Goal: Task Accomplishment & Management: Use online tool/utility

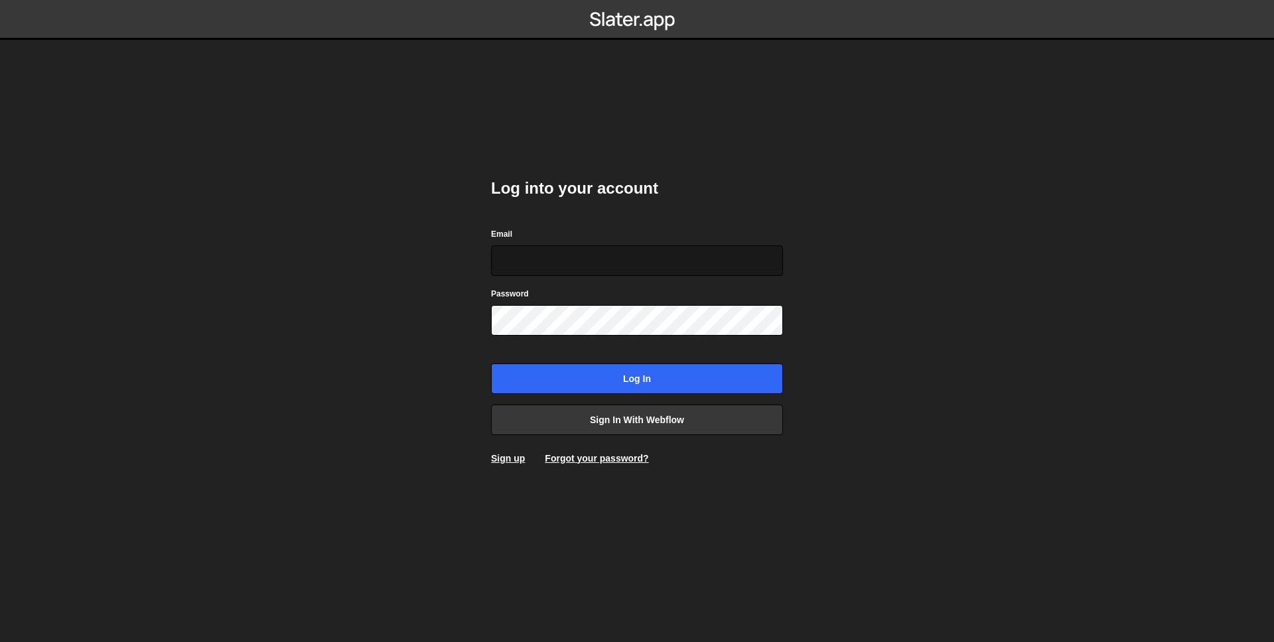
click at [602, 257] on input "Email" at bounding box center [637, 260] width 292 height 31
click at [640, 241] on div "Email" at bounding box center [637, 251] width 292 height 49
drag, startPoint x: 551, startPoint y: 279, endPoint x: 546, endPoint y: 261, distance: 18.7
click at [551, 278] on form "Email Password Log in" at bounding box center [637, 310] width 292 height 167
click at [546, 261] on input "Email" at bounding box center [637, 260] width 292 height 31
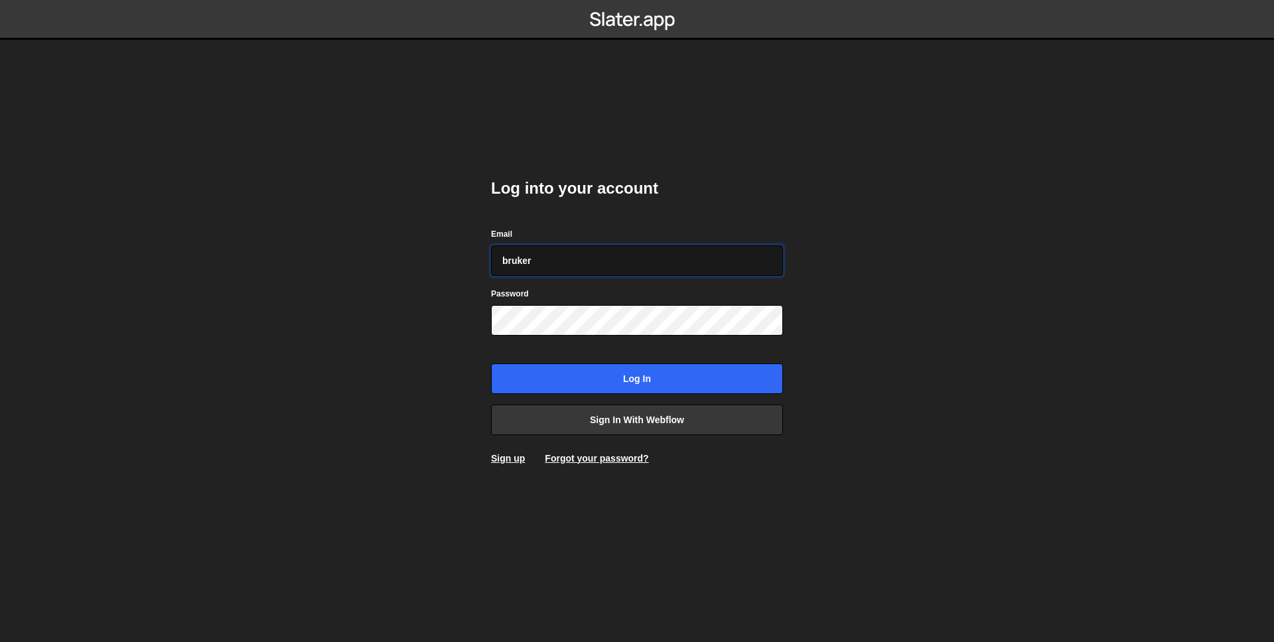
type input "[EMAIL_ADDRESS][DOMAIN_NAME]"
click at [491, 364] on input "Log in" at bounding box center [637, 379] width 292 height 31
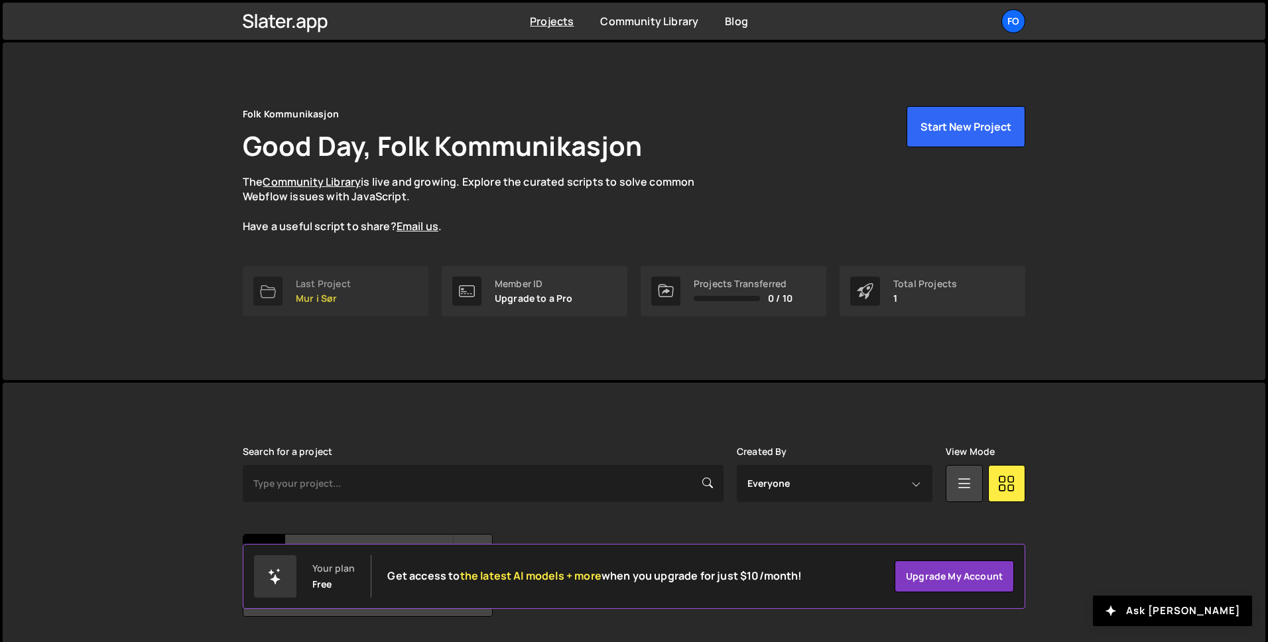
click at [318, 281] on div "Last Project" at bounding box center [323, 284] width 55 height 11
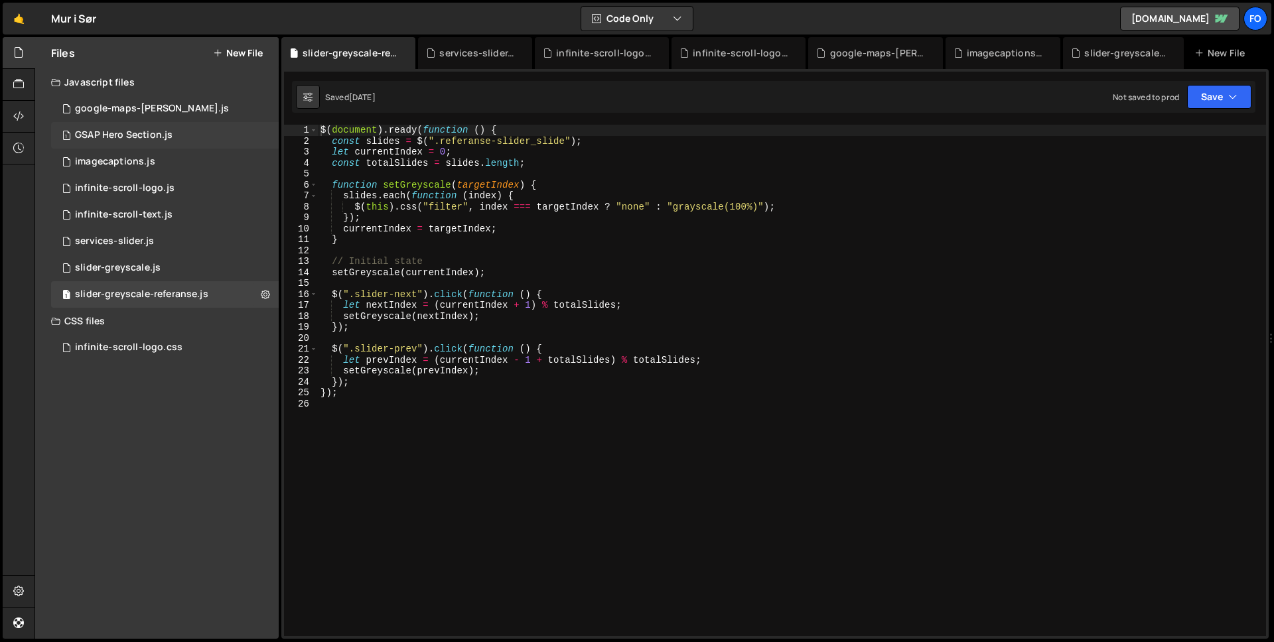
click at [146, 130] on div "GSAP Hero Section.js" at bounding box center [124, 135] width 98 height 12
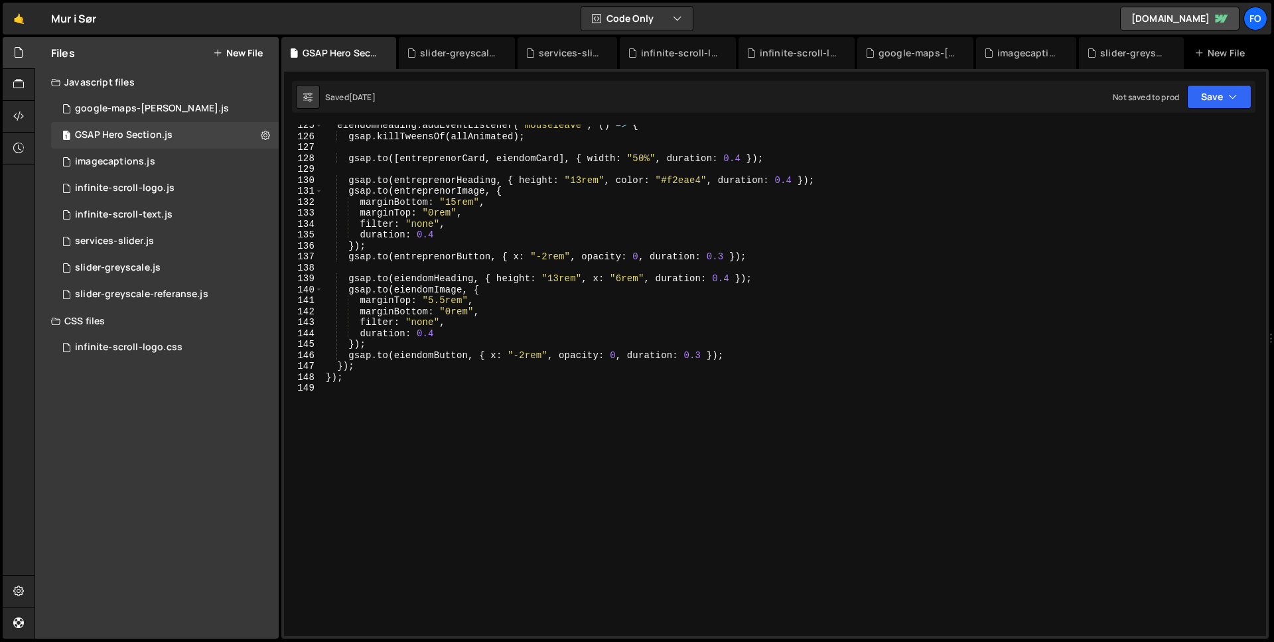
scroll to position [1370, 0]
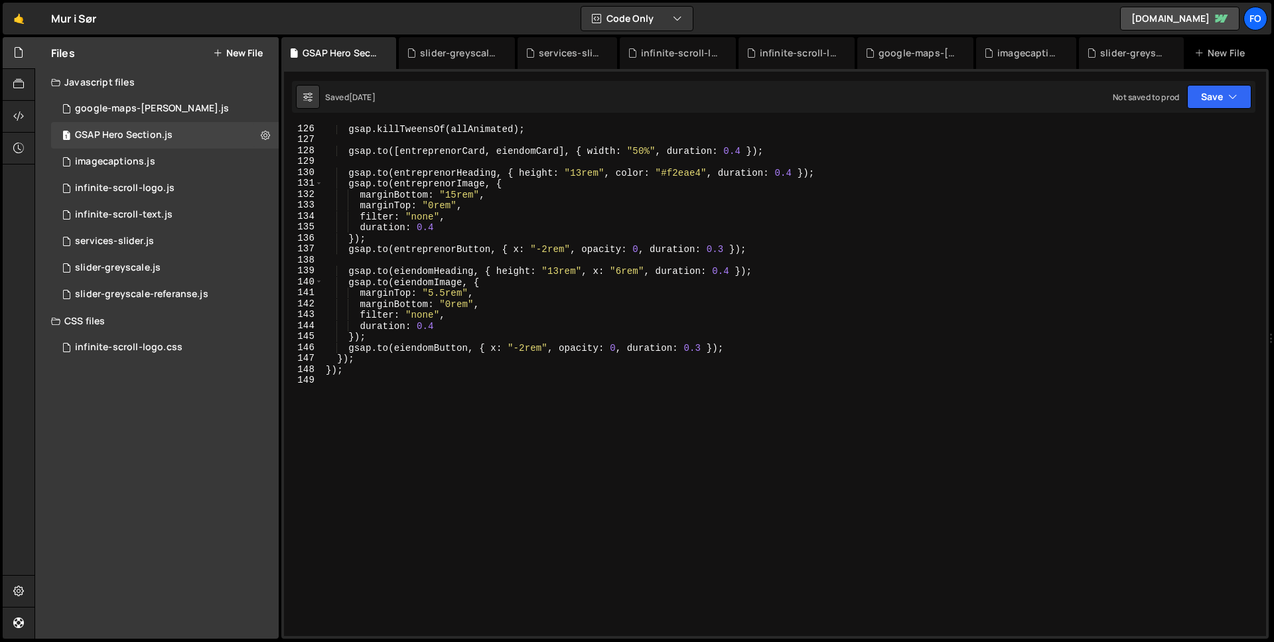
click at [741, 334] on div "gsap . killTweensOf ( allAnimated ) ; gsap . to ([ entreprenorCard , eiendomCar…" at bounding box center [791, 389] width 937 height 533
type textarea "});"
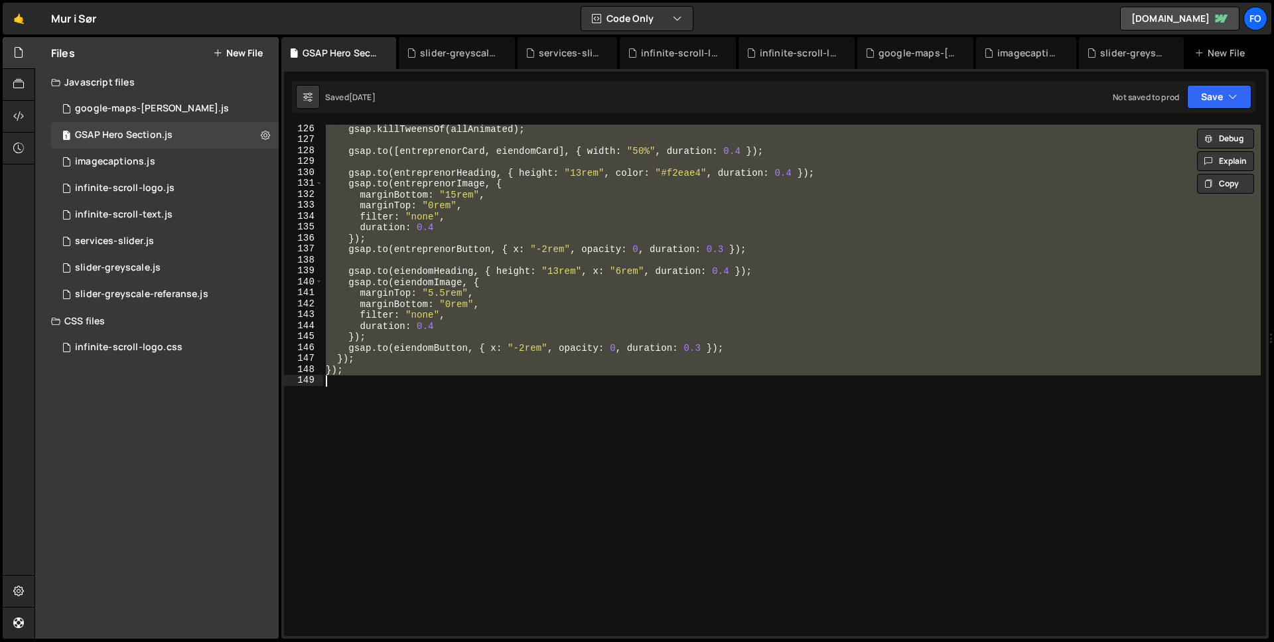
paste textarea
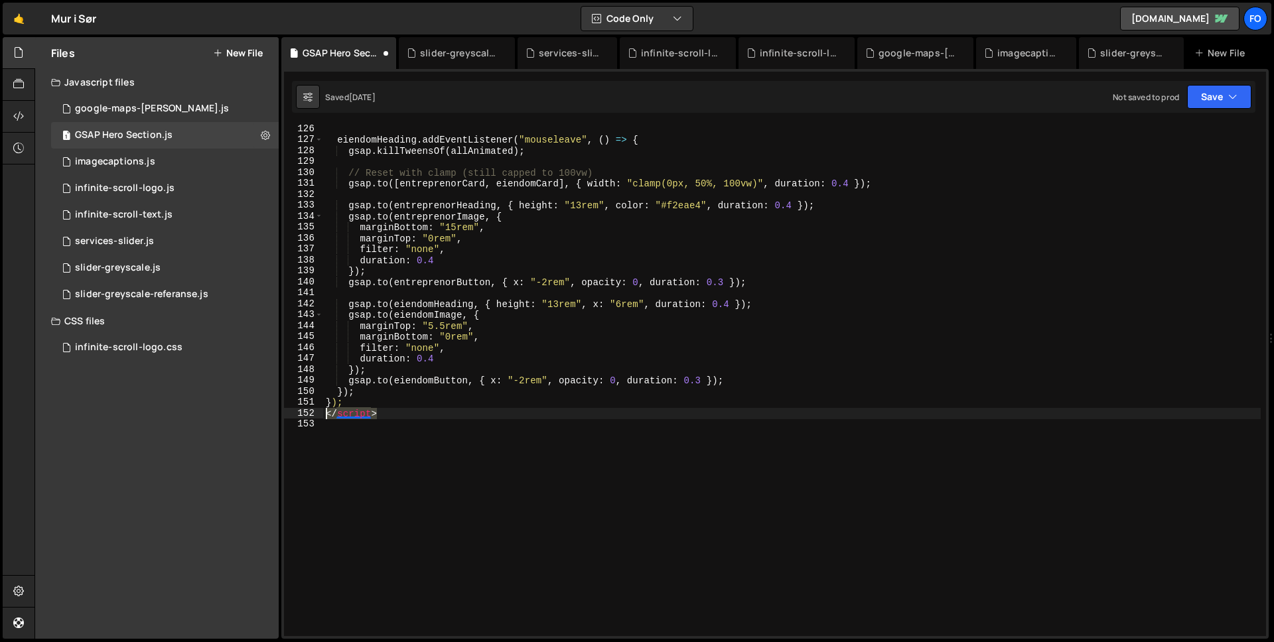
drag, startPoint x: 391, startPoint y: 412, endPoint x: 313, endPoint y: 413, distance: 77.6
click at [313, 413] on div "126 127 128 129 130 131 132 133 134 135 136 137 138 139 140 141 142 143 144 145…" at bounding box center [775, 380] width 982 height 511
type textarea "</script>"
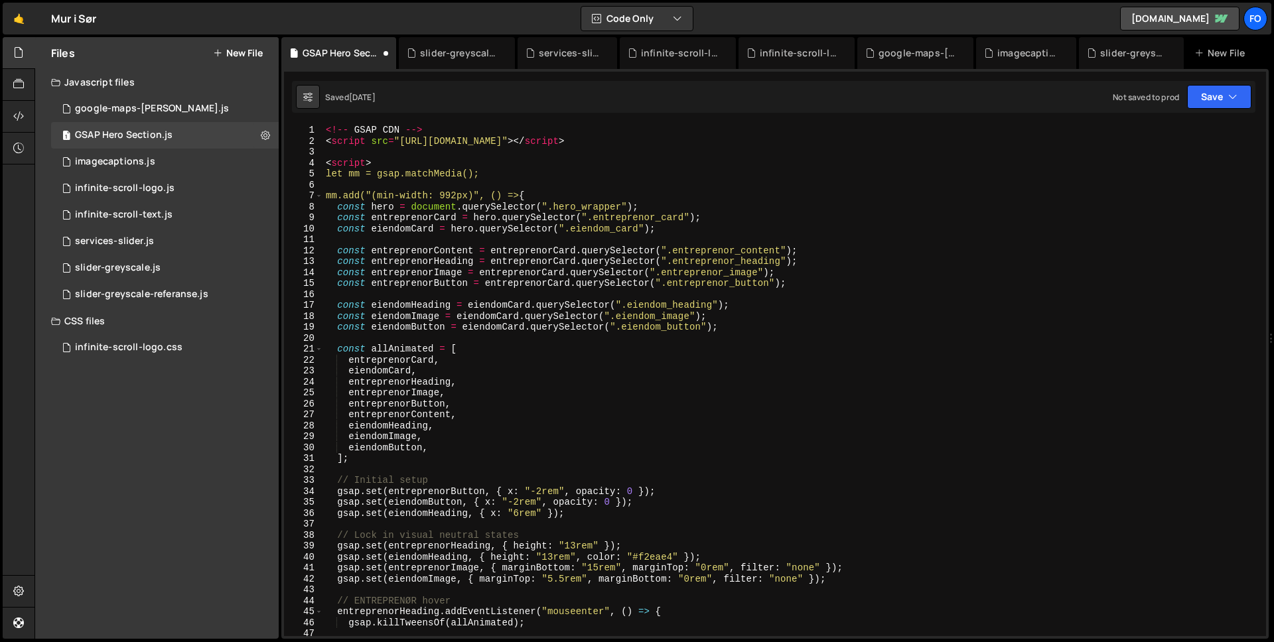
scroll to position [0, 0]
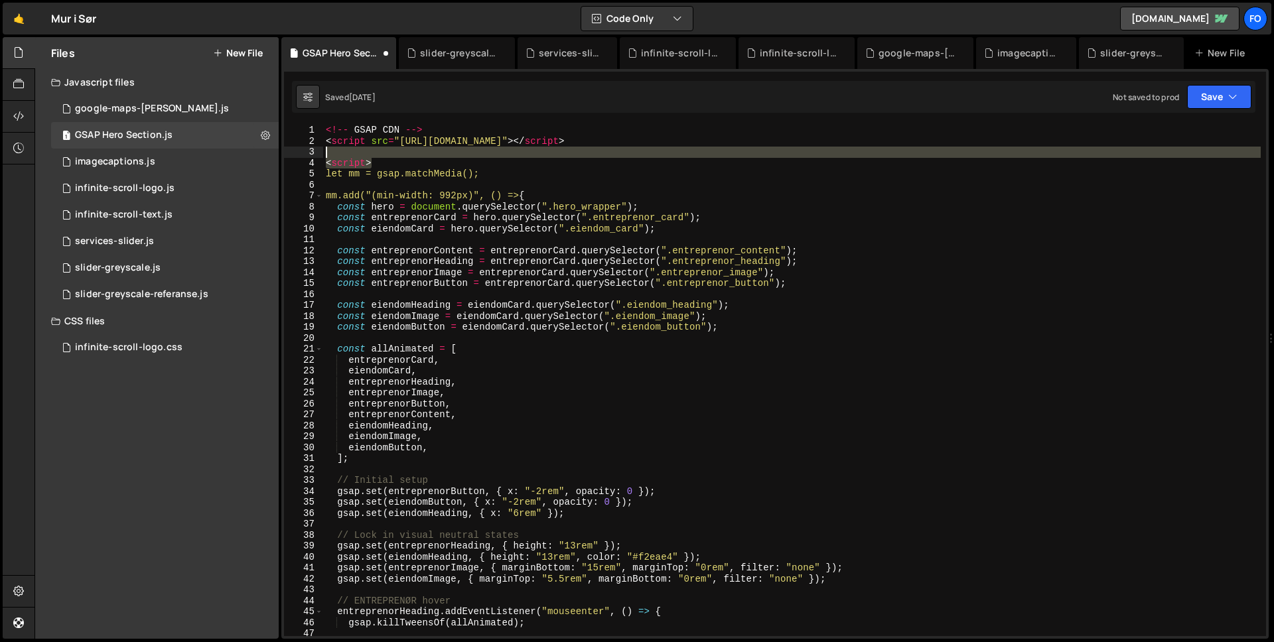
drag, startPoint x: 372, startPoint y: 161, endPoint x: 322, endPoint y: 157, distance: 50.6
click at [322, 157] on div "1 2 3 4 5 6 7 8 9 10 11 12 13 14 15 16 17 18 19 20 21 22 23 24 25 26 27 28 29 3…" at bounding box center [775, 380] width 982 height 511
click at [400, 161] on div "<!-- GSAP CDN --> < script src = "https://cdn.jsdelivr.net/npm/gsap@3.12.5/dist…" at bounding box center [791, 380] width 937 height 511
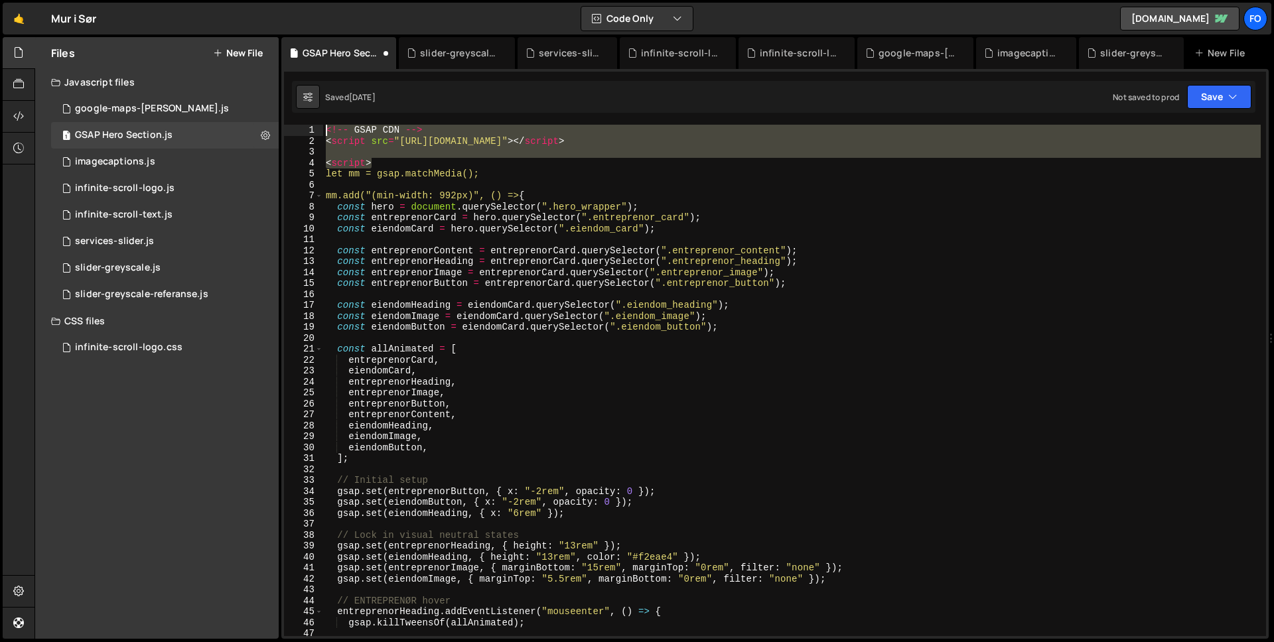
drag, startPoint x: 373, startPoint y: 162, endPoint x: 295, endPoint y: 116, distance: 91.3
click at [295, 116] on div "XXXXXXXXXXXXXXXXXXXXXXXXXXXXXXXXXXXXXXXXXXXXXXXXXXXXXXXXXXXXXXXXXXXXXXXXXXXXXXX…" at bounding box center [774, 354] width 987 height 570
type textarea "<!-- GSAP CDN --> <script src="https://cdn.jsdelivr.net/npm/gsap@3.12.5/dist/gs…"
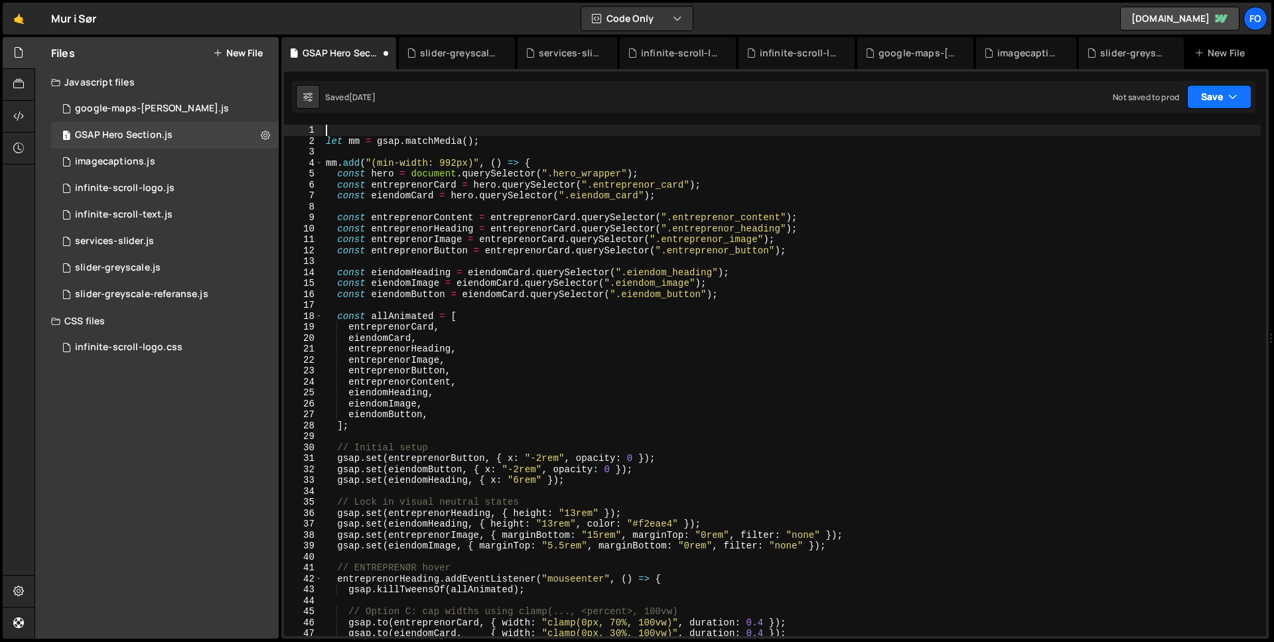
click at [1199, 98] on button "Save" at bounding box center [1219, 97] width 64 height 24
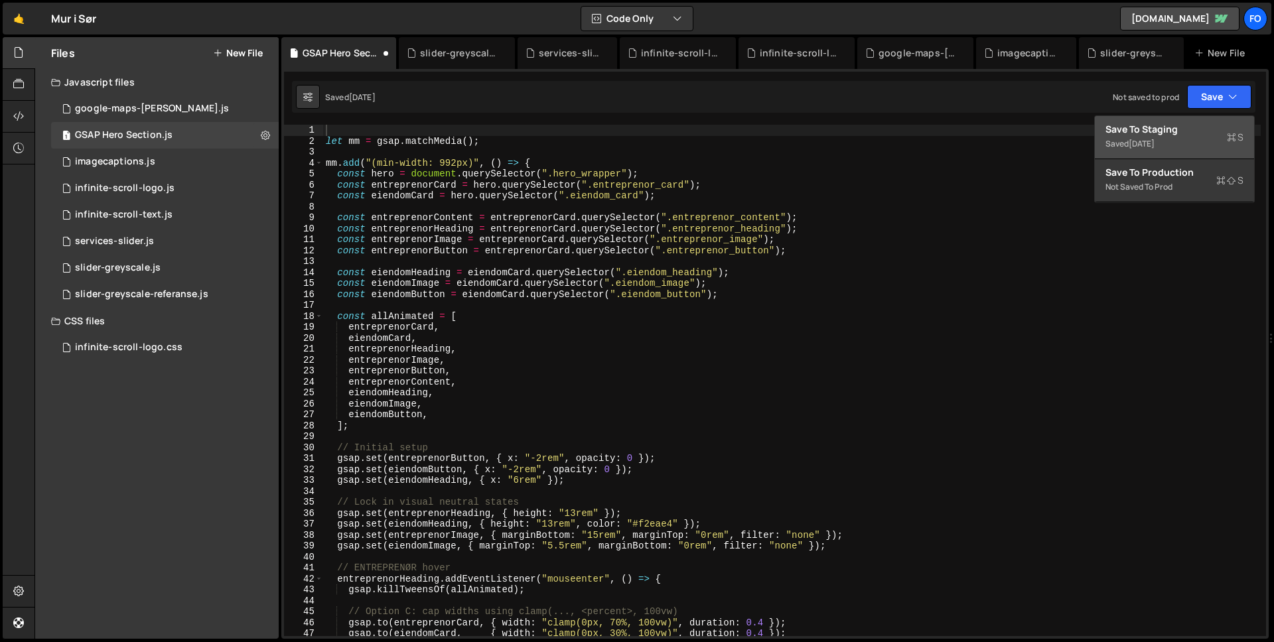
click at [1181, 131] on div "Save to Staging S" at bounding box center [1174, 129] width 138 height 13
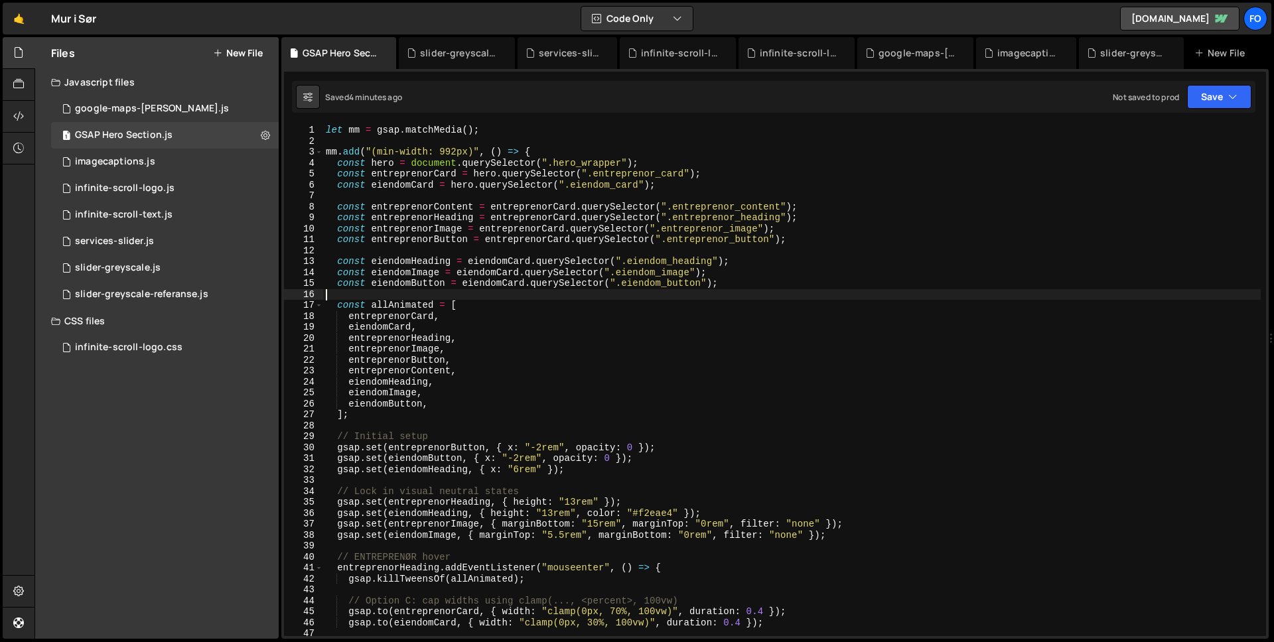
click at [760, 289] on div "let mm = gsap . matchMedia ( ) ; mm . add ( "(min-width: 992px)" , ( ) => { con…" at bounding box center [791, 391] width 937 height 533
type textarea "});"
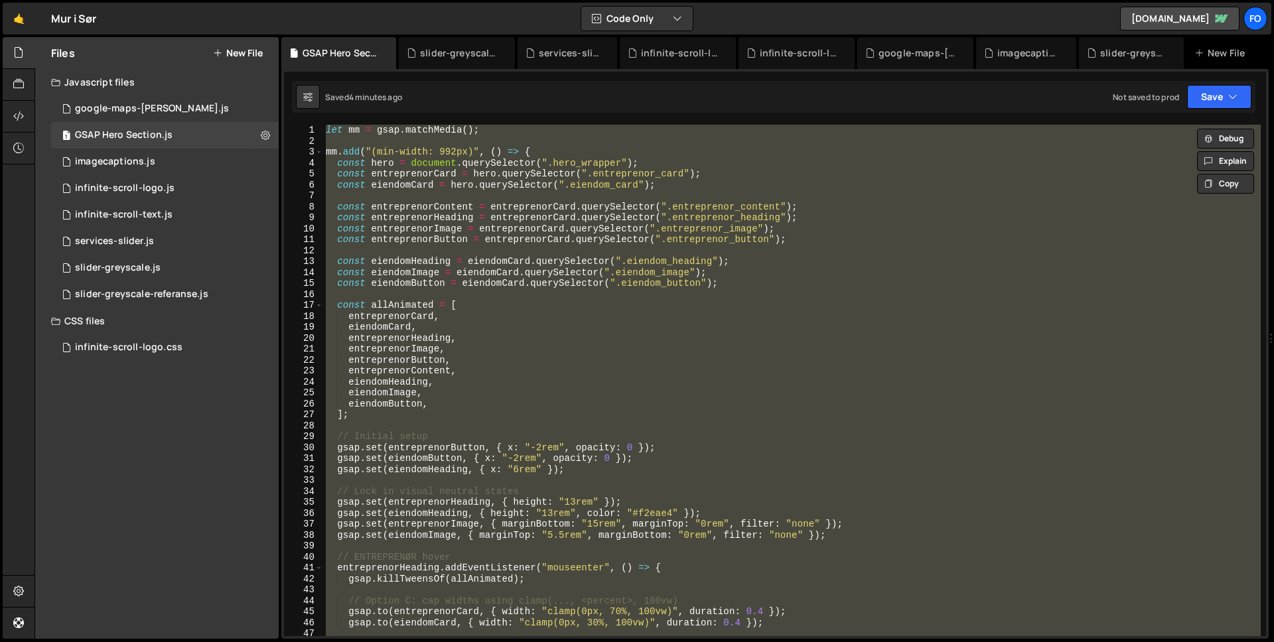
paste textarea
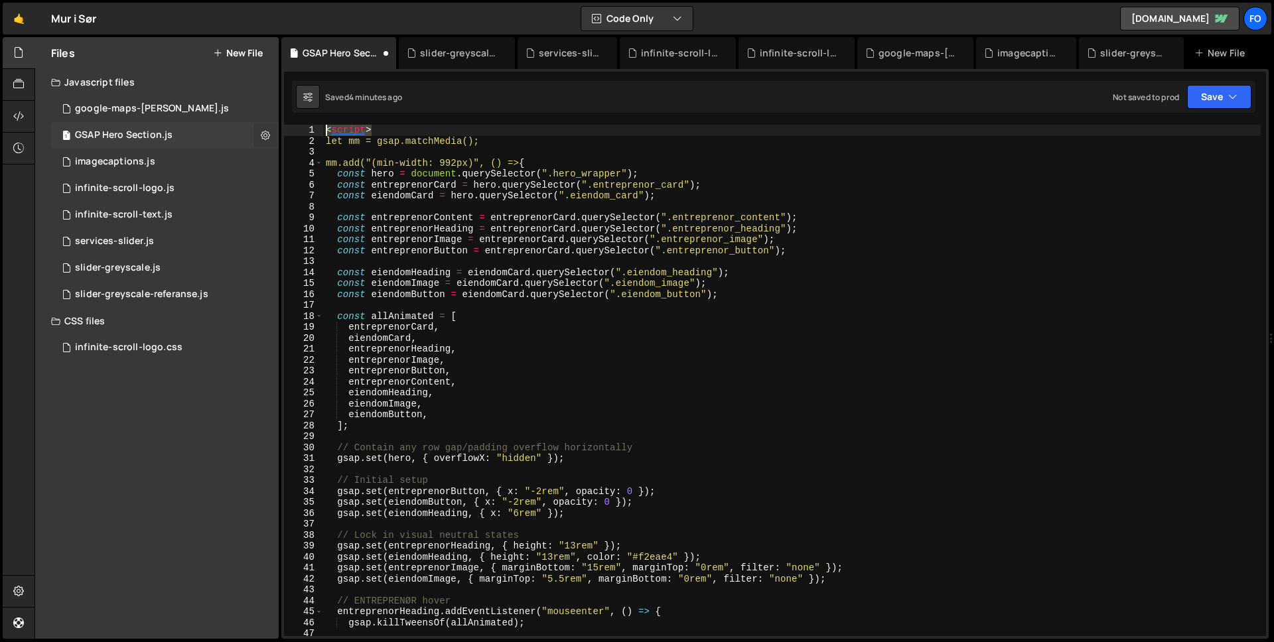
drag, startPoint x: 373, startPoint y: 129, endPoint x: 264, endPoint y: 127, distance: 109.5
click at [264, 127] on div "Files New File Javascript files 3 google-maps-bolig.js 0 1 GSAP Hero Section.js…" at bounding box center [653, 338] width 1239 height 602
type textarea "<script>"
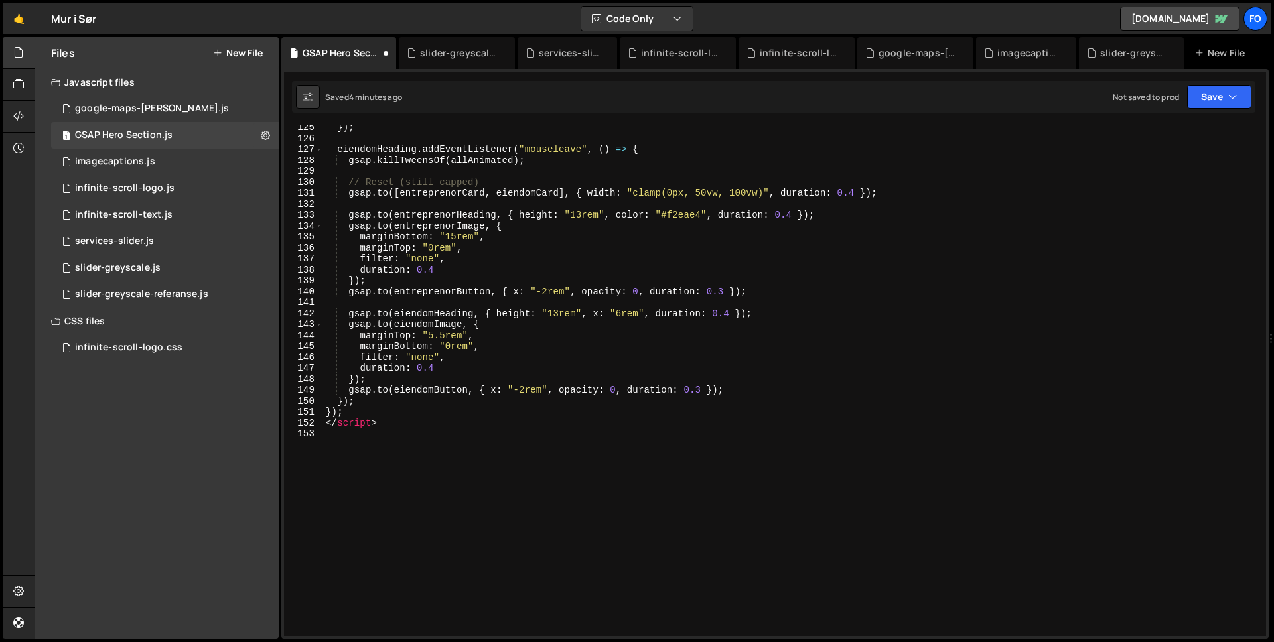
scroll to position [1414, 0]
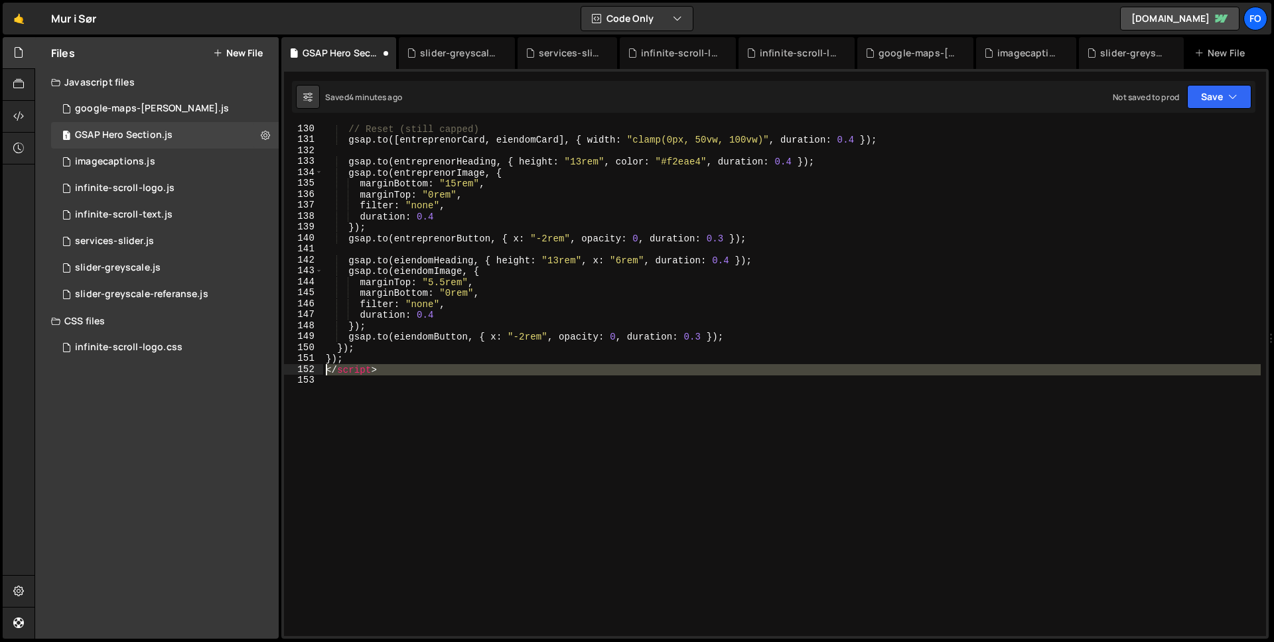
drag, startPoint x: 417, startPoint y: 380, endPoint x: 287, endPoint y: 371, distance: 131.0
click at [284, 373] on div "130 131 132 133 134 135 136 137 138 139 140 141 142 143 144 145 146 147 148 149…" at bounding box center [775, 380] width 982 height 511
type textarea "</script>"
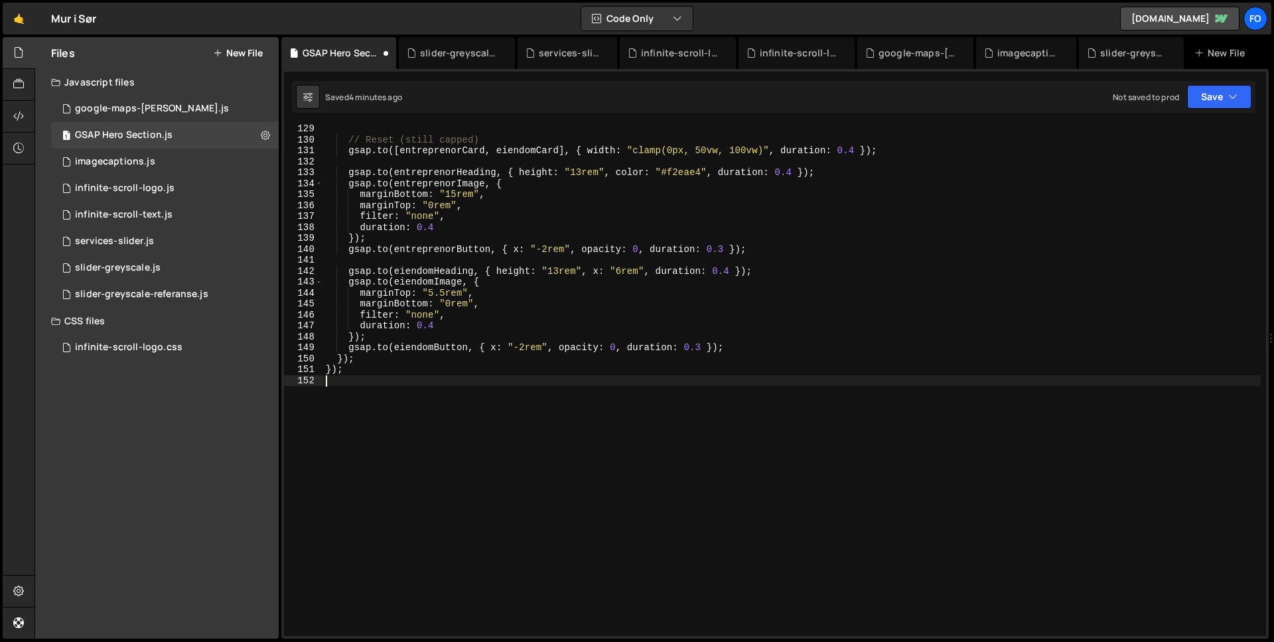
scroll to position [1402, 0]
click at [1228, 93] on icon "button" at bounding box center [1232, 96] width 9 height 13
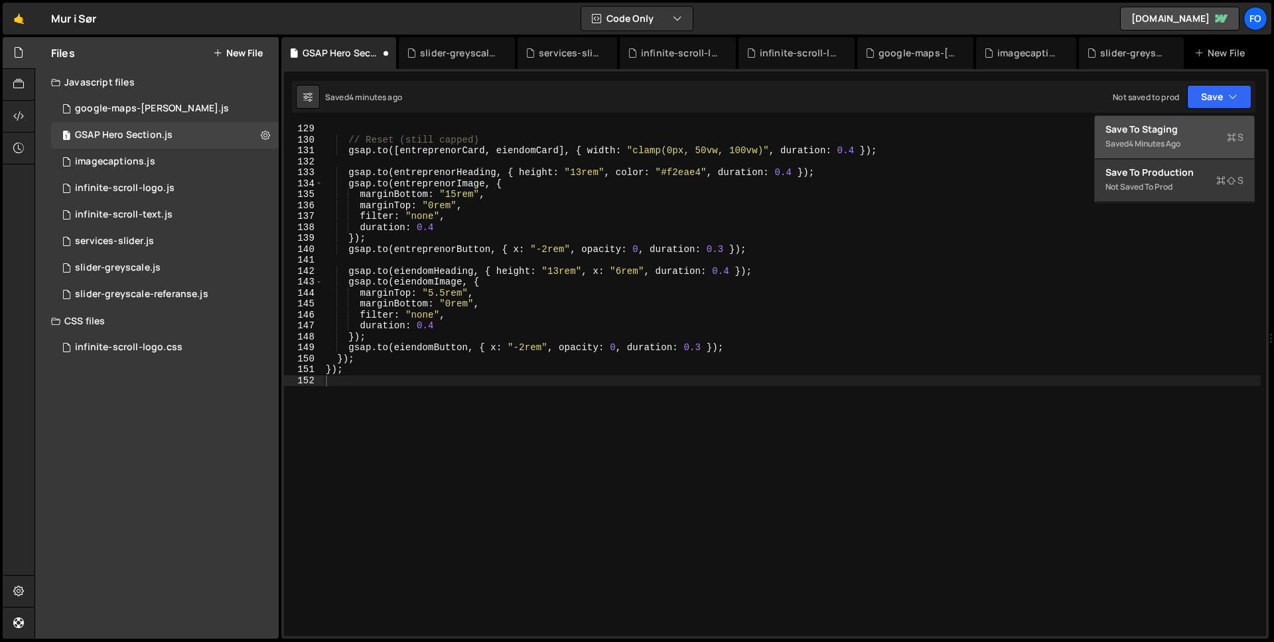
click at [1211, 129] on div "Save to Staging S" at bounding box center [1174, 129] width 138 height 13
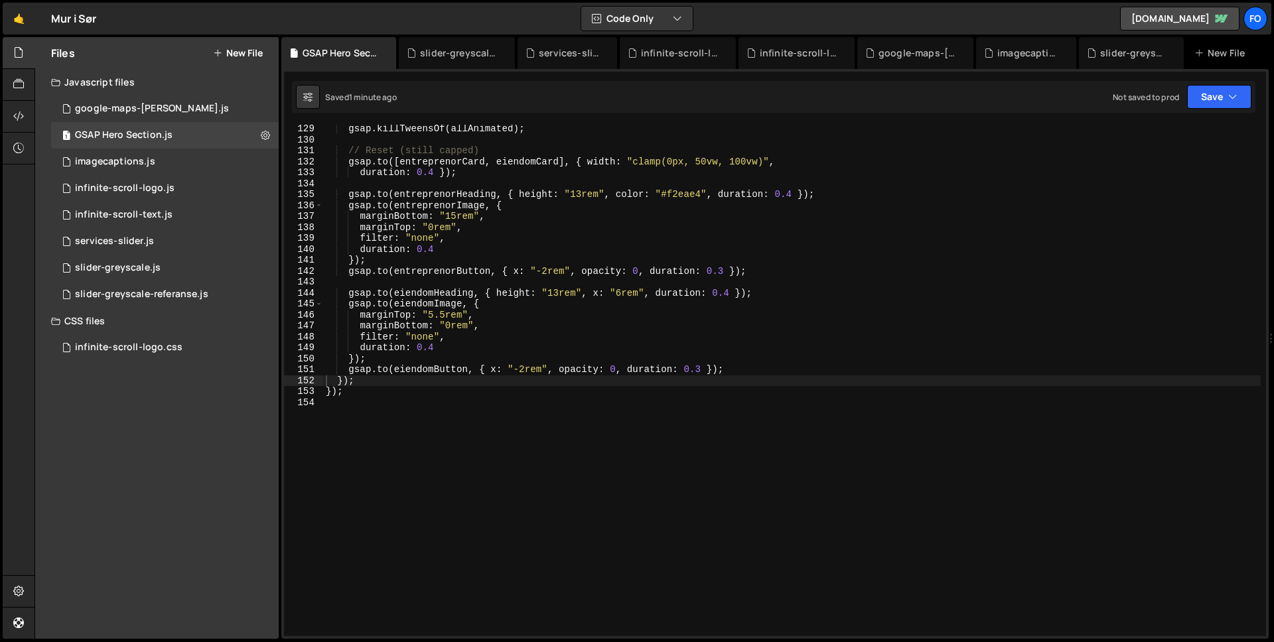
click at [748, 205] on div "gsap . killTweensOf ( allAnimated ) ; // Reset (still capped) gsap . to ([ entr…" at bounding box center [791, 389] width 937 height 533
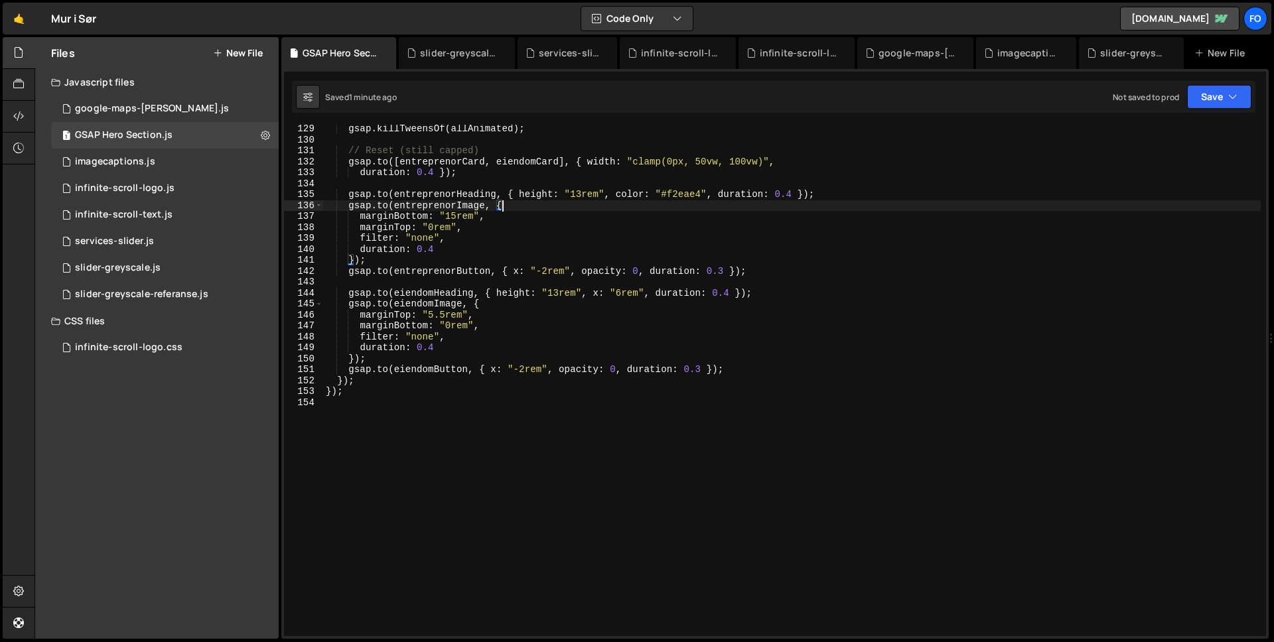
type textarea "});"
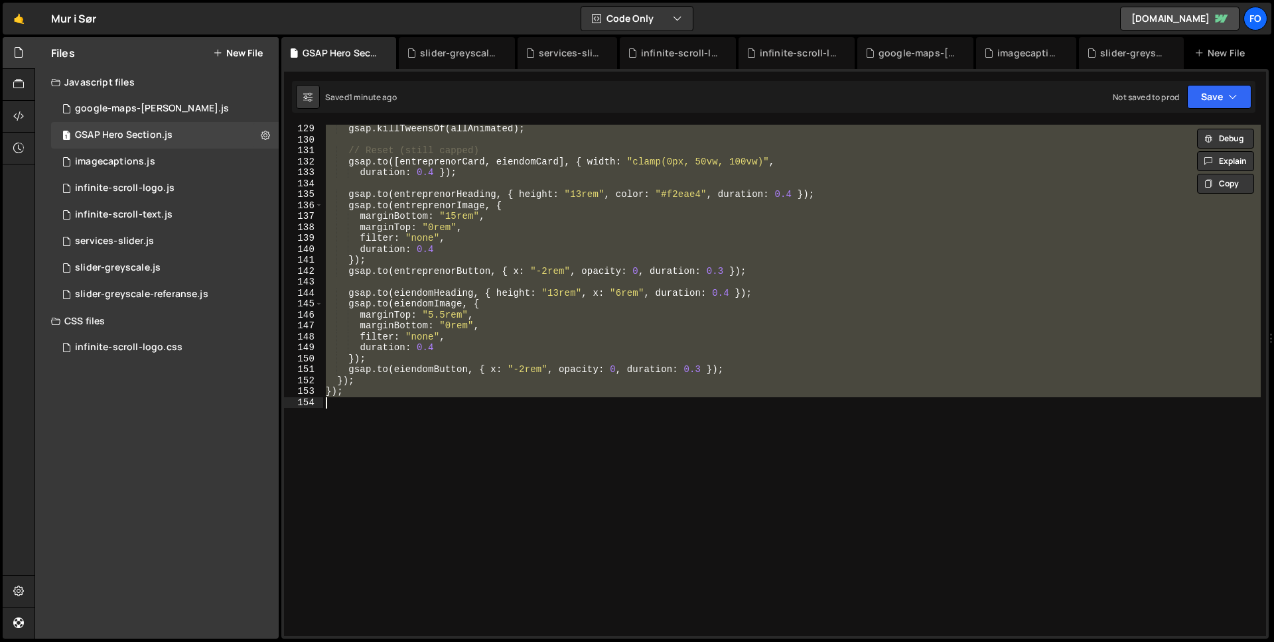
paste textarea
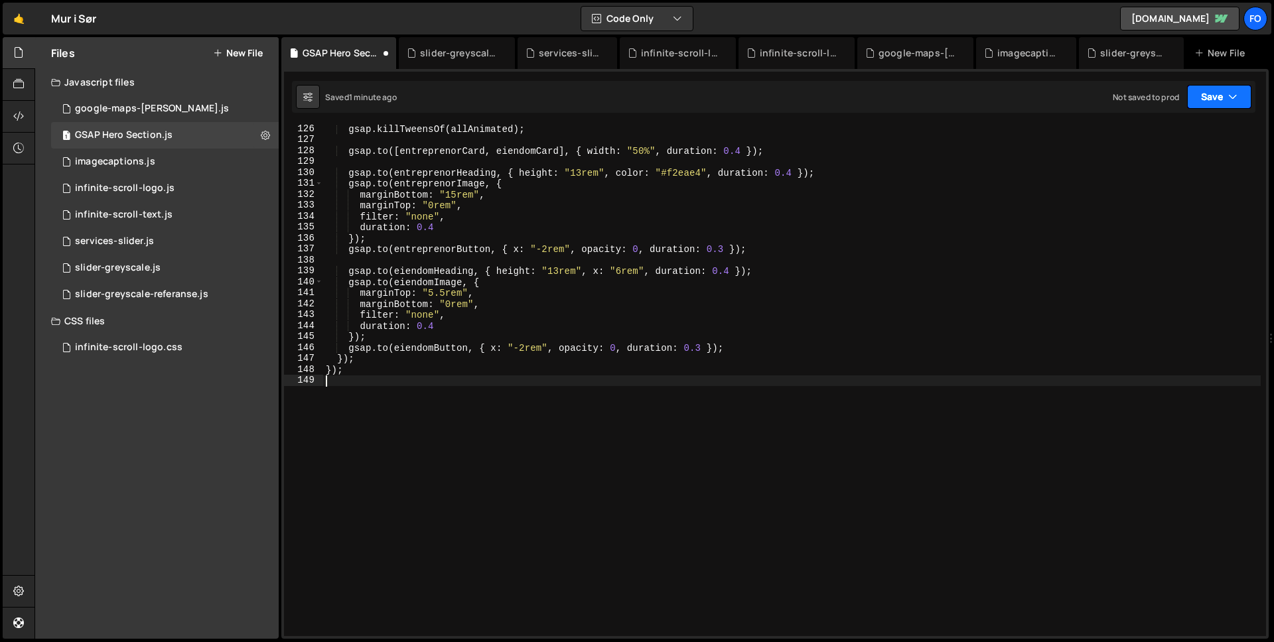
click at [1227, 88] on button "Save" at bounding box center [1219, 97] width 64 height 24
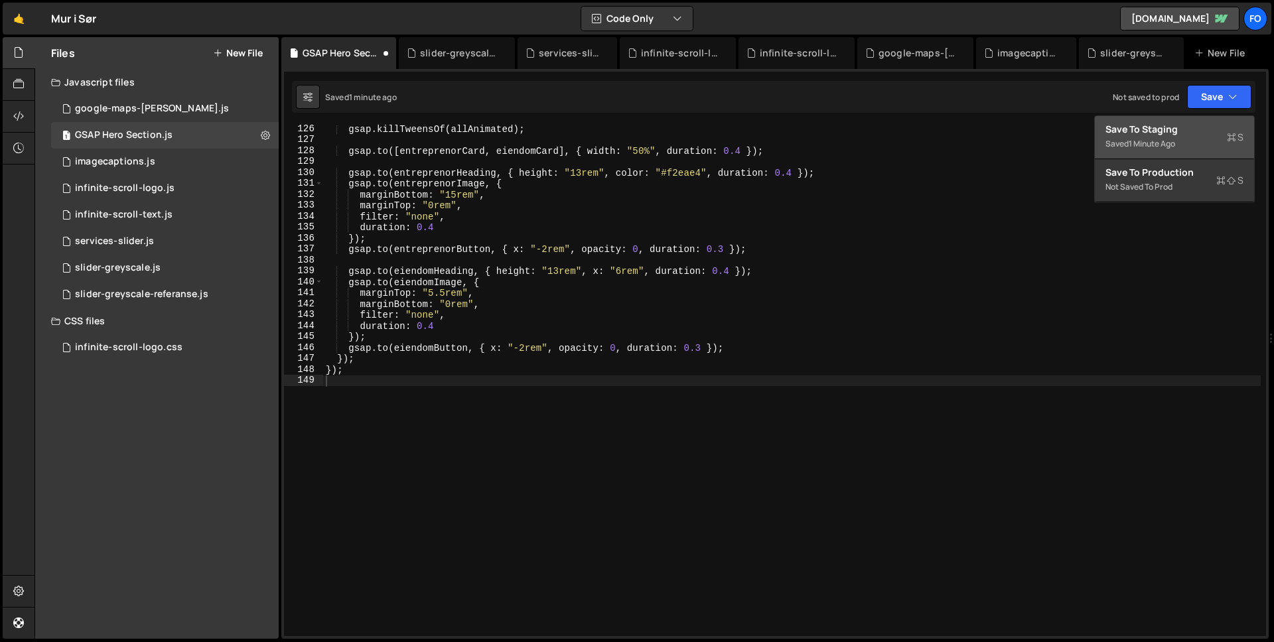
click at [1194, 125] on div "Save to Staging S" at bounding box center [1174, 129] width 138 height 13
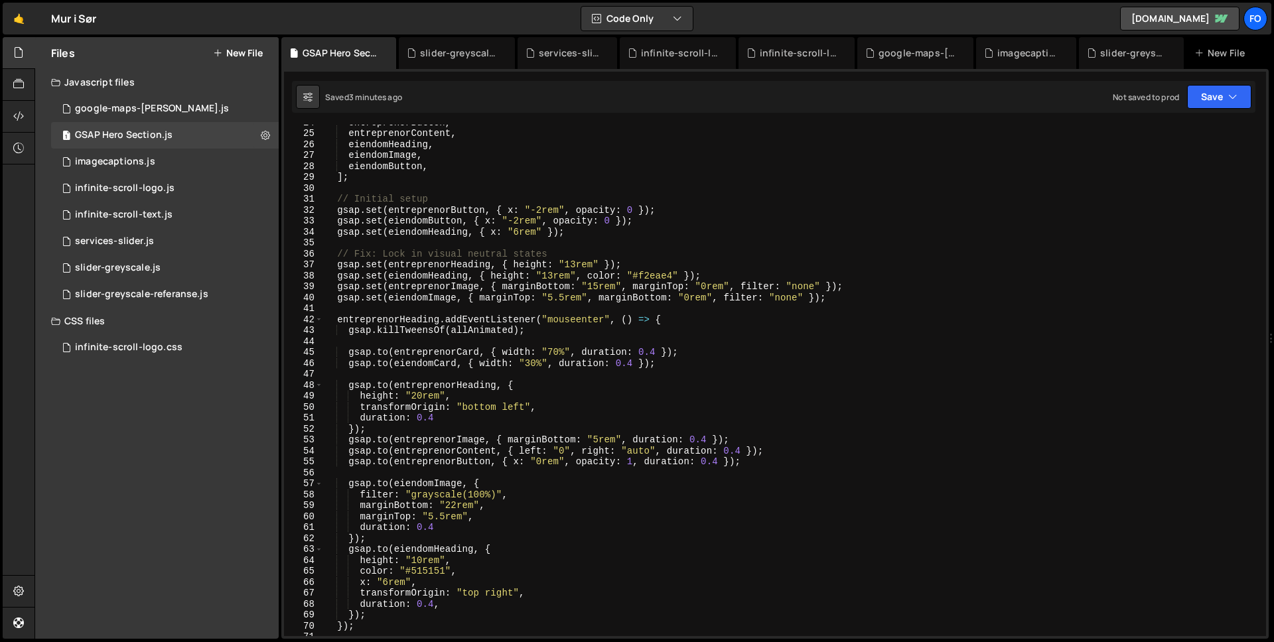
scroll to position [261, 0]
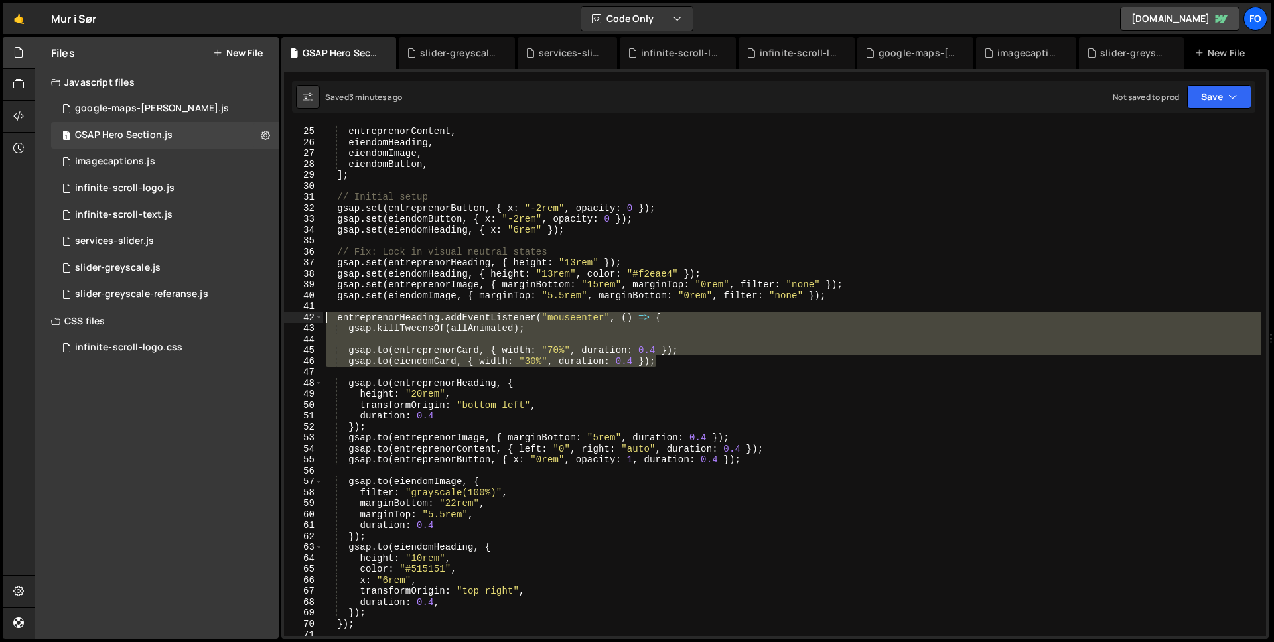
drag, startPoint x: 671, startPoint y: 362, endPoint x: 245, endPoint y: 317, distance: 428.9
click at [245, 317] on div "Files New File Javascript files 3 google-maps-bolig.js 0 1 GSAP Hero Section.js…" at bounding box center [653, 338] width 1239 height 602
paste textarea "}"
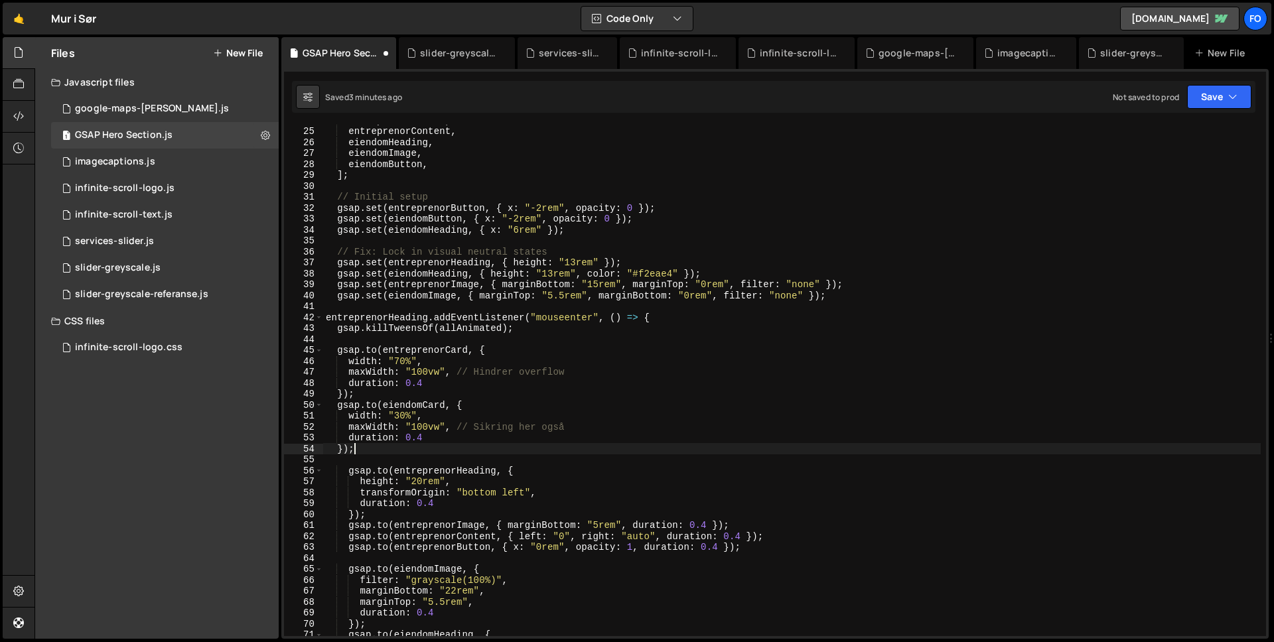
click at [326, 318] on div "entreprenorButton , entreprenorContent , eiendomHeading , eiendomImage , eiendo…" at bounding box center [791, 381] width 937 height 533
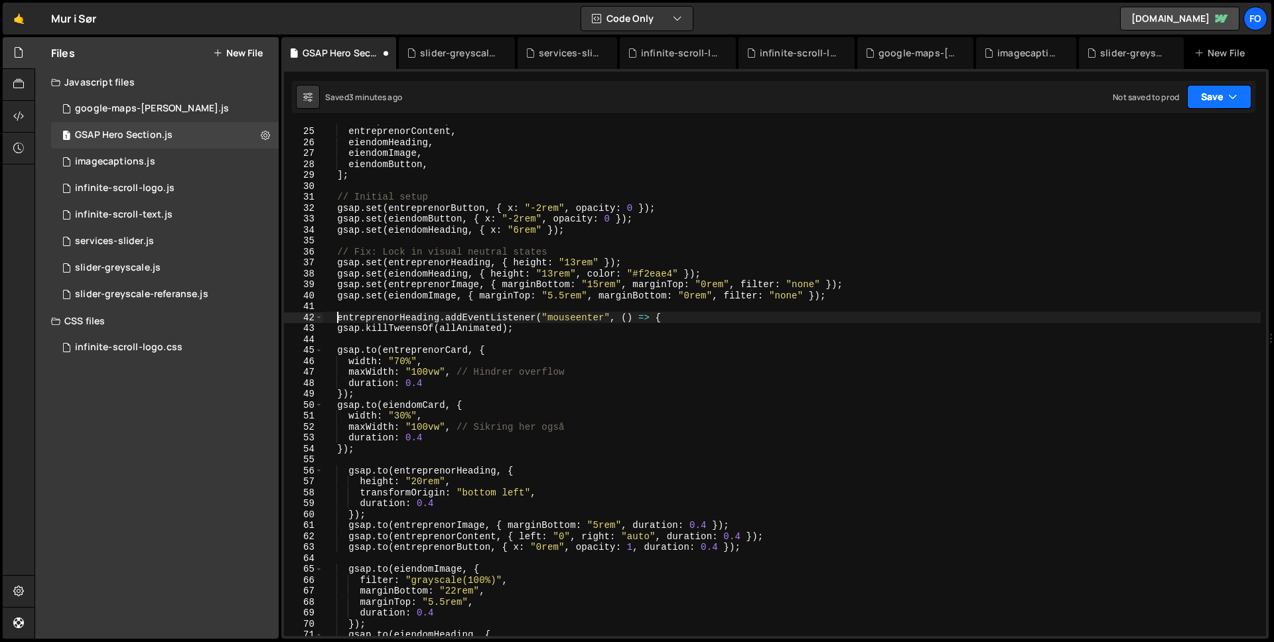
click at [1228, 90] on icon "button" at bounding box center [1232, 96] width 9 height 13
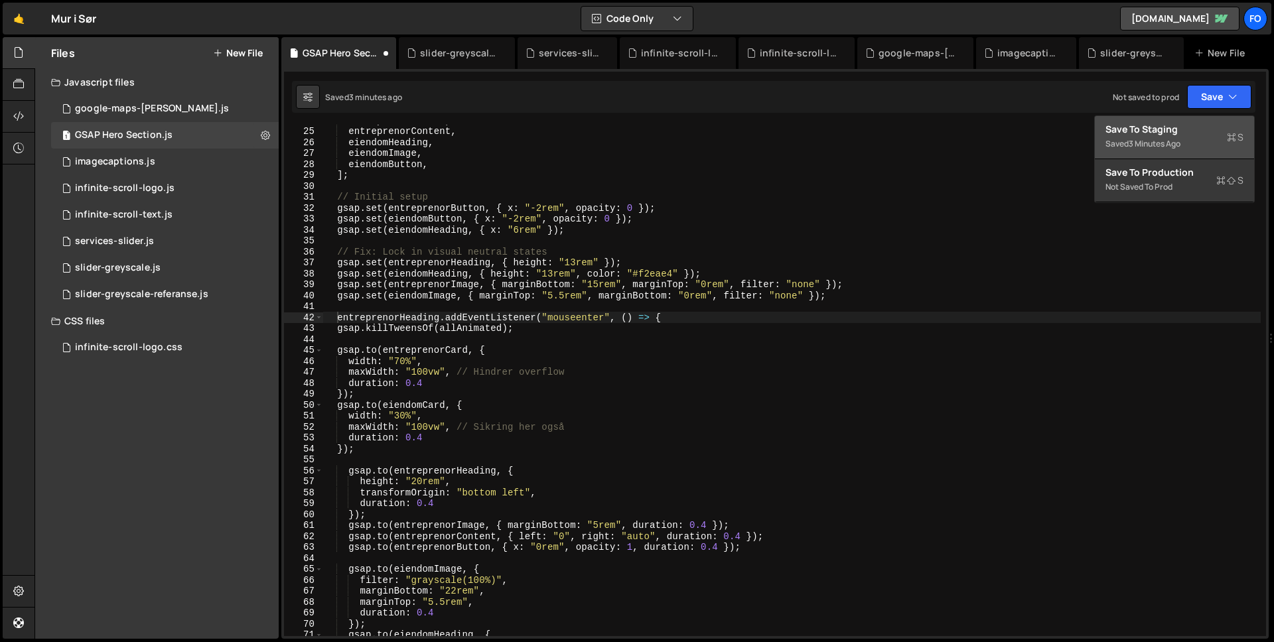
click at [1180, 134] on div "Save to Staging S" at bounding box center [1174, 129] width 138 height 13
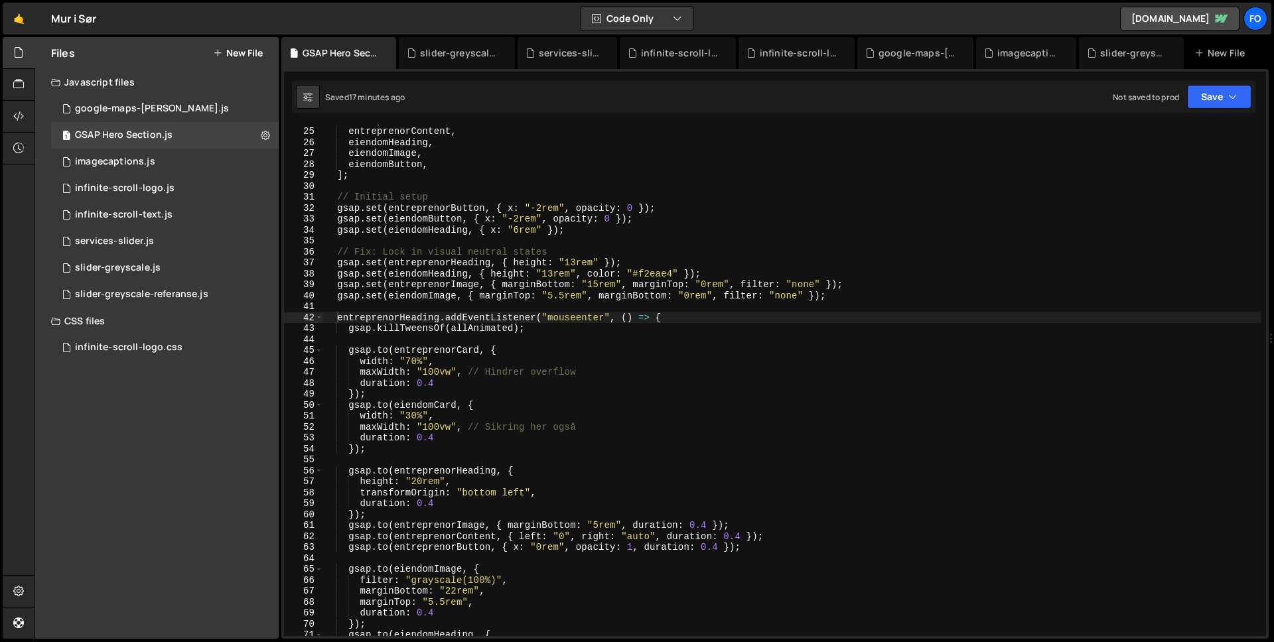
click at [622, 323] on div "entreprenorButton , entreprenorContent , eiendomHeading , eiendomImage , eiendo…" at bounding box center [791, 381] width 937 height 533
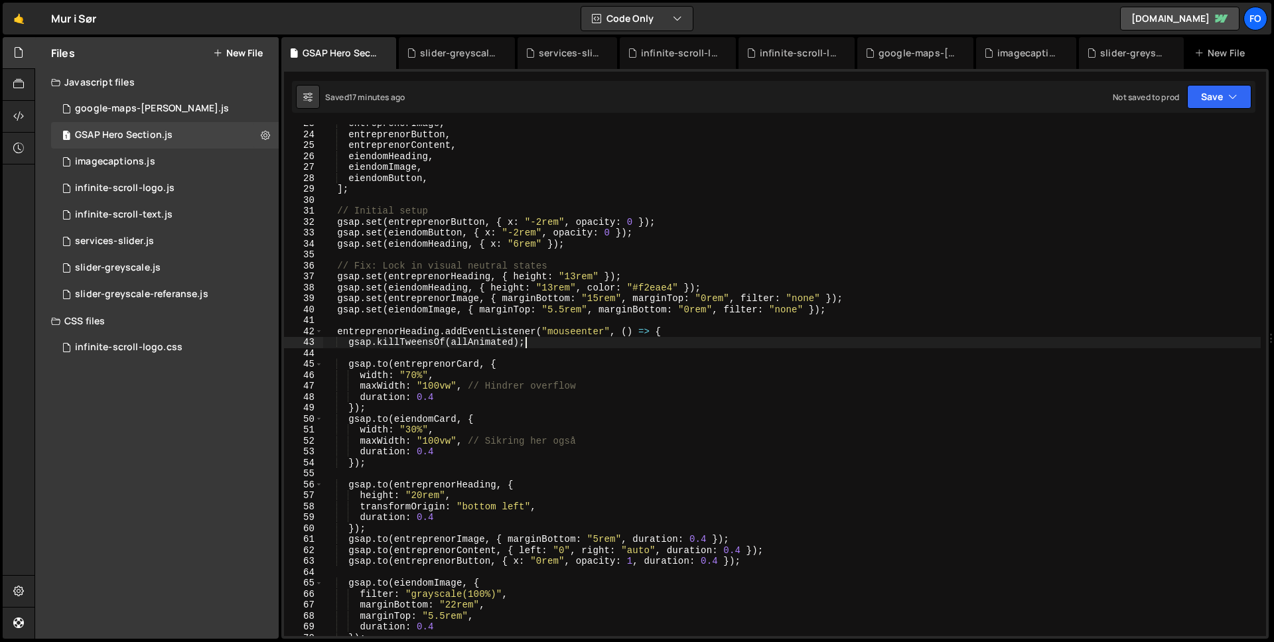
scroll to position [0, 0]
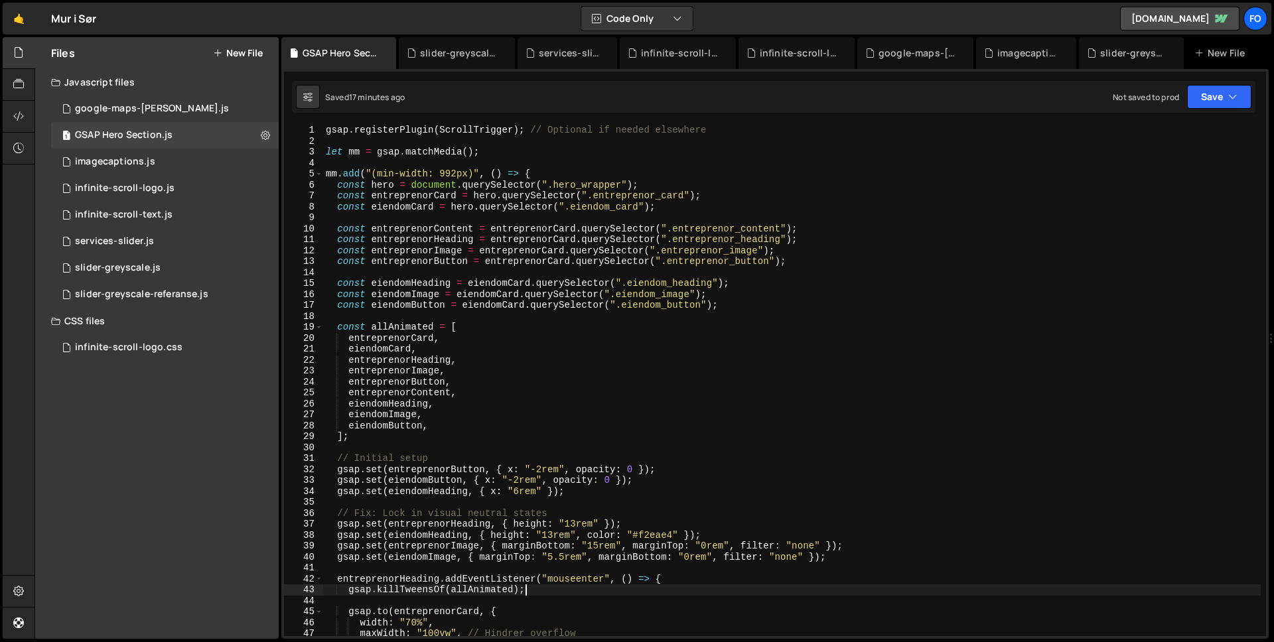
type textarea "});"
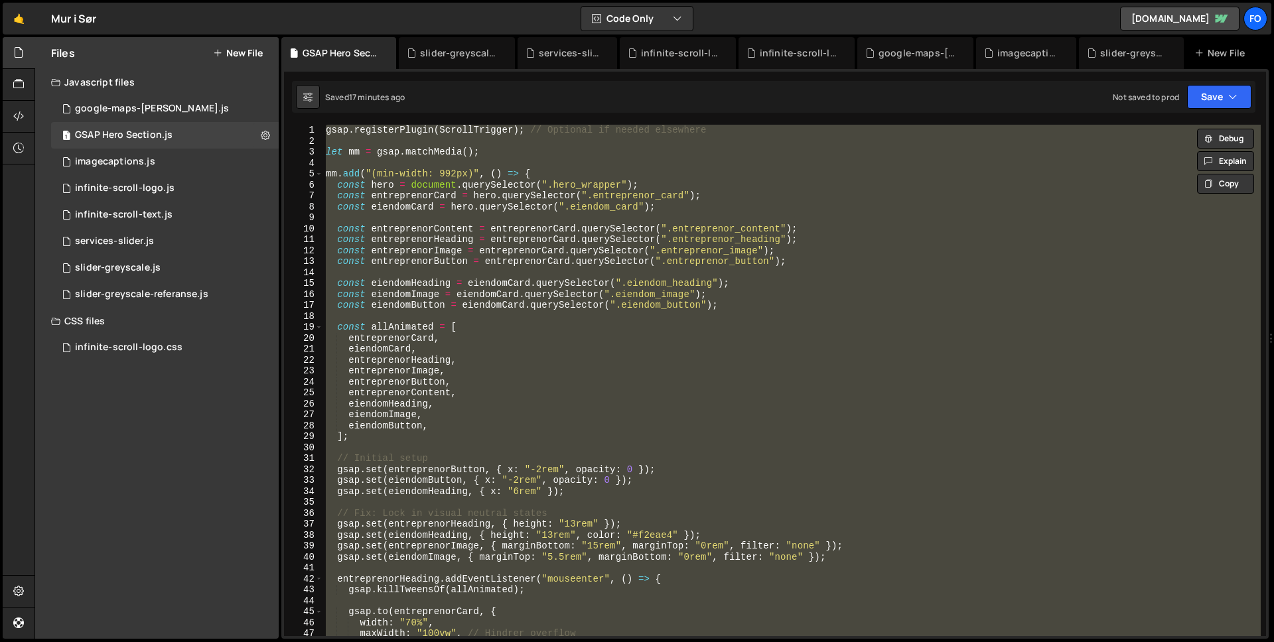
paste textarea
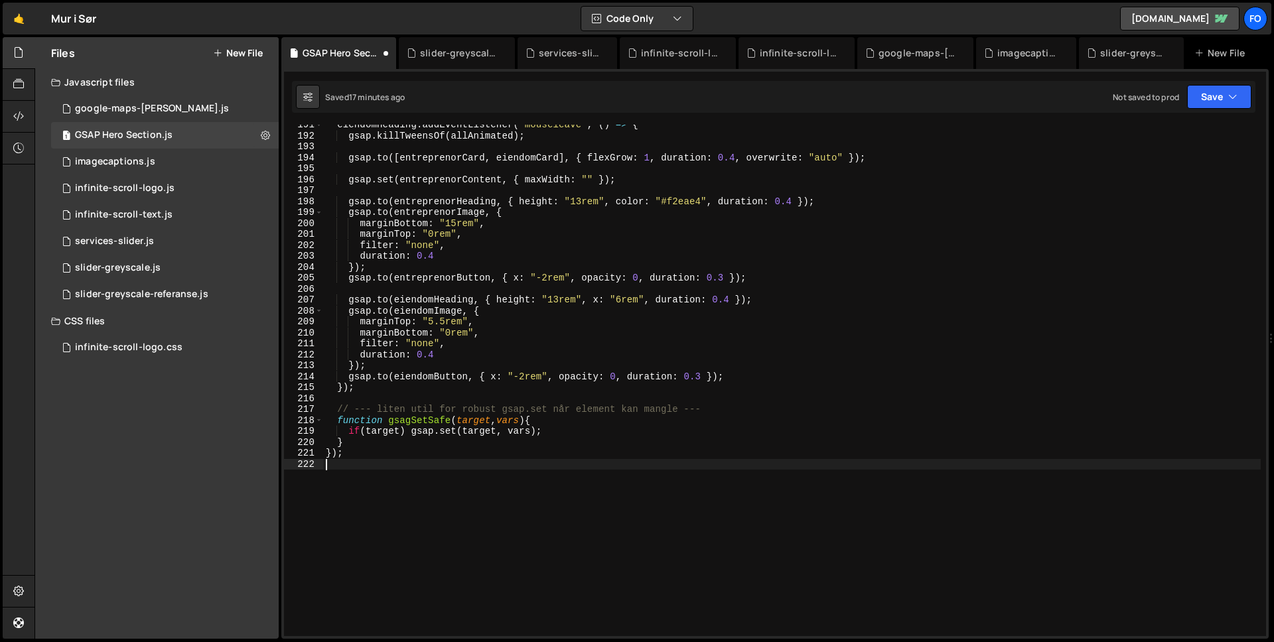
scroll to position [2086, 0]
click at [1216, 93] on button "Save" at bounding box center [1219, 97] width 64 height 24
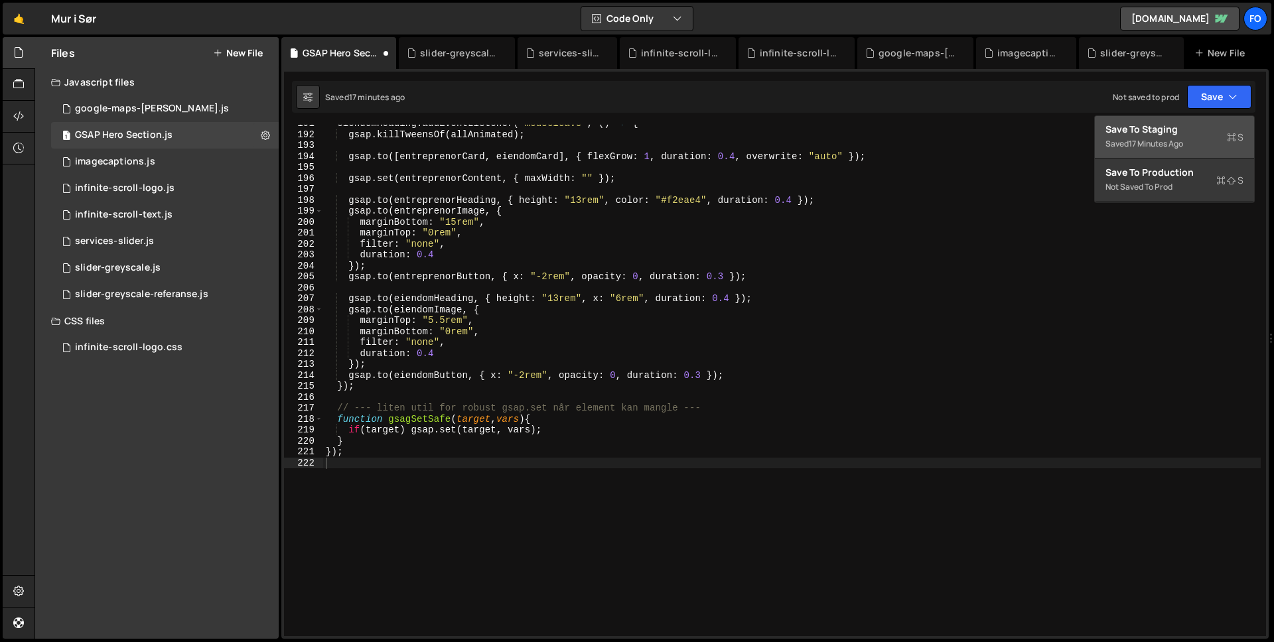
click at [1197, 129] on div "Save to Staging S" at bounding box center [1174, 129] width 138 height 13
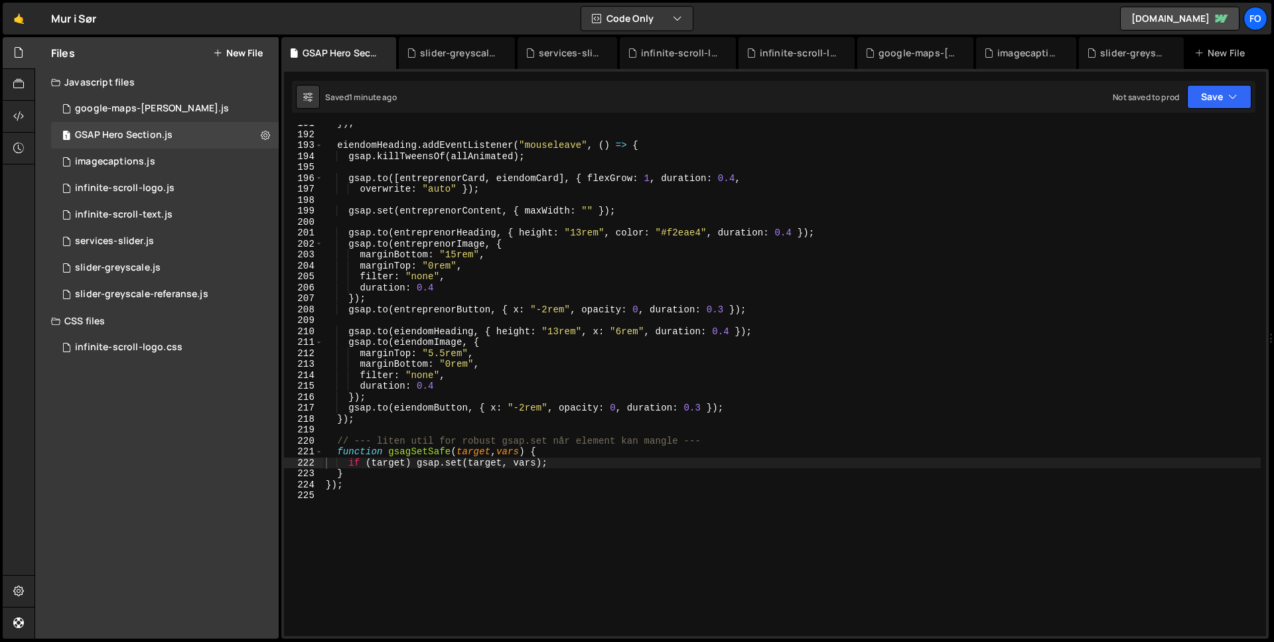
click at [856, 309] on div "}) ; eiendomHeading . addEventListener ( "mouseleave" , ( ) => { gsap . killTwe…" at bounding box center [791, 384] width 937 height 533
type textarea "});"
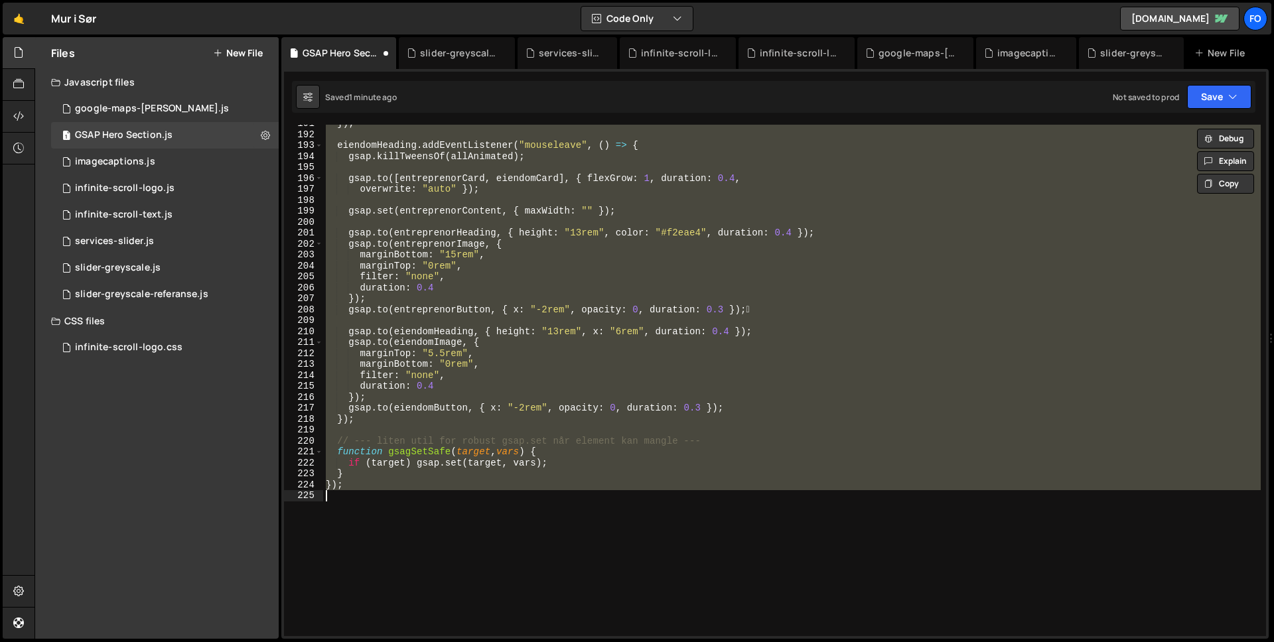
scroll to position [0, 1]
paste textarea
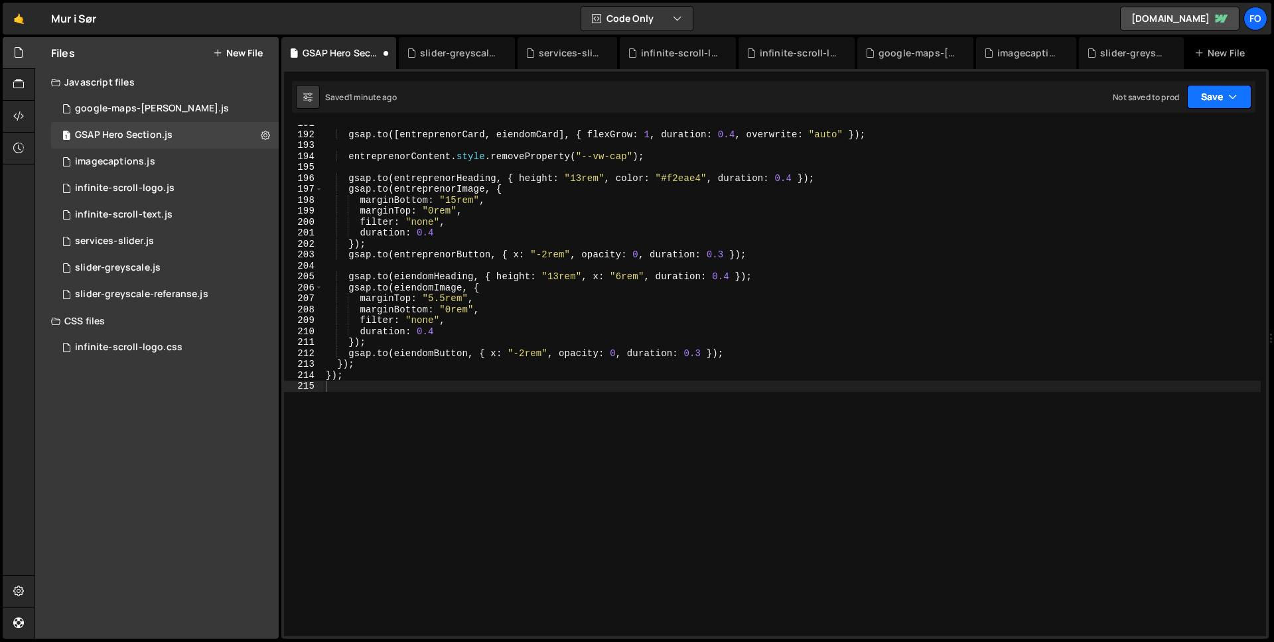
click at [1221, 95] on button "Save" at bounding box center [1219, 97] width 64 height 24
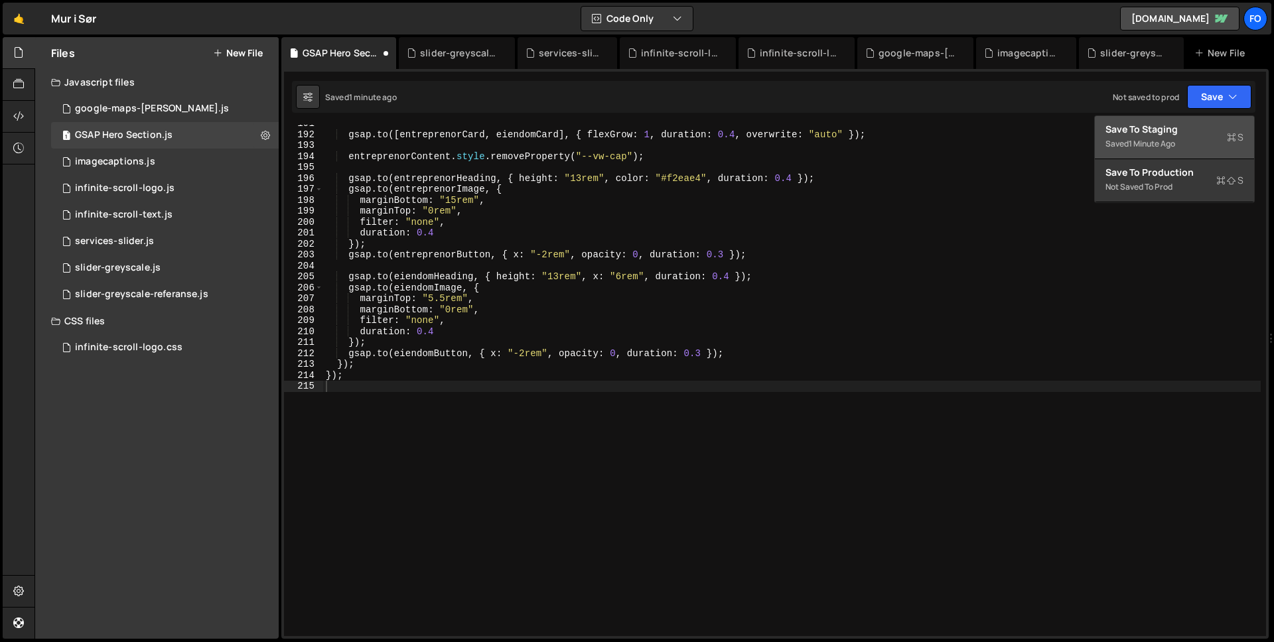
click at [1190, 139] on div "Saved 1 minute ago" at bounding box center [1174, 144] width 138 height 16
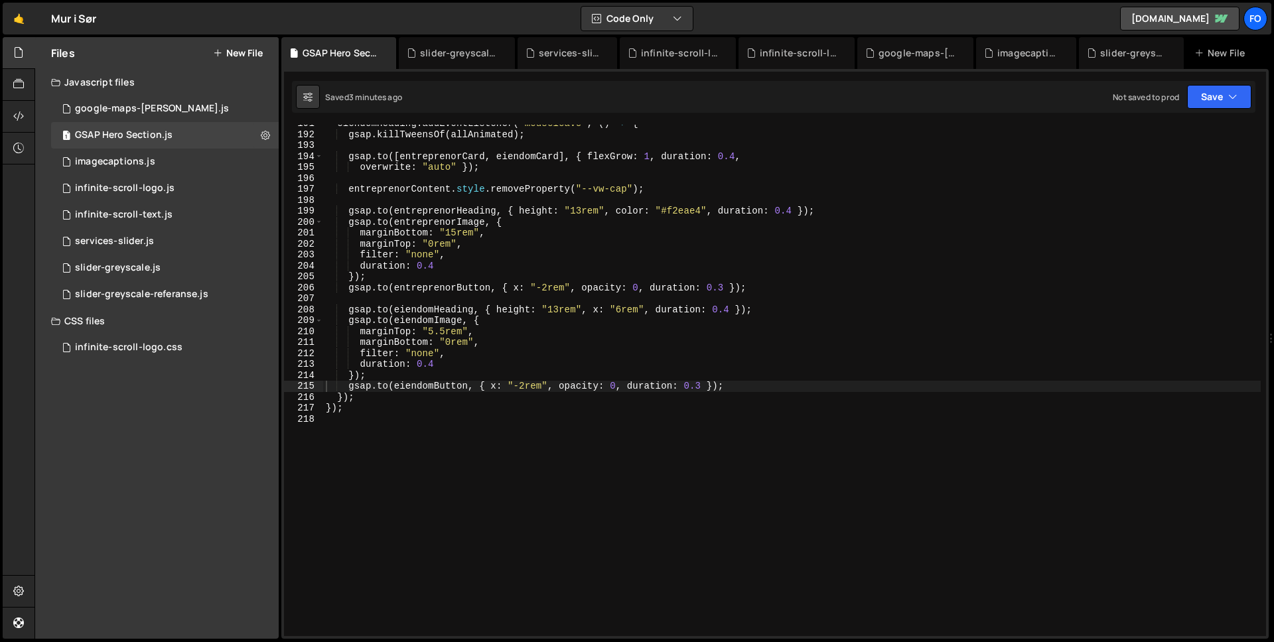
click at [789, 198] on div "eiendomHeading . addEventListener ( "mouseleave" , ( ) => { gsap . killTweensOf…" at bounding box center [791, 384] width 937 height 533
type textarea "});"
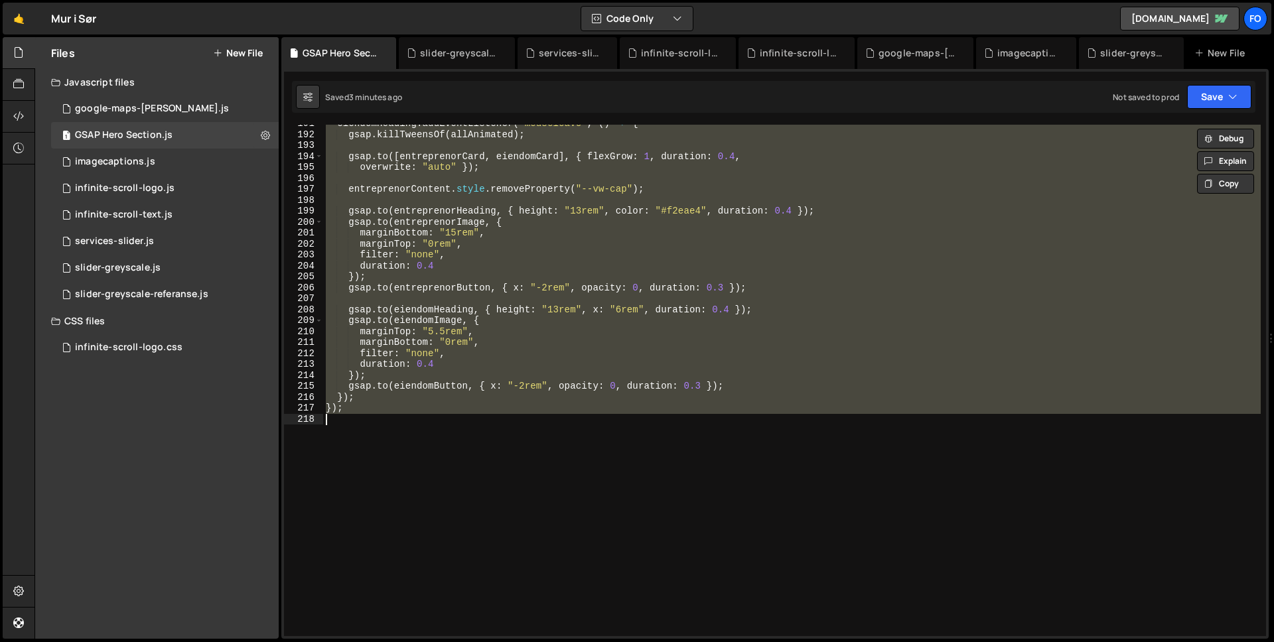
paste textarea
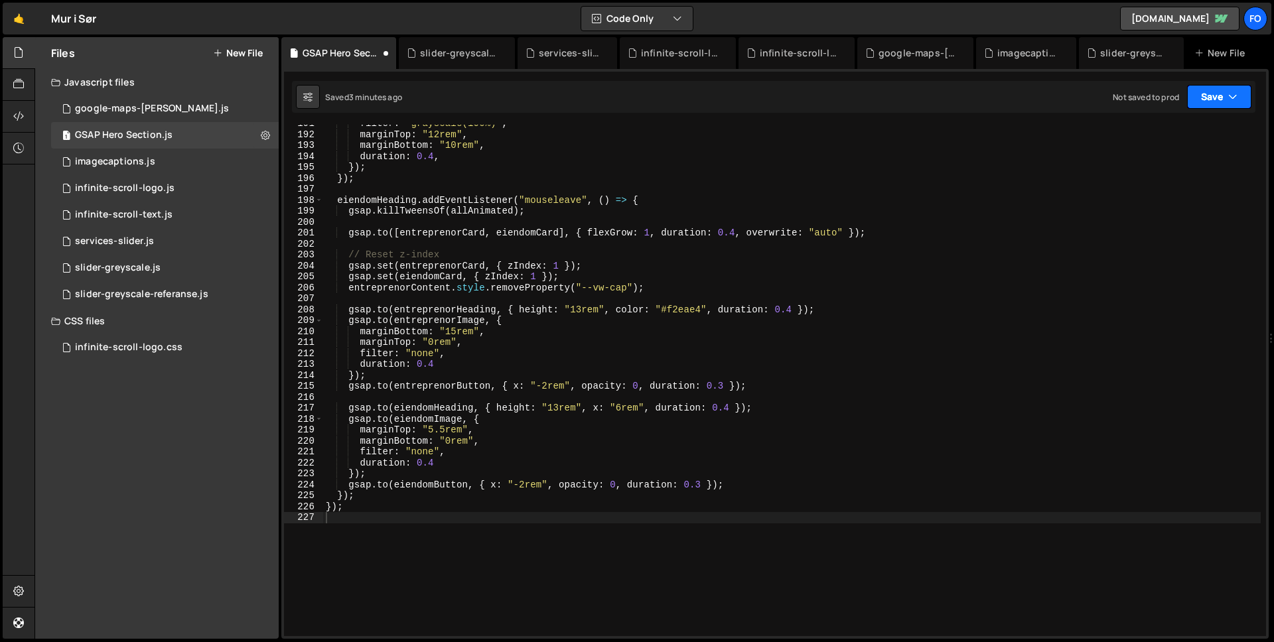
click at [1198, 98] on button "Save" at bounding box center [1219, 97] width 64 height 24
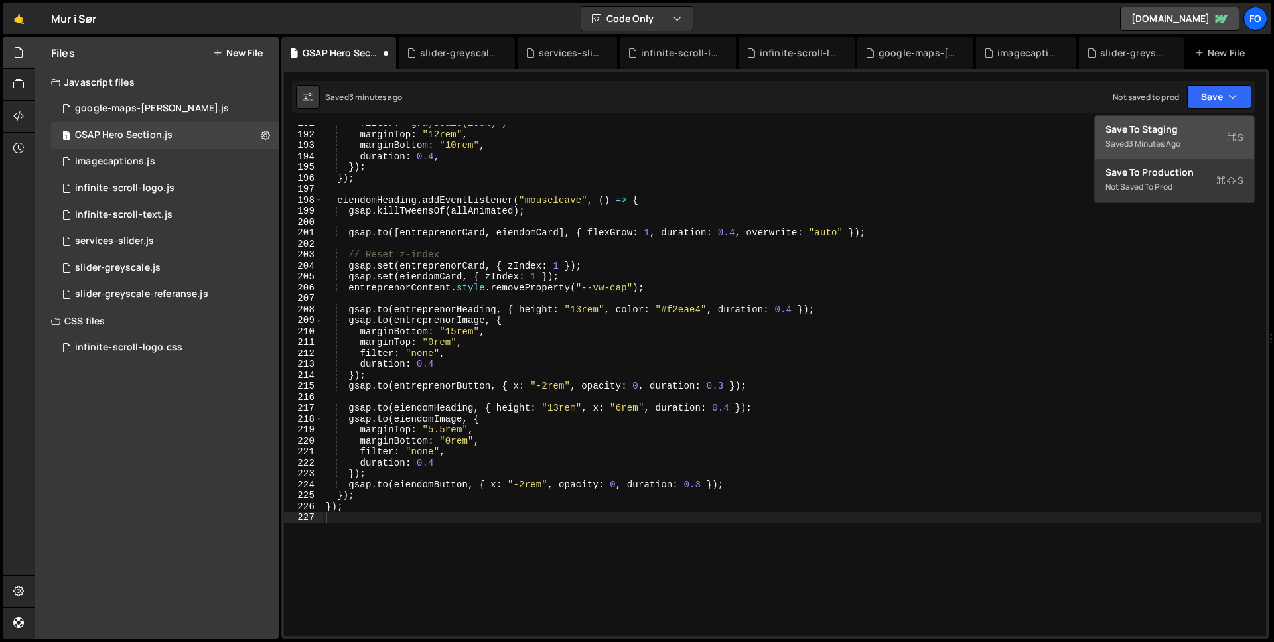
click at [1150, 152] on button "Save to Staging S Saved 3 minutes ago" at bounding box center [1174, 137] width 159 height 43
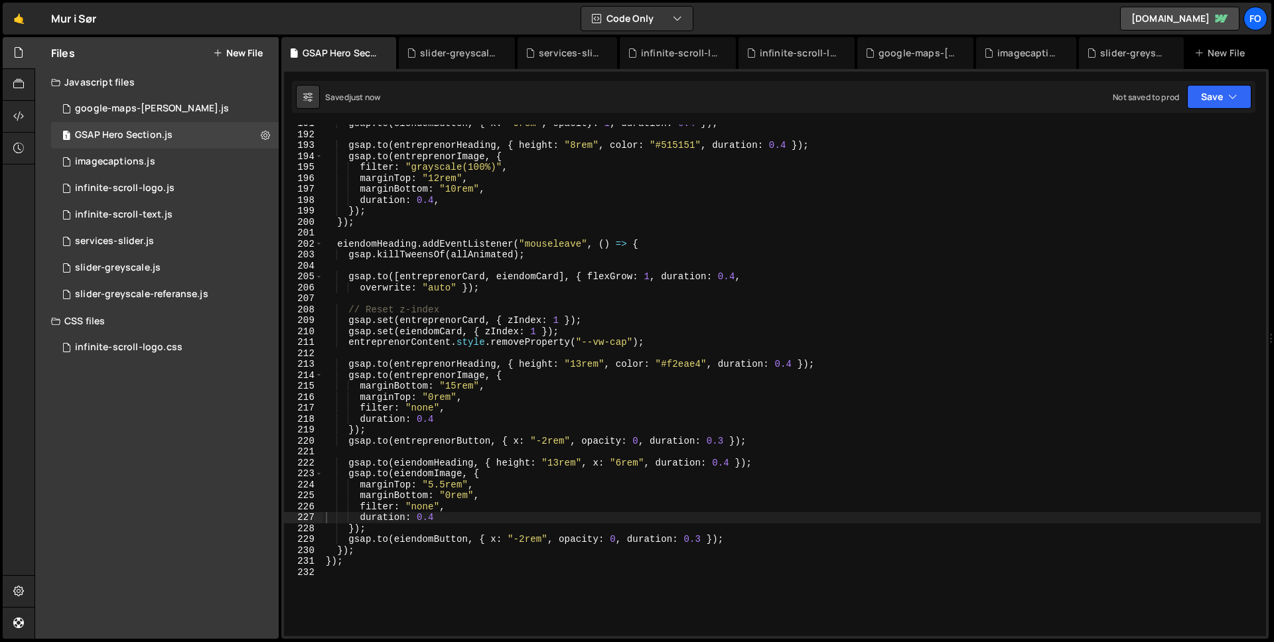
click at [94, 319] on div "CSS files" at bounding box center [156, 321] width 243 height 27
click at [246, 48] on button "New File" at bounding box center [238, 53] width 50 height 11
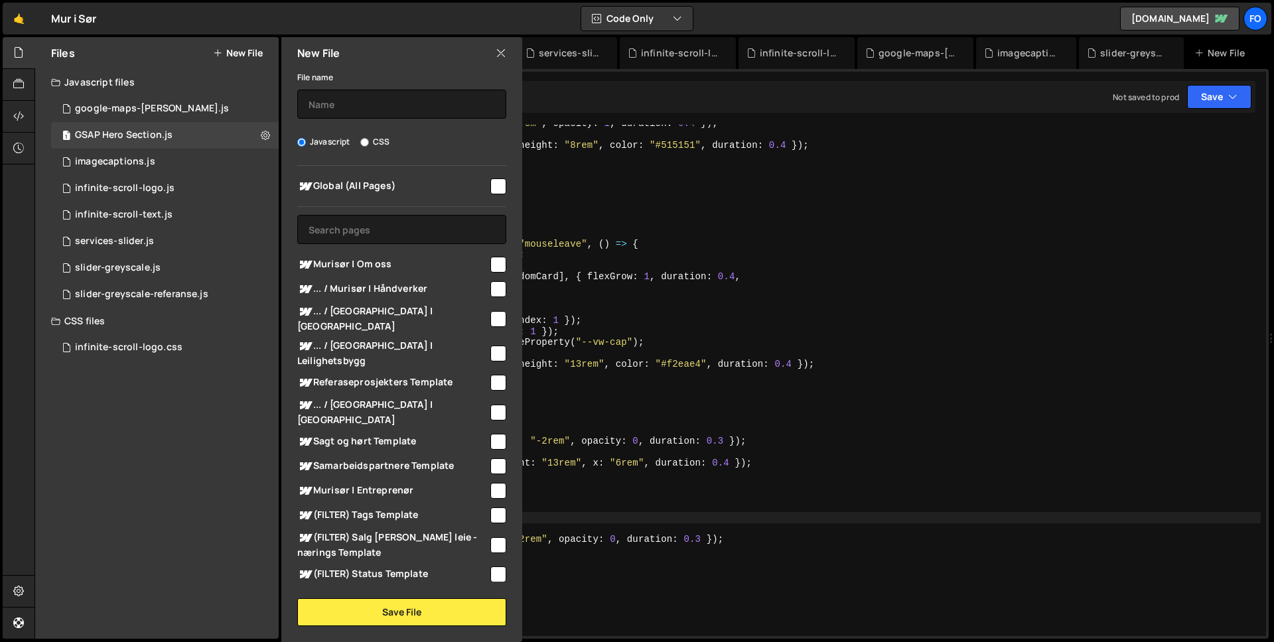
click at [376, 147] on label "CSS" at bounding box center [374, 141] width 29 height 13
click at [369, 147] on input "CSS" at bounding box center [364, 142] width 9 height 9
radio input "true"
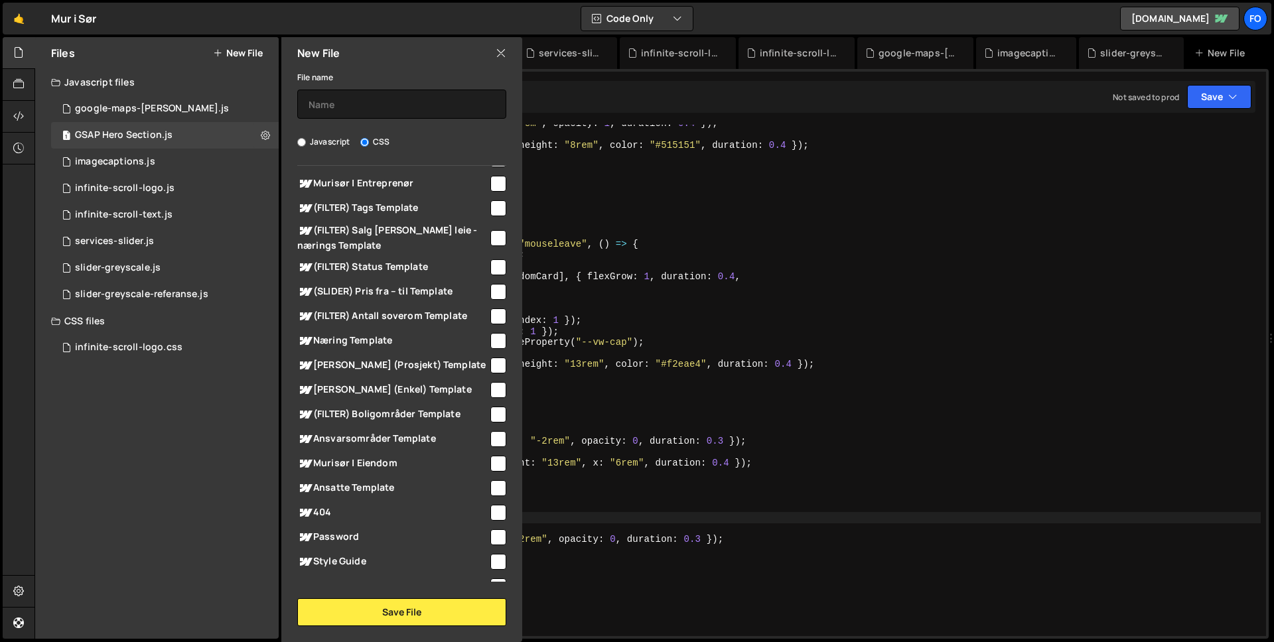
scroll to position [313, 0]
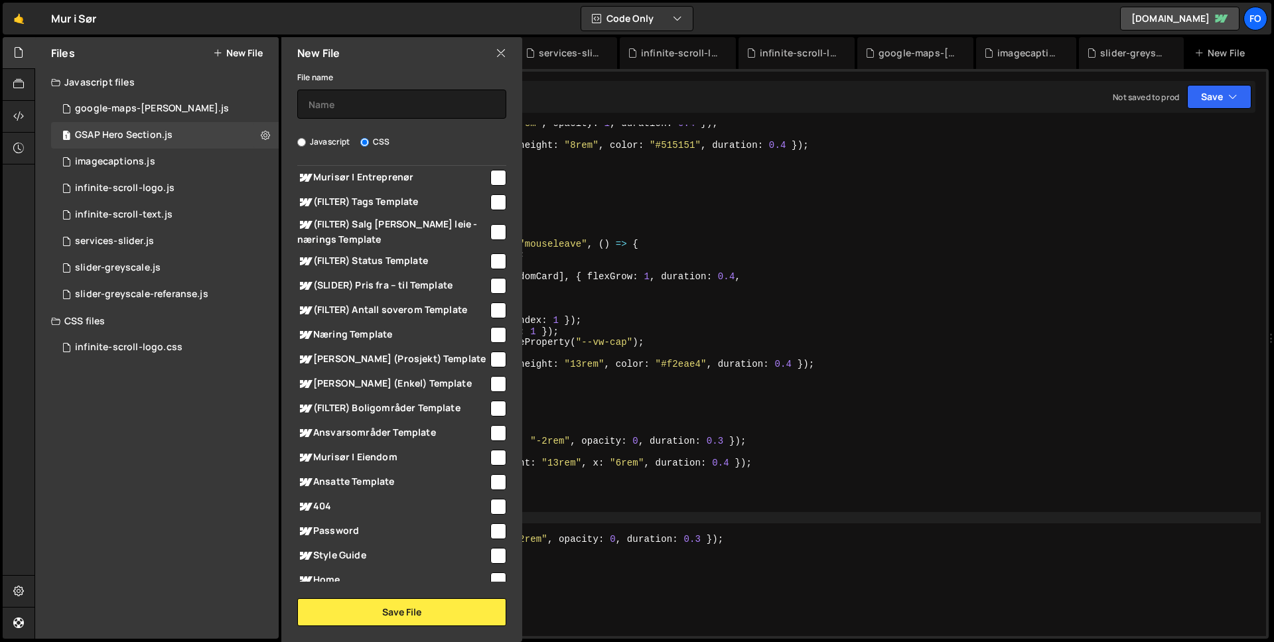
click at [336, 573] on span "Home" at bounding box center [392, 581] width 191 height 16
checkbox input "true"
click at [338, 109] on input "text" at bounding box center [401, 104] width 209 height 29
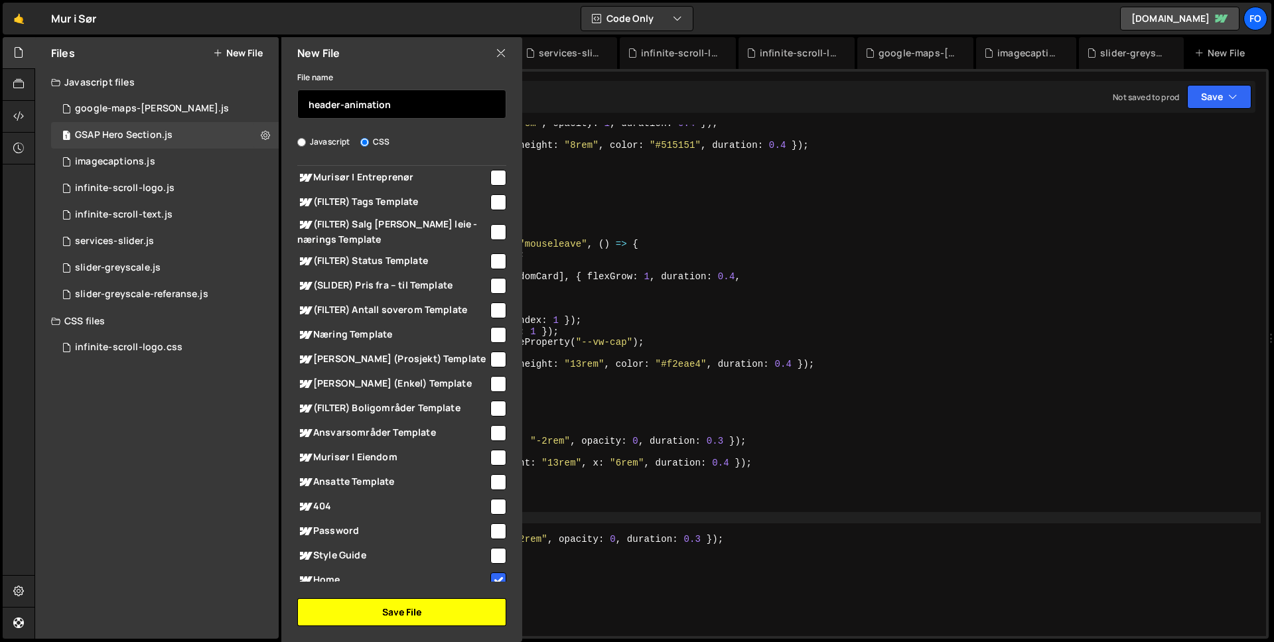
type input "header-animation"
click at [449, 616] on button "Save File" at bounding box center [401, 612] width 209 height 28
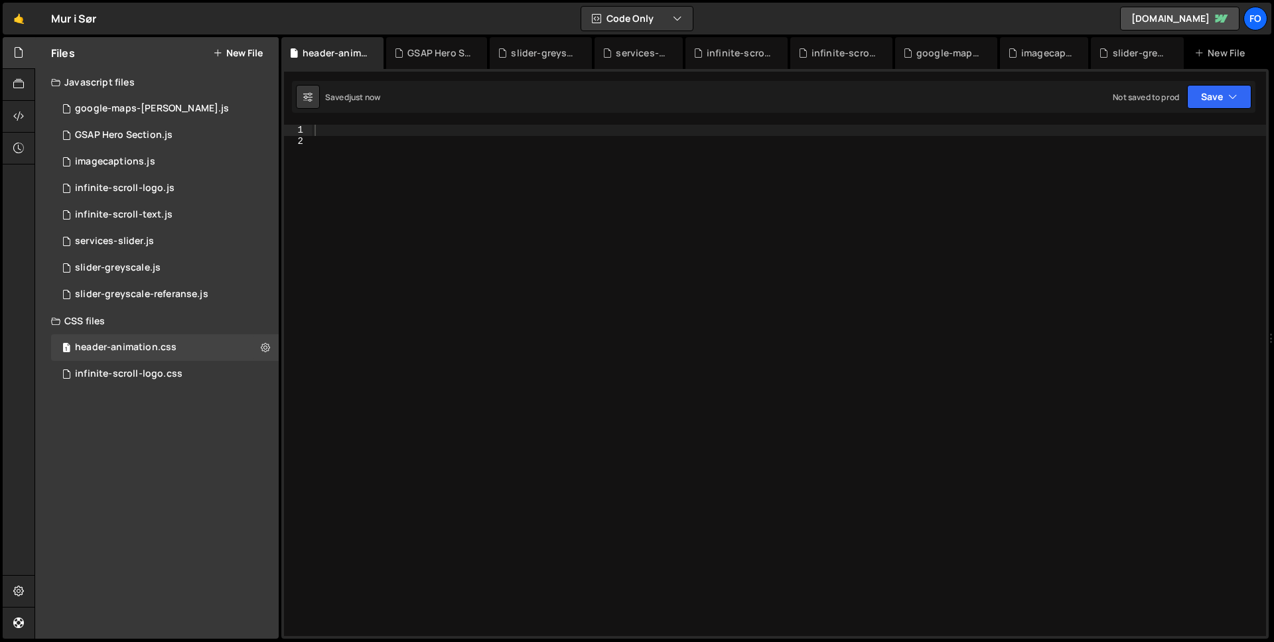
scroll to position [0, 0]
click at [811, 296] on div at bounding box center [789, 391] width 954 height 533
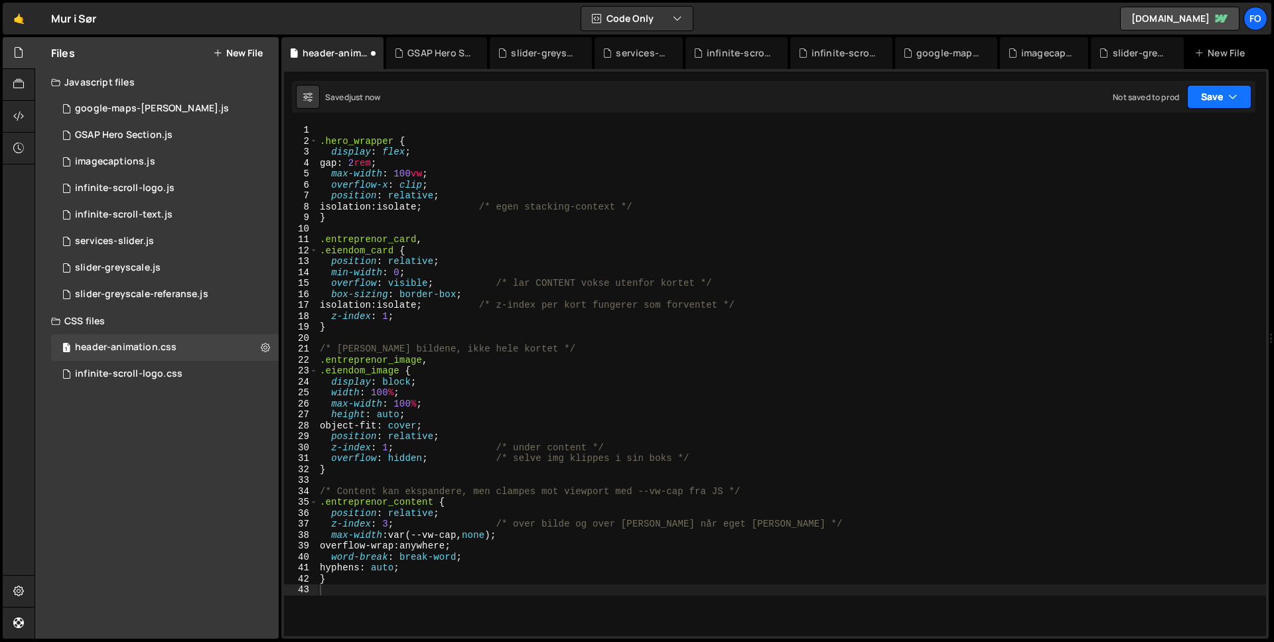
click at [1207, 100] on button "Save" at bounding box center [1219, 97] width 64 height 24
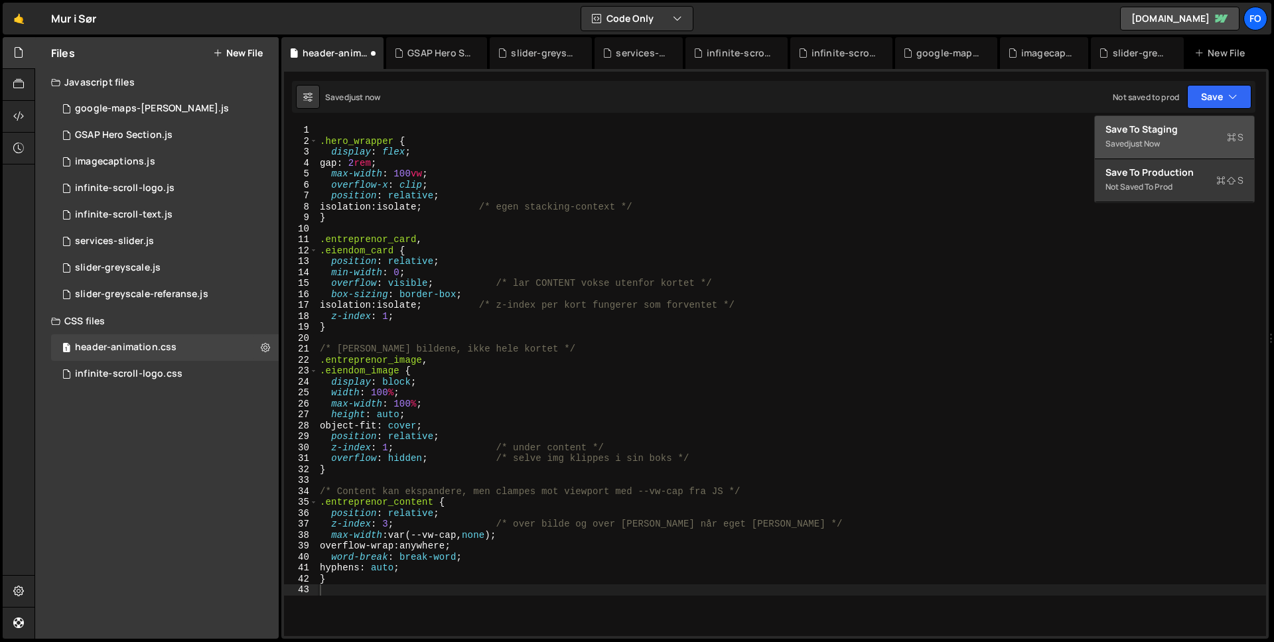
click at [1200, 129] on div "Save to Staging S" at bounding box center [1174, 129] width 138 height 13
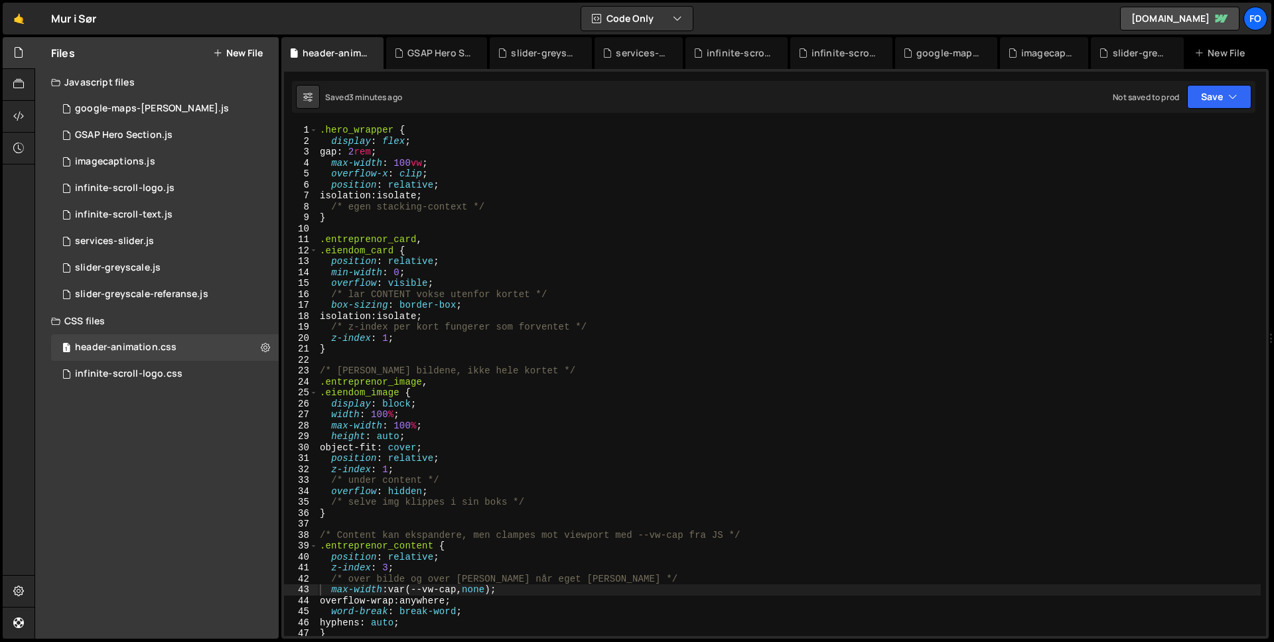
type textarea "min-width: 0;"
click at [683, 268] on div ".hero_wrapper { display : flex ; gap : 2 rem ; max-width : 100 vw ; overflow-x …" at bounding box center [788, 391] width 943 height 533
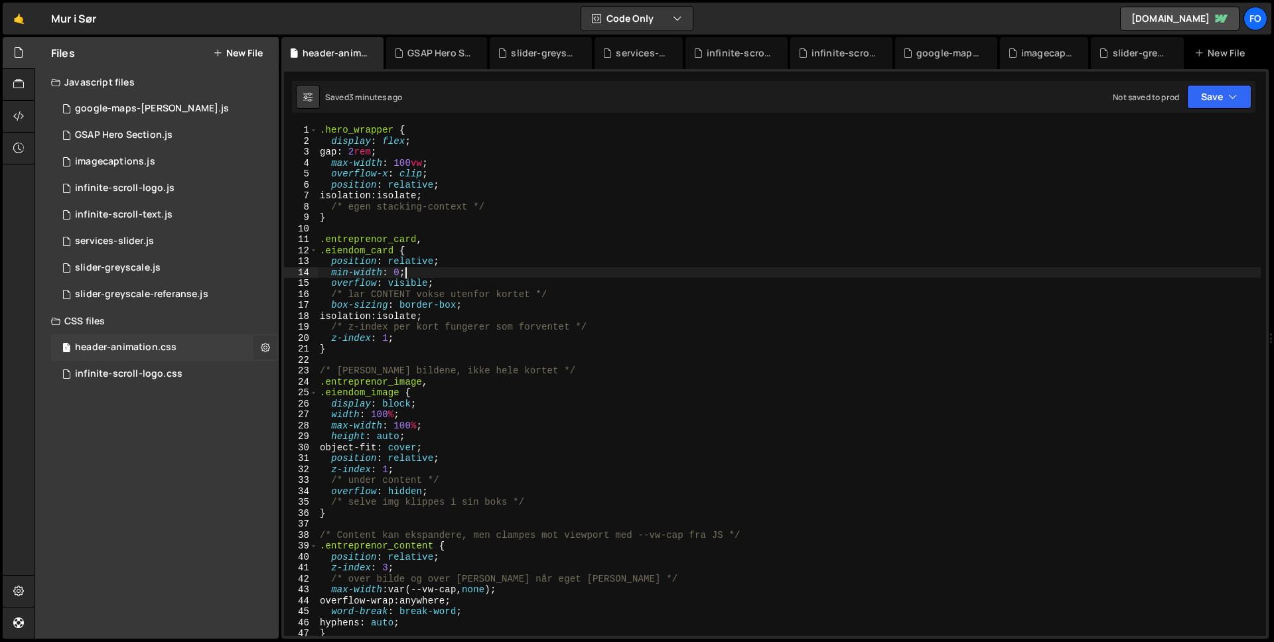
click at [267, 347] on icon at bounding box center [265, 347] width 9 height 13
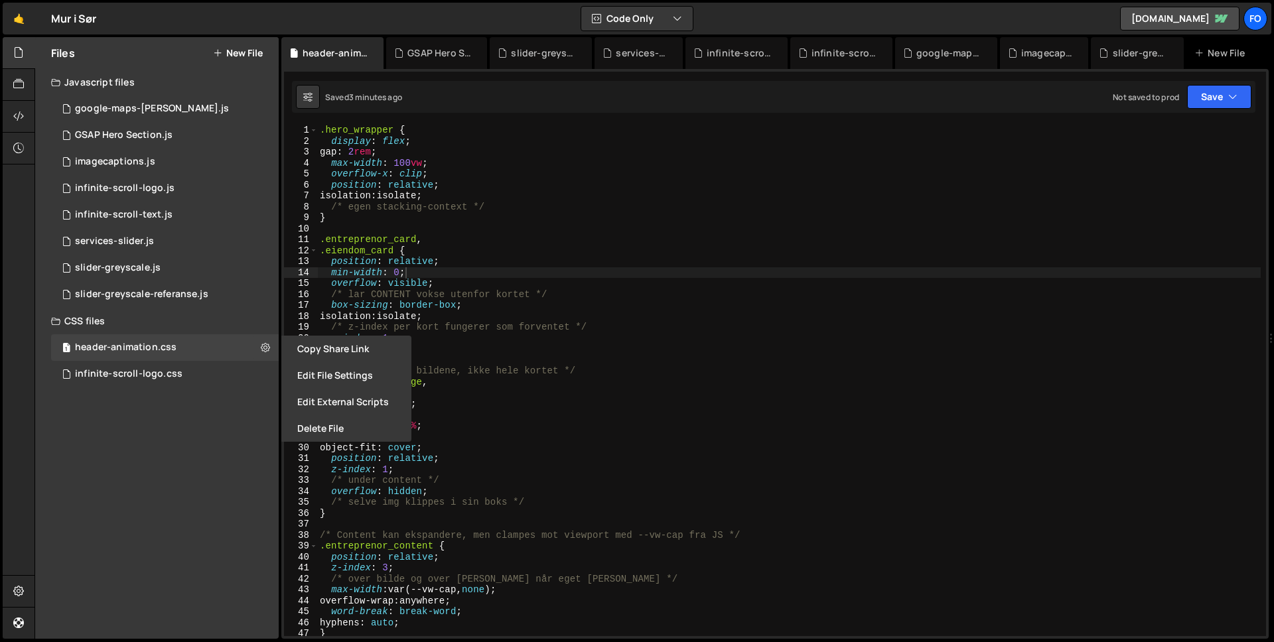
click at [379, 434] on button "Delete File" at bounding box center [346, 428] width 130 height 27
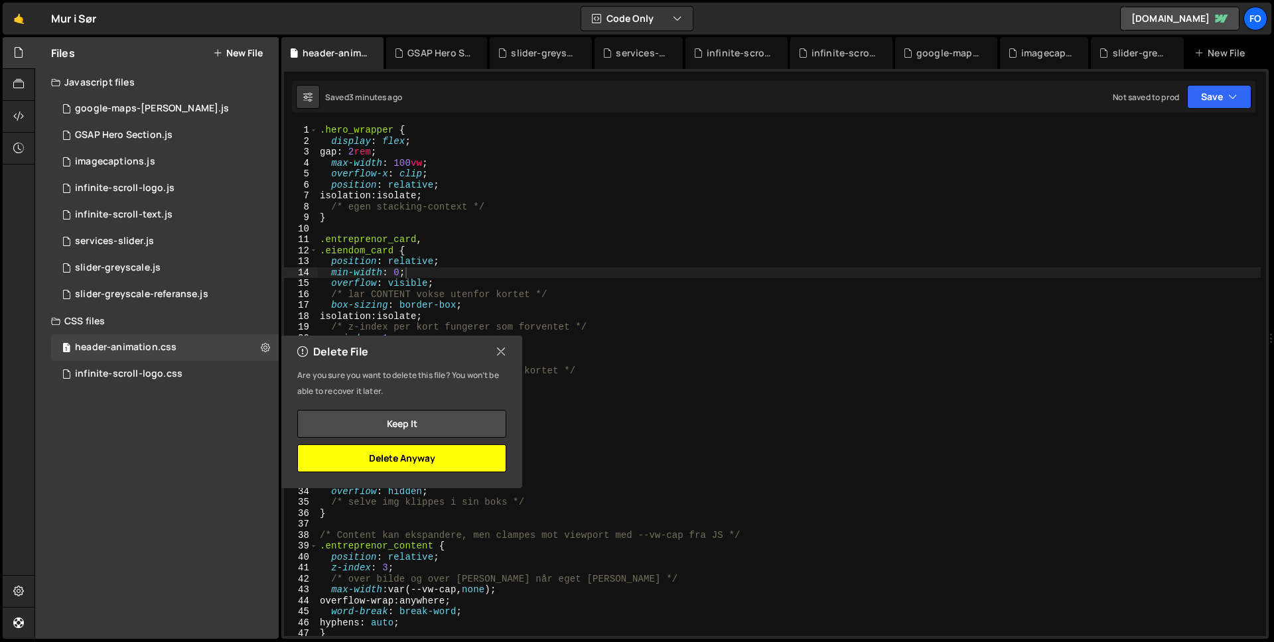
click at [443, 466] on button "Delete Anyway" at bounding box center [401, 458] width 209 height 28
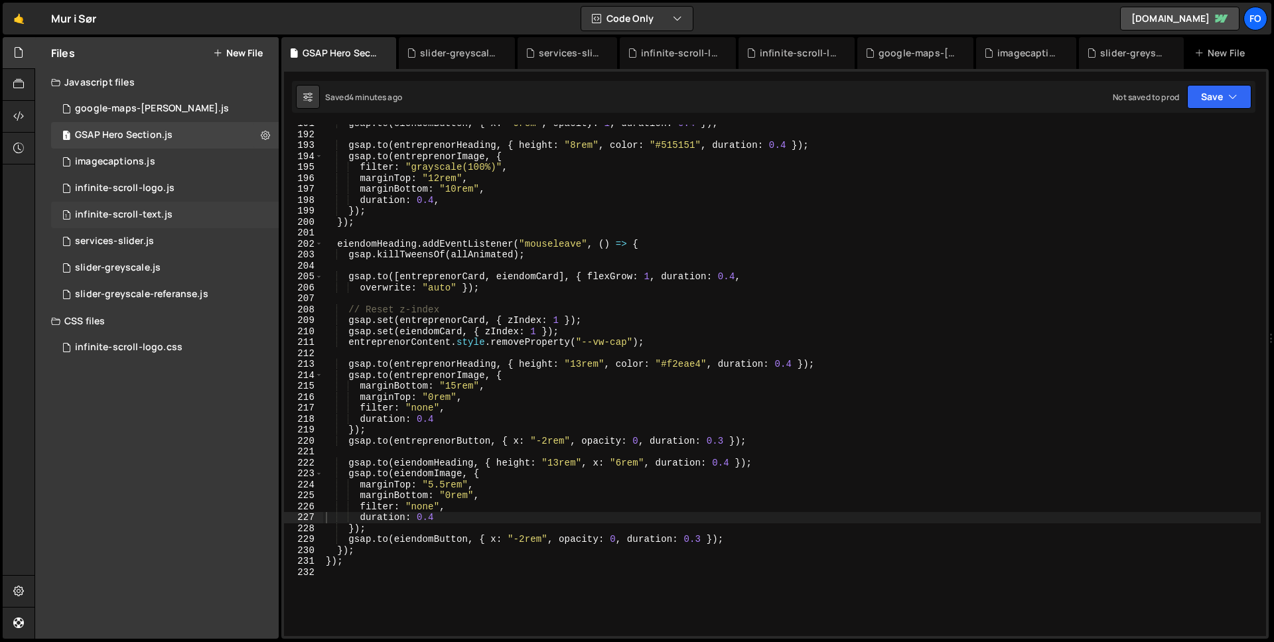
scroll to position [8278, 0]
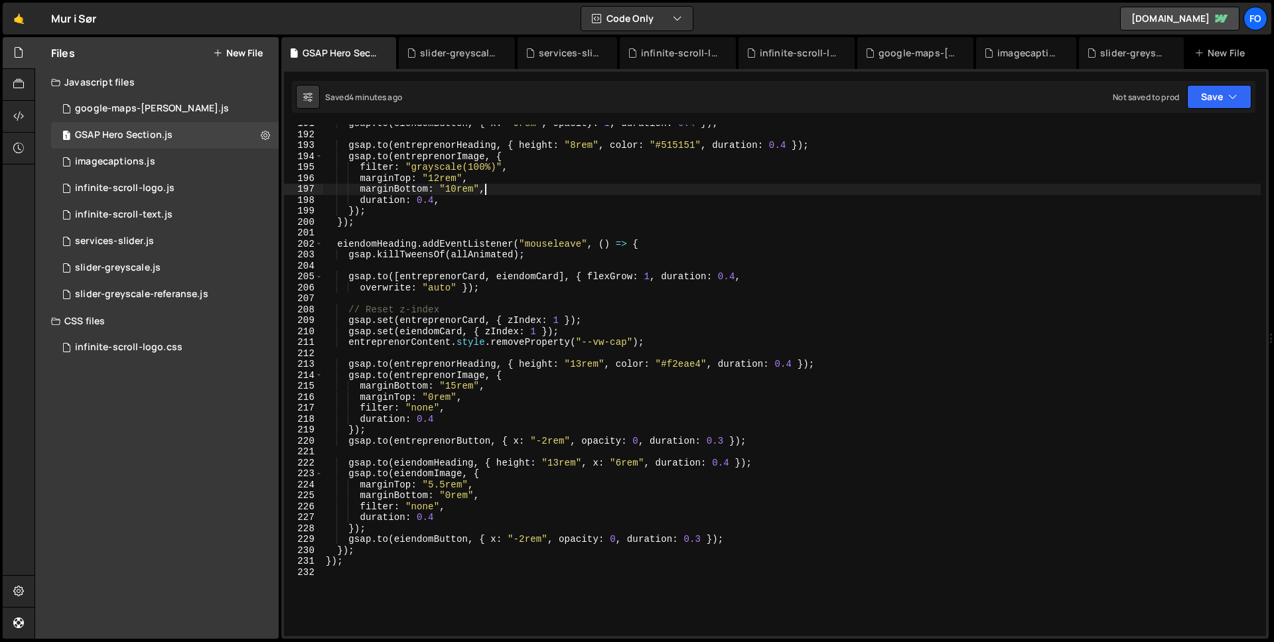
click at [569, 194] on div "gsap . to ( eiendomButton , { x : "0rem" , opacity : 1 , duration : 0.4 }) ; gs…" at bounding box center [791, 384] width 937 height 533
type textarea "});"
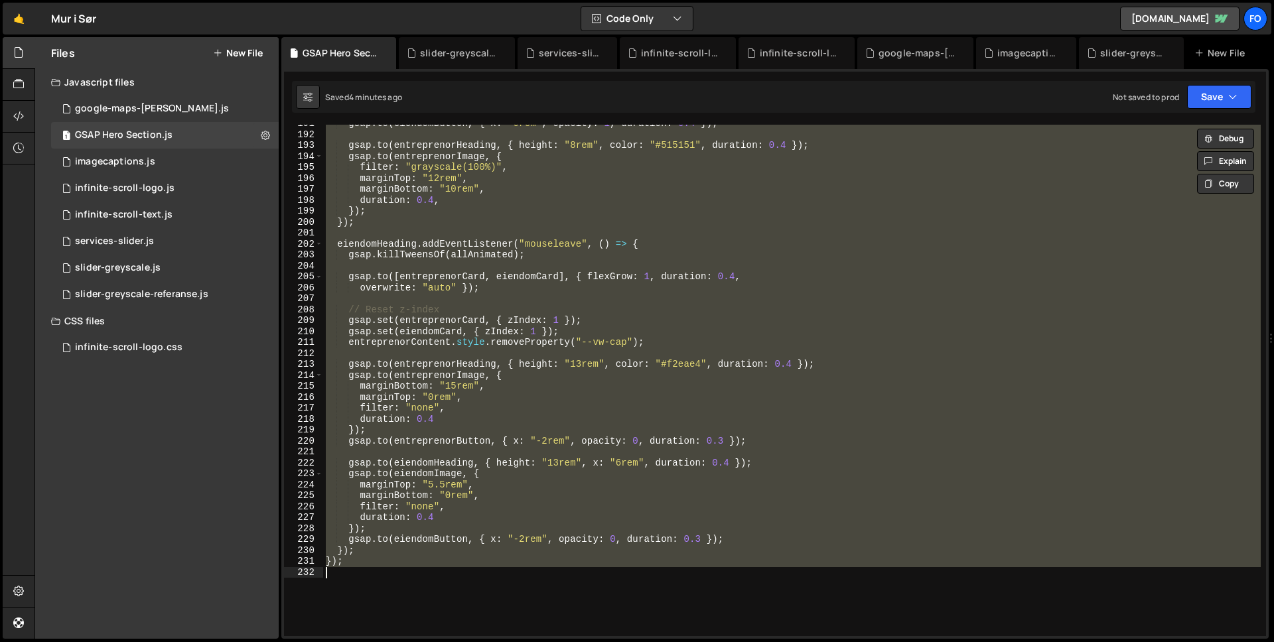
paste textarea
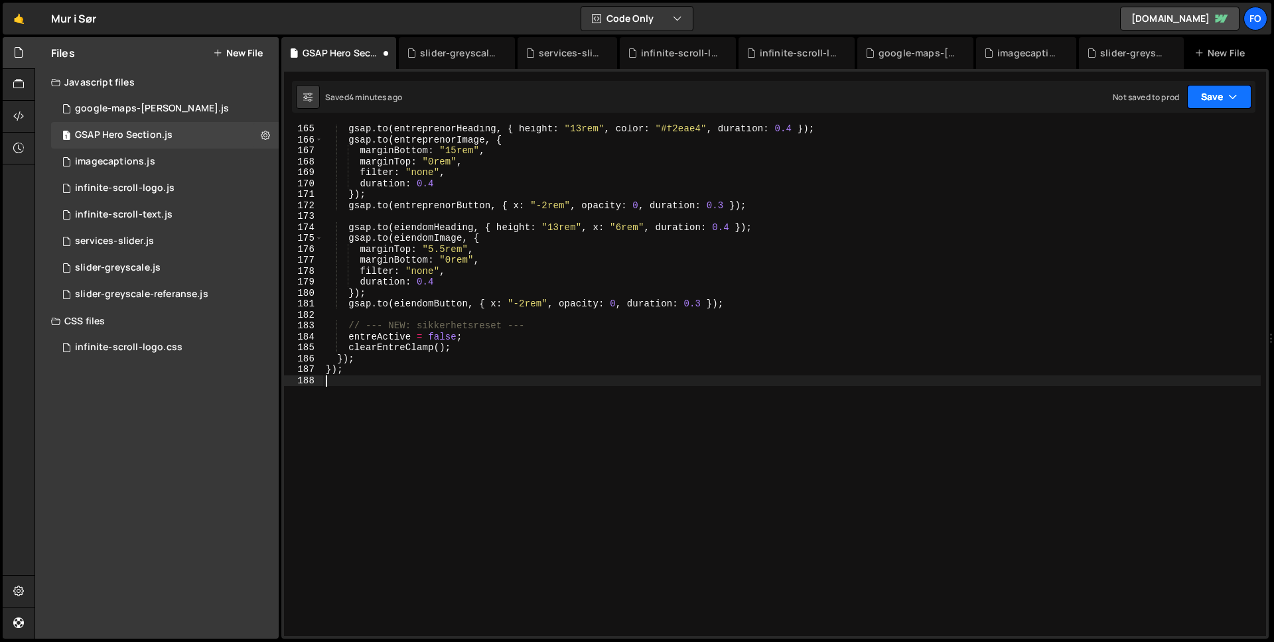
click at [1217, 96] on button "Save" at bounding box center [1219, 97] width 64 height 24
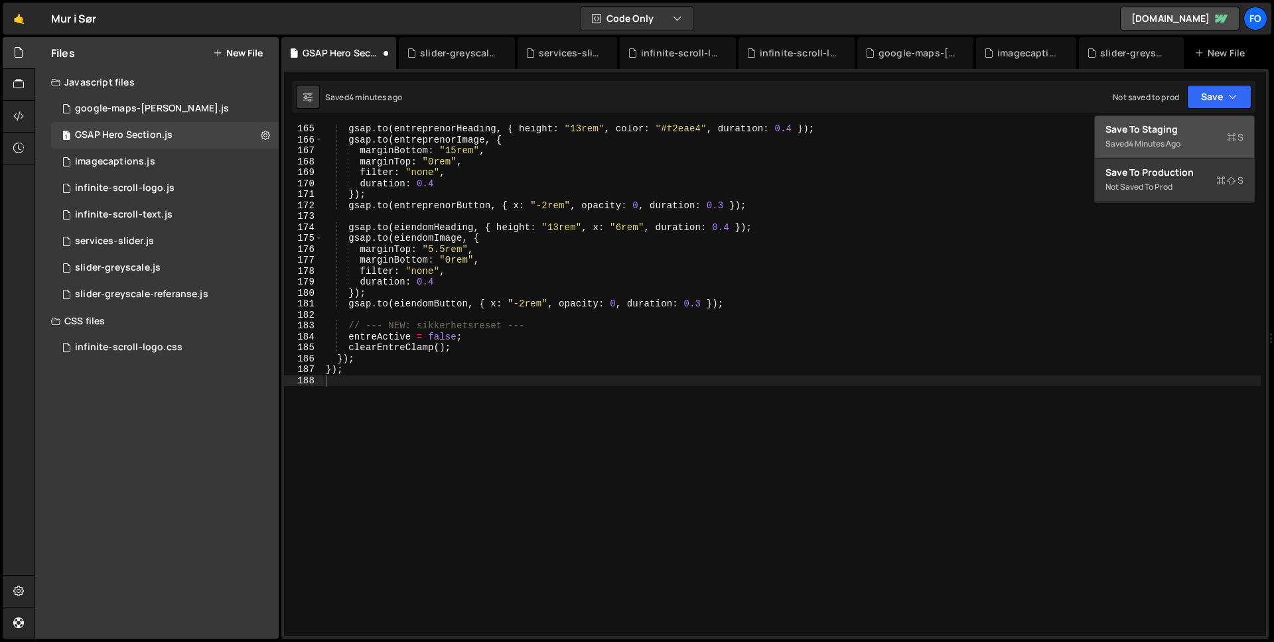
click at [1199, 128] on div "Save to Staging S" at bounding box center [1174, 129] width 138 height 13
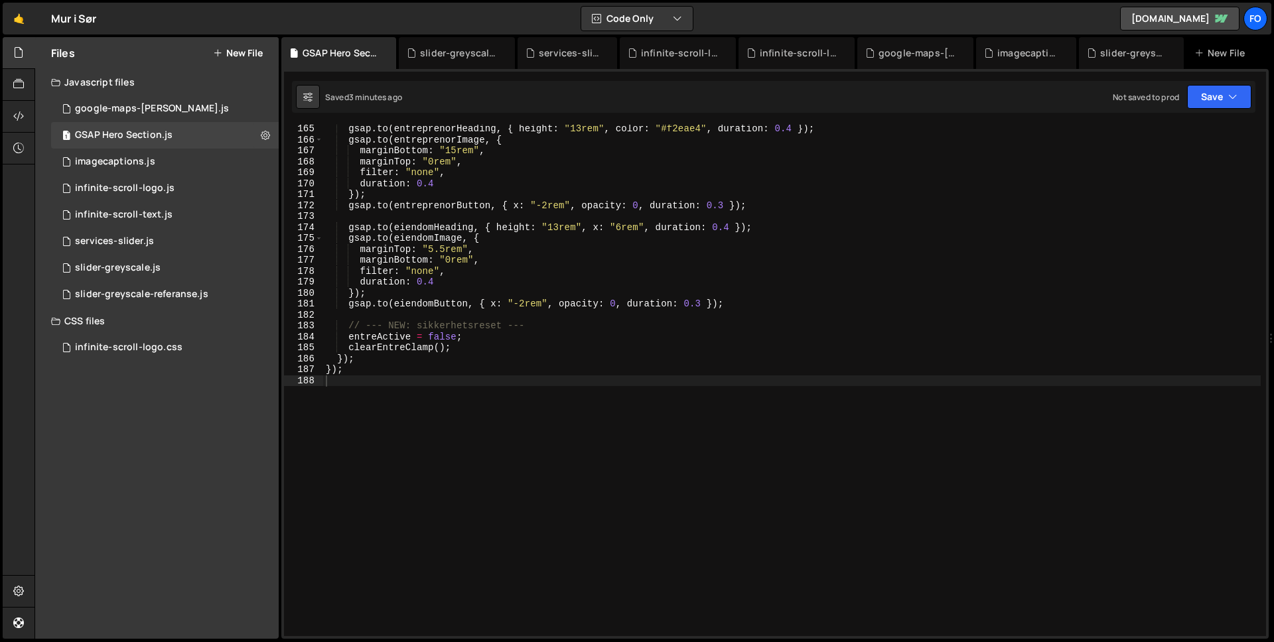
click at [653, 212] on div "gsap . to ( entreprenorHeading , { height : "13rem" , color : "#f2eae4" , durat…" at bounding box center [791, 389] width 937 height 533
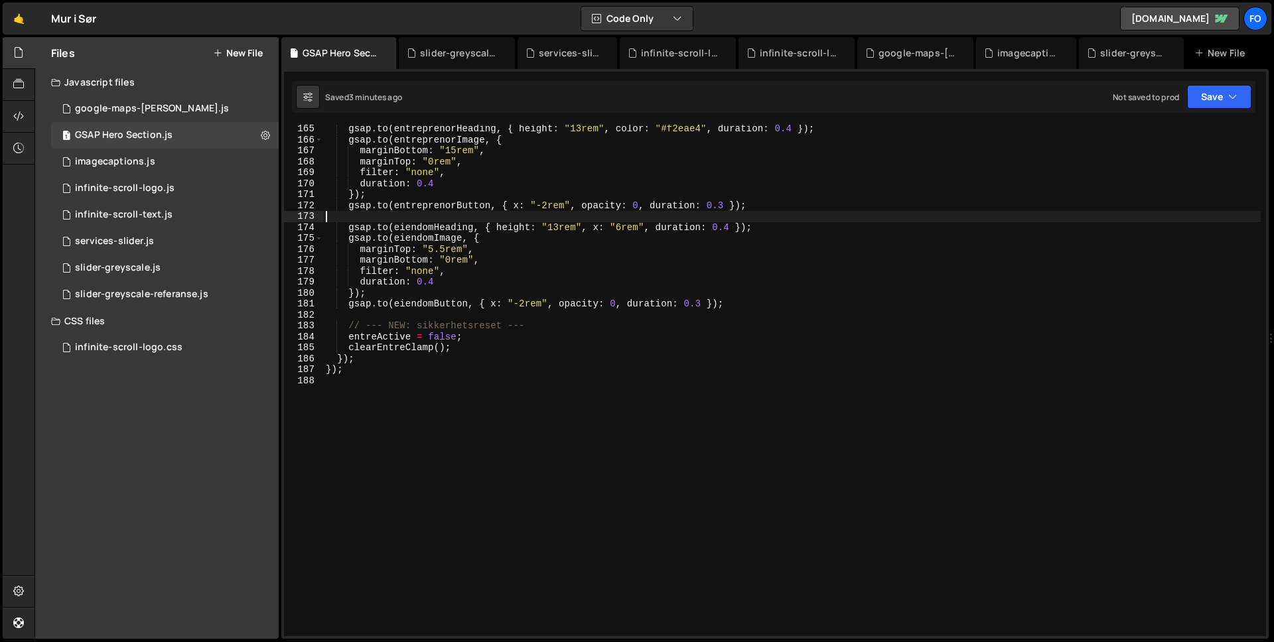
type textarea "});"
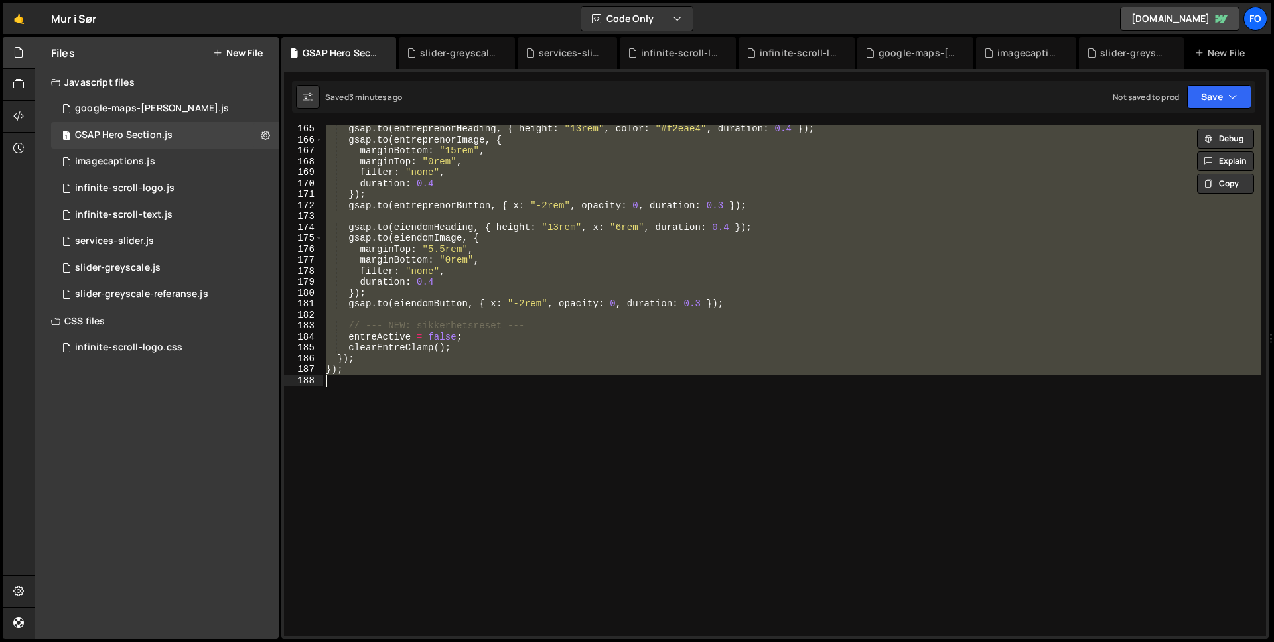
paste textarea
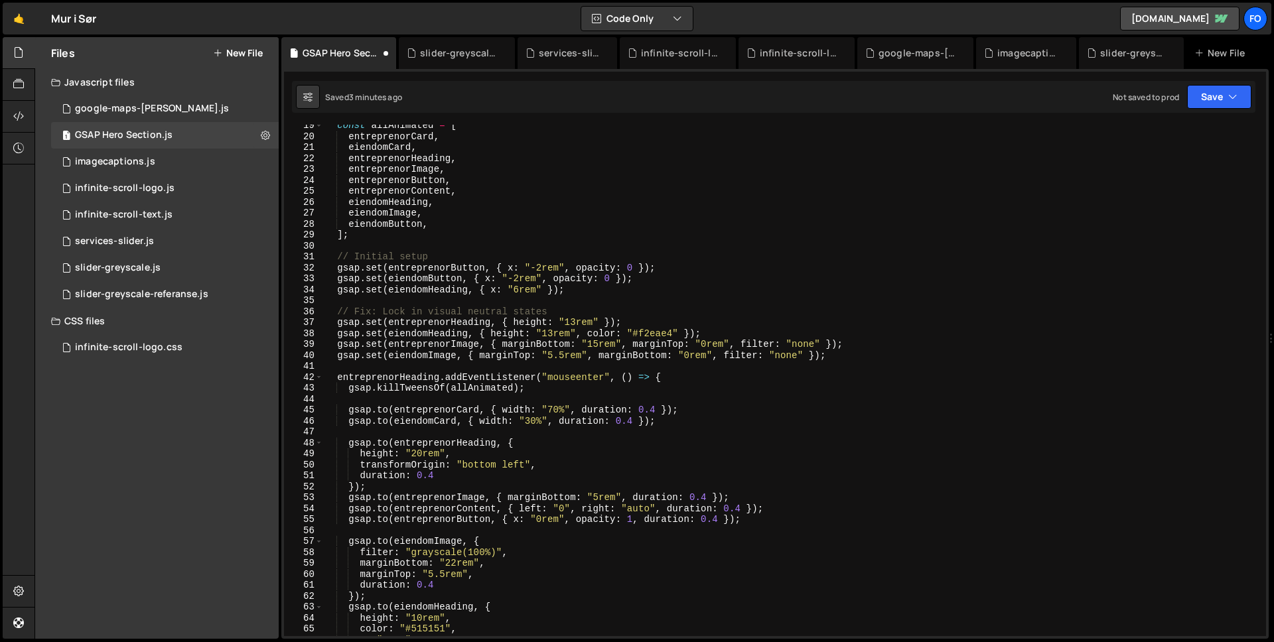
scroll to position [0, 0]
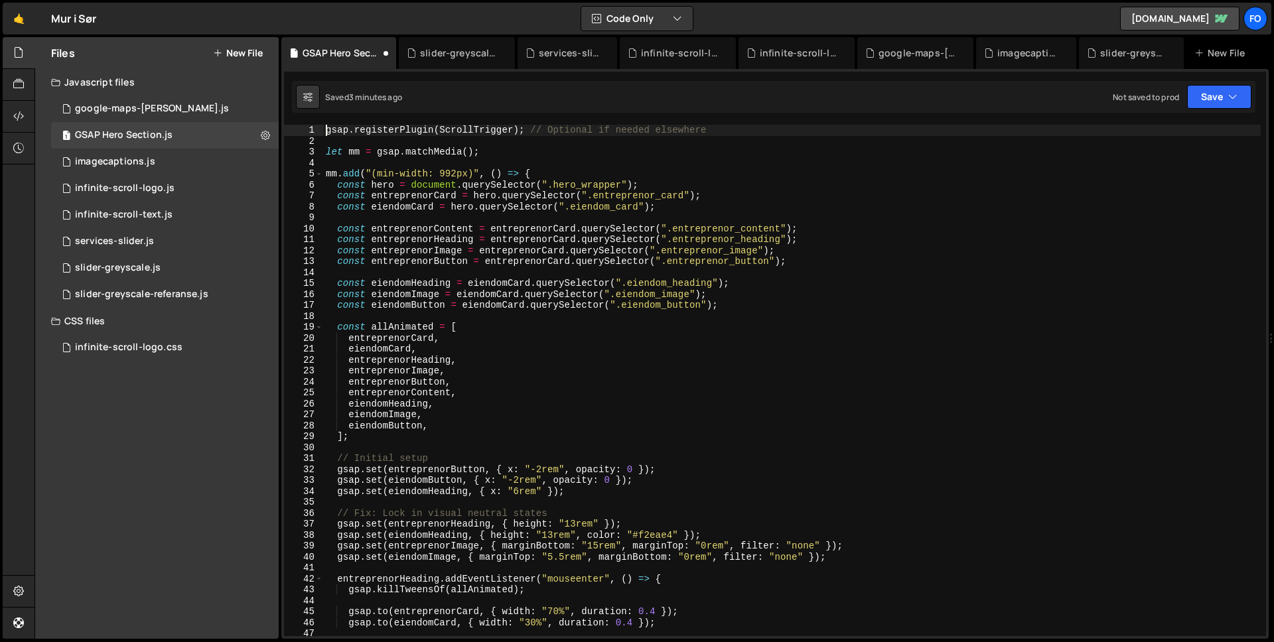
click at [324, 130] on div "gsap . registerPlugin ( ScrollTrigger ) ; // Optional if needed elsewhere let m…" at bounding box center [791, 391] width 937 height 533
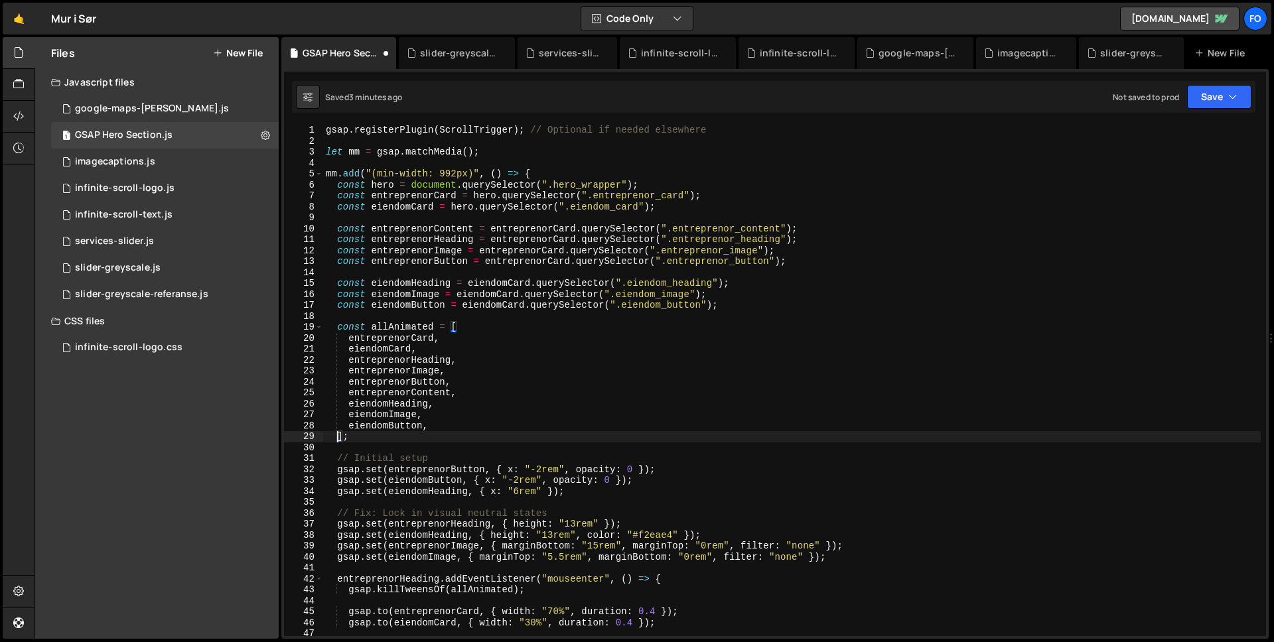
click at [338, 436] on div "gsap . registerPlugin ( ScrollTrigger ) ; // Optional if needed elsewhere let m…" at bounding box center [791, 391] width 937 height 533
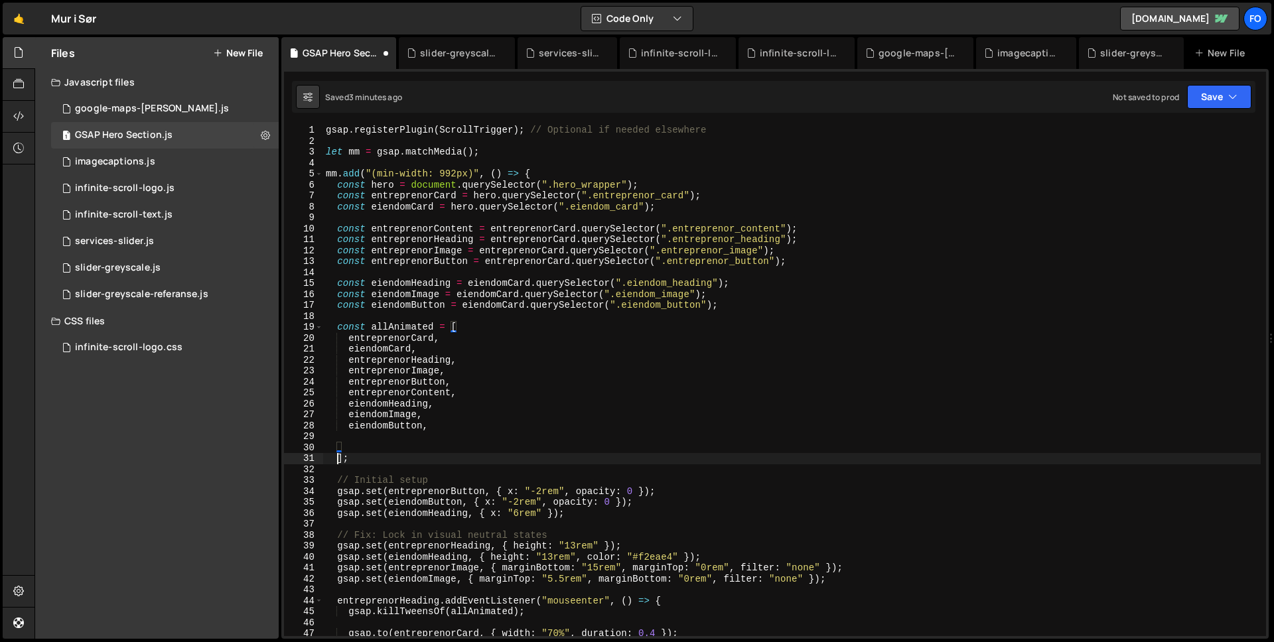
paste textarea
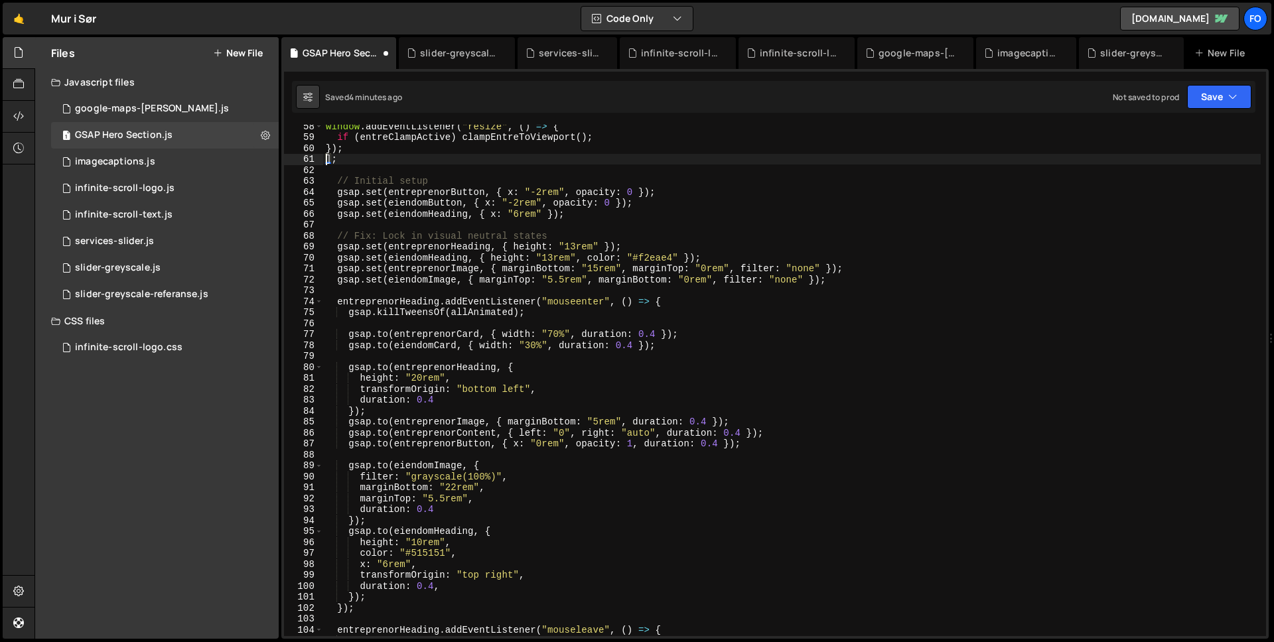
scroll to position [628, 0]
click at [577, 304] on div "window . addEventListener ( "resize" , ( ) => { if ( entreClampActive ) clampEn…" at bounding box center [791, 387] width 937 height 533
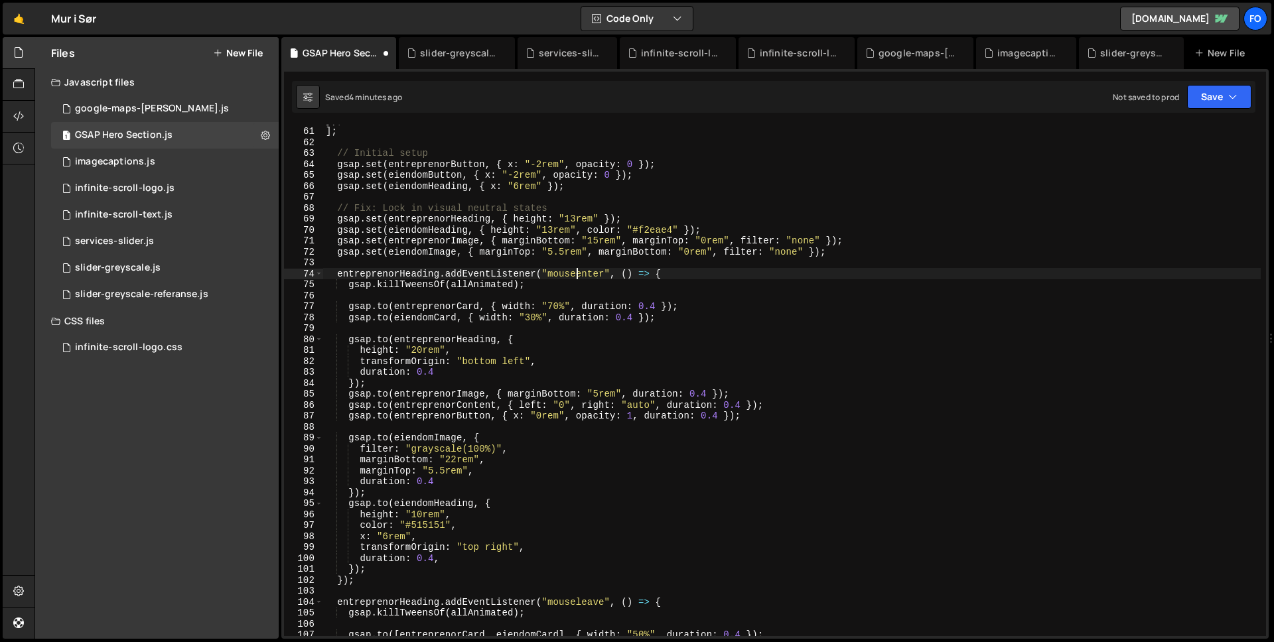
scroll to position [659, 0]
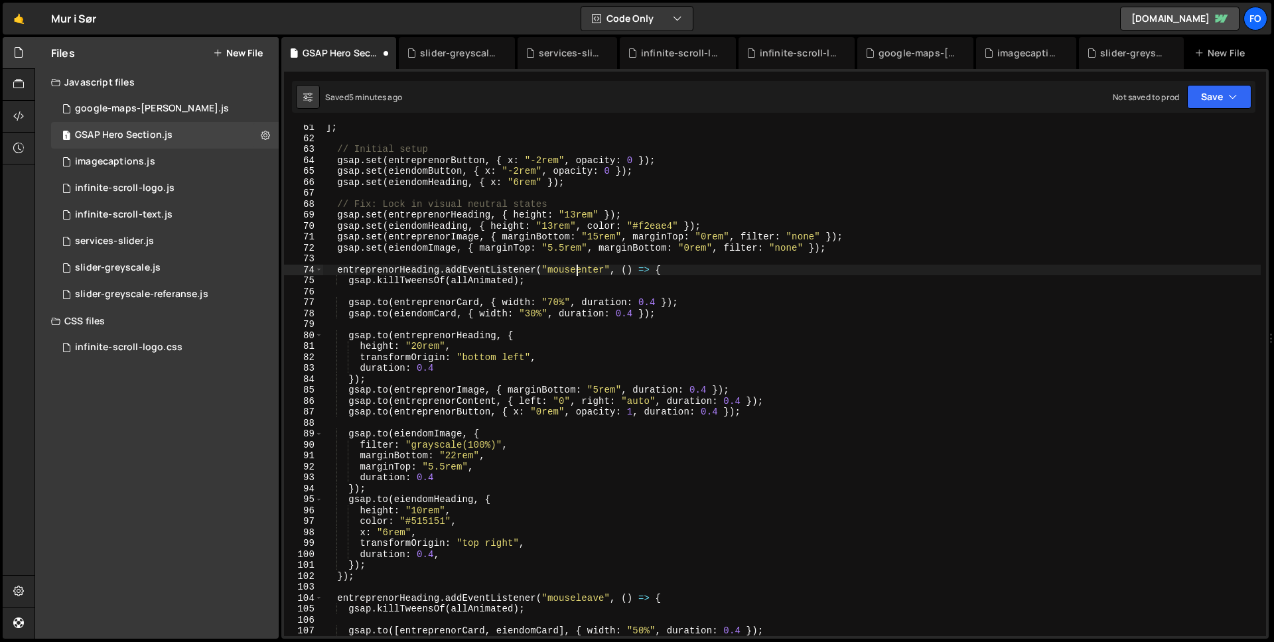
click at [798, 237] on div "] ; // Initial setup gsap . set ( entreprenorButton , { x : "-2rem" , opacity :…" at bounding box center [791, 388] width 937 height 533
type textarea "});"
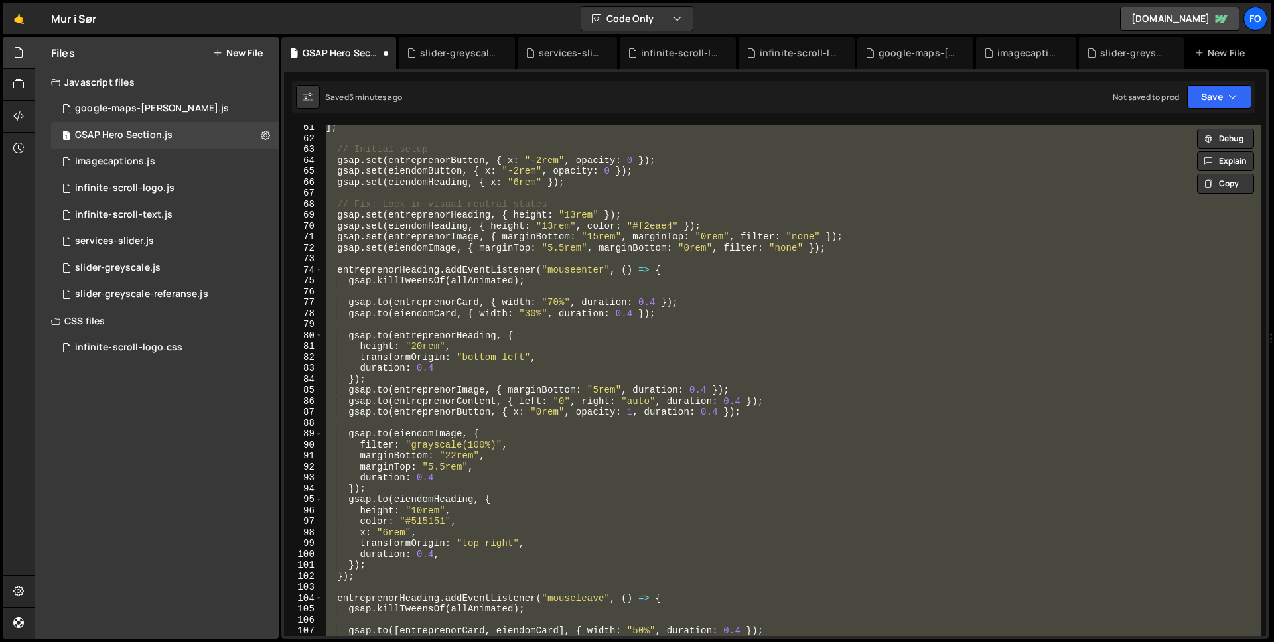
paste textarea
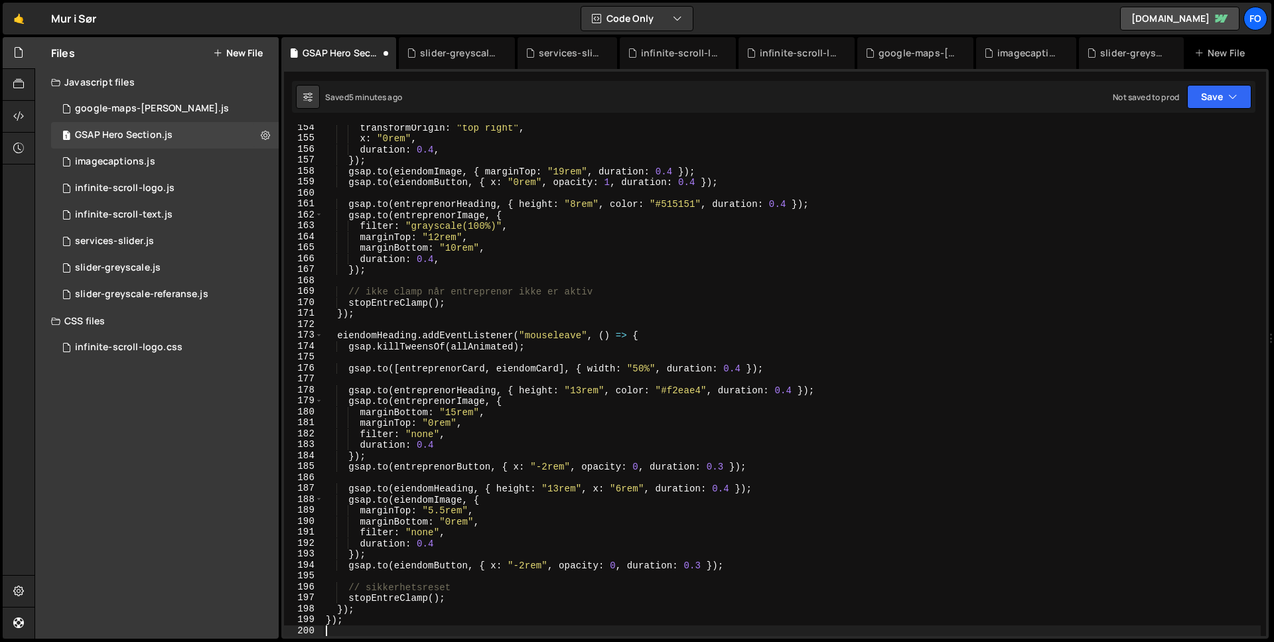
scroll to position [1678, 0]
click at [1220, 89] on button "Save" at bounding box center [1219, 97] width 64 height 24
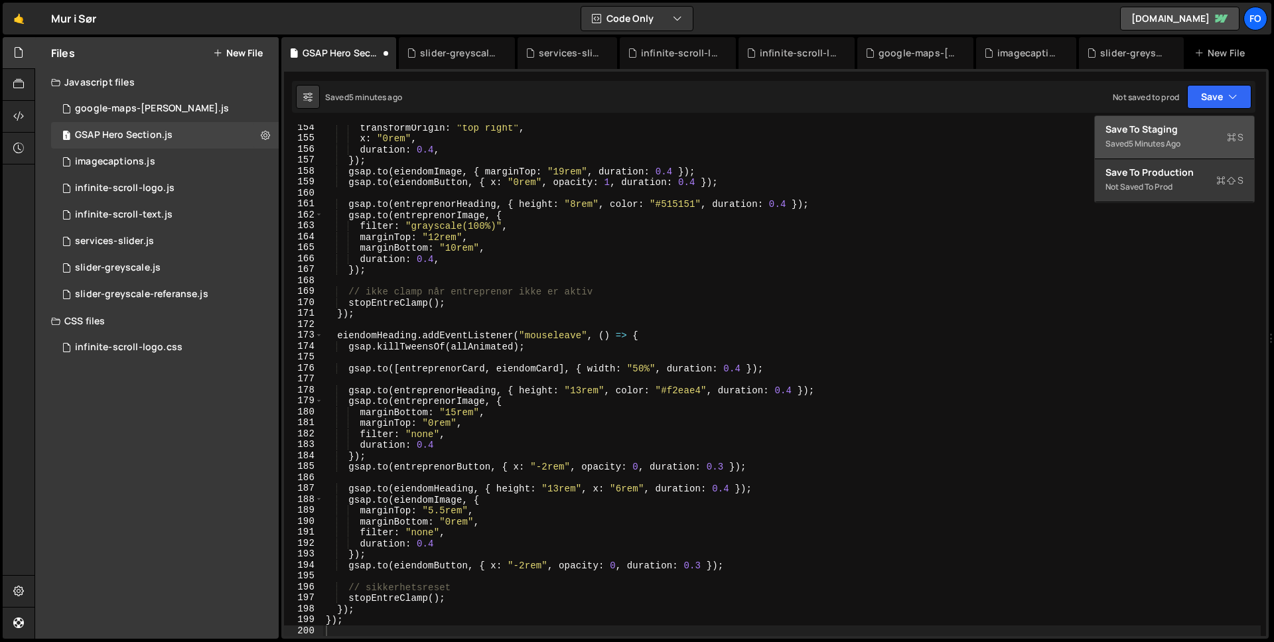
click at [1176, 136] on div "Saved 5 minutes ago" at bounding box center [1174, 144] width 138 height 16
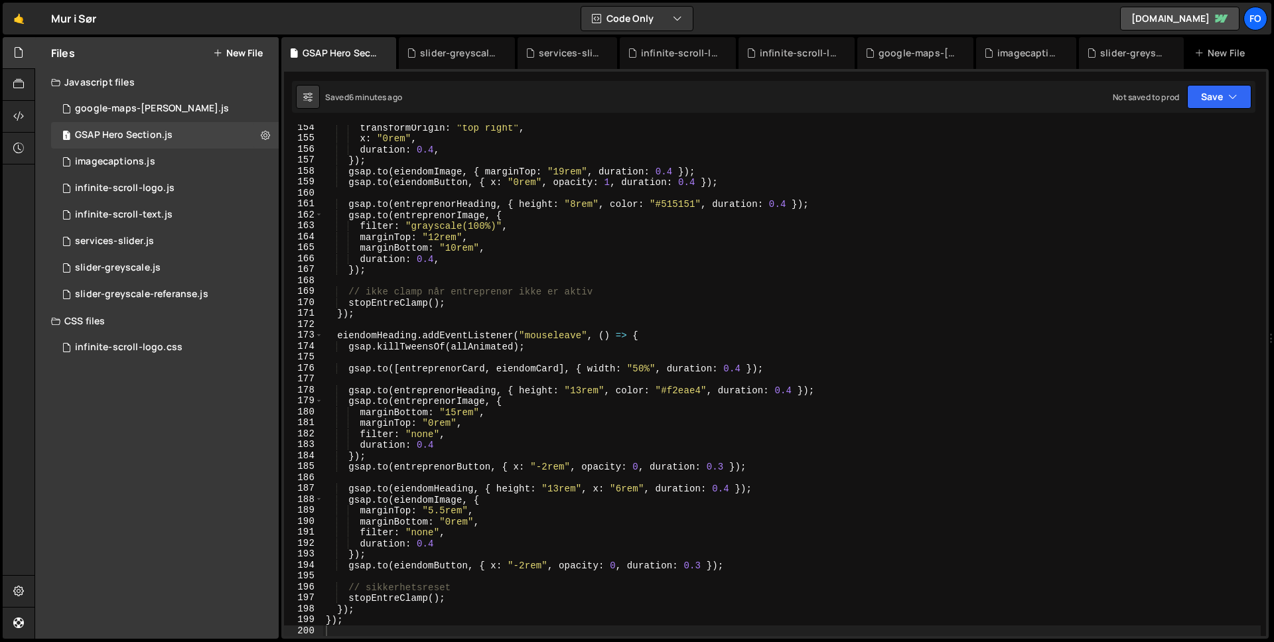
click at [656, 263] on div "transformOrigin : "top right" , x : "0rem" , duration : 0.4 , }) ; gsap . to ( …" at bounding box center [791, 388] width 937 height 533
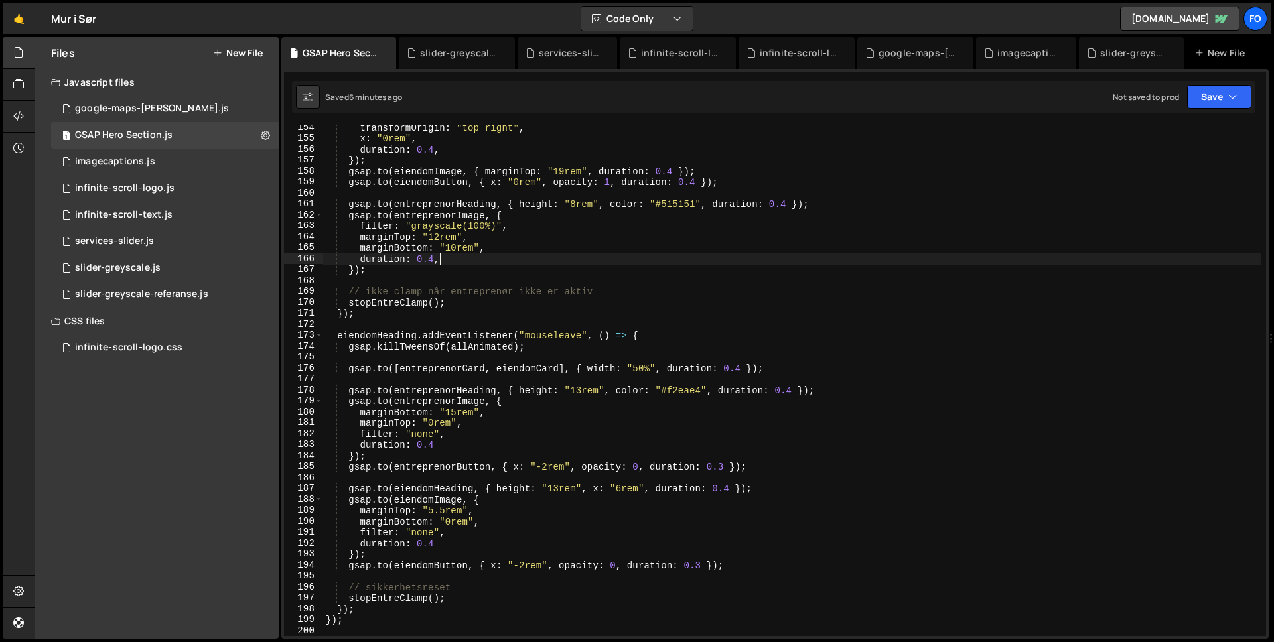
type textarea "});"
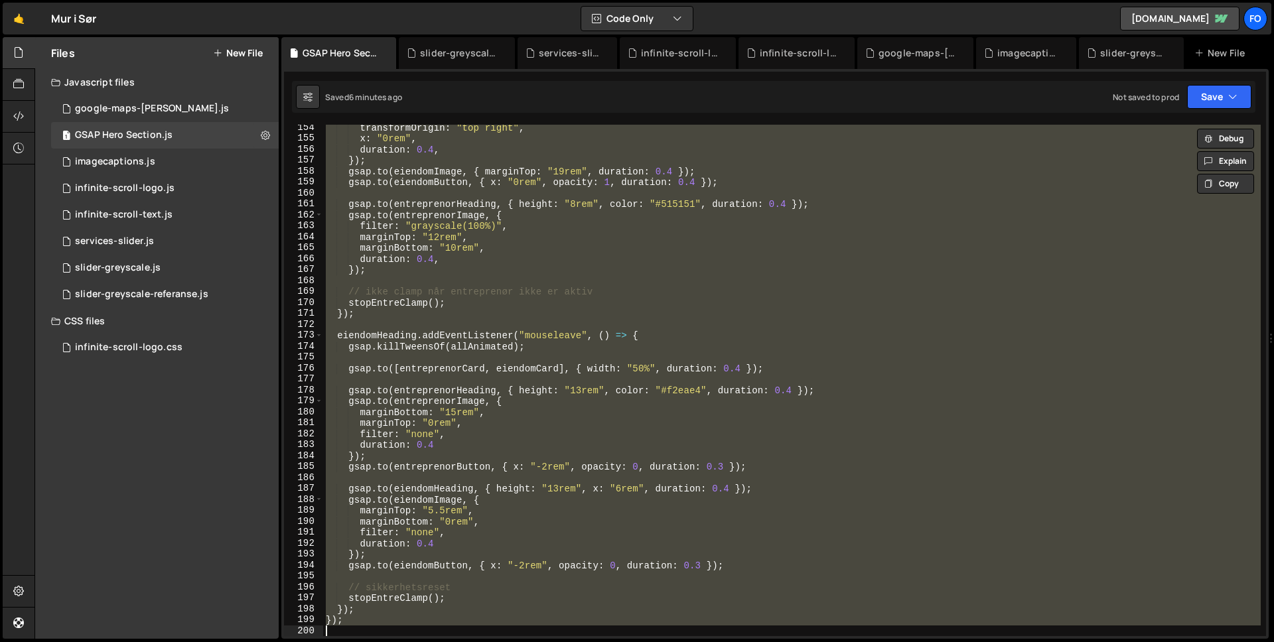
paste textarea
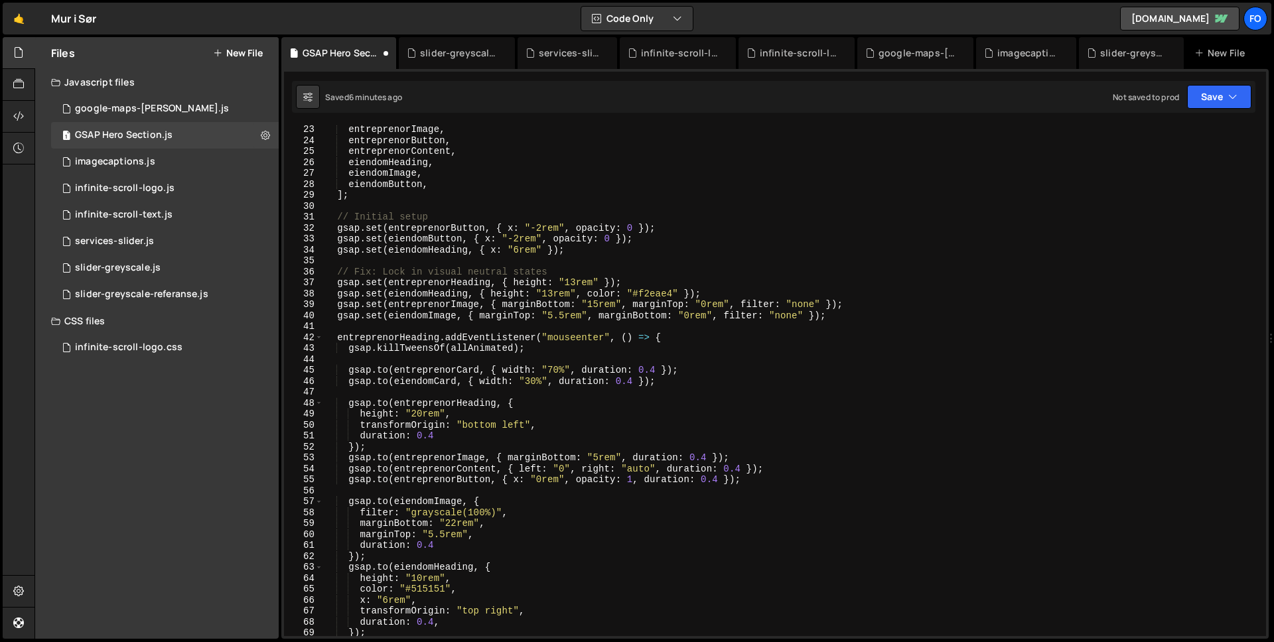
scroll to position [255, 0]
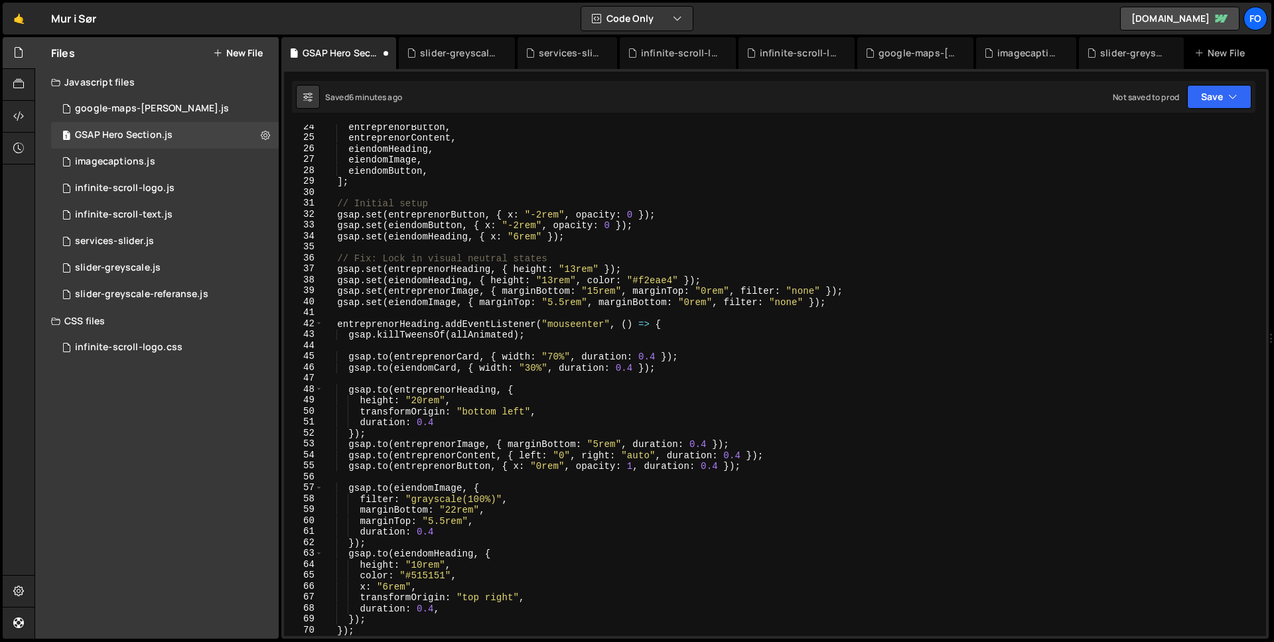
click at [476, 397] on div "entreprenorButton , entreprenorContent , eiendomHeading , eiendomImage , eiendo…" at bounding box center [791, 387] width 937 height 533
type textarea "height: "20rem","
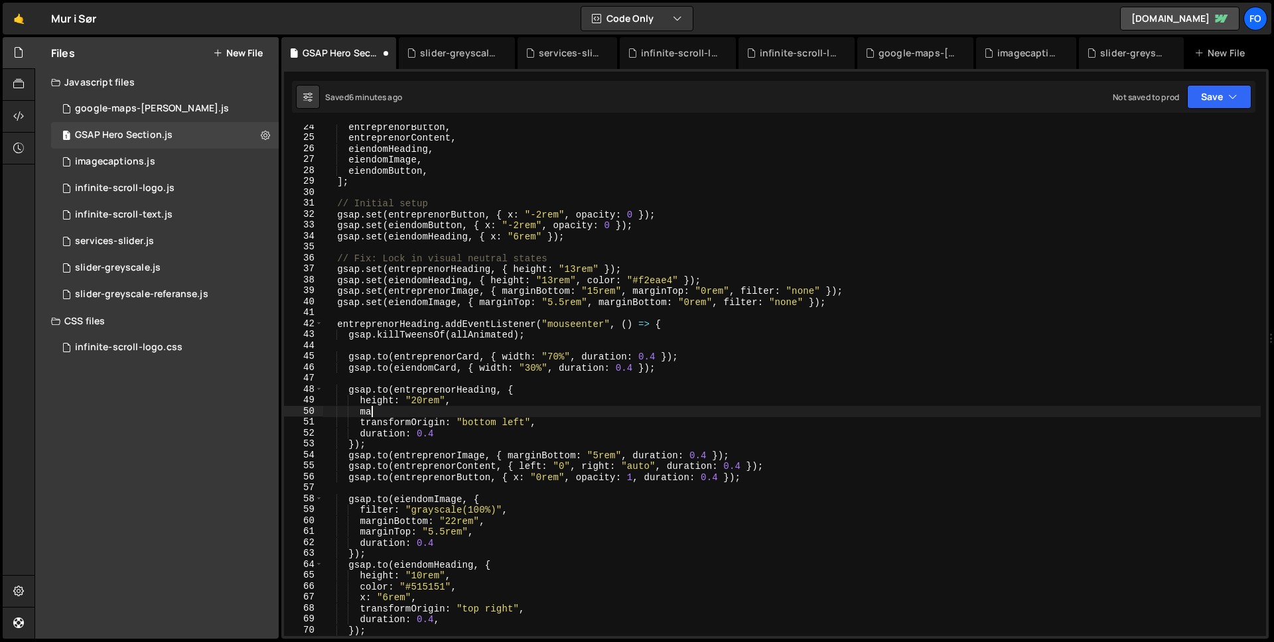
type textarea "m"
type textarea "w"
click at [680, 409] on div "entreprenorButton , entreprenorContent , eiendomHeading , eiendomImage , eiendo…" at bounding box center [791, 387] width 937 height 533
type textarea "maxWidth: "95vw""
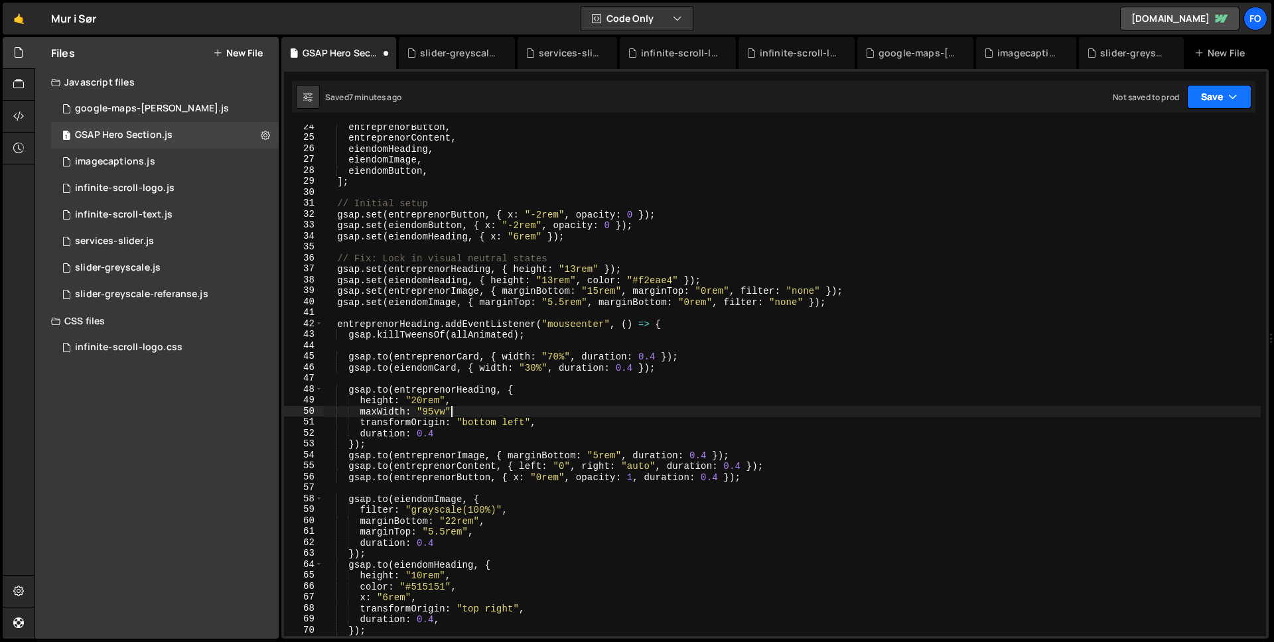
click at [1220, 96] on button "Save" at bounding box center [1219, 97] width 64 height 24
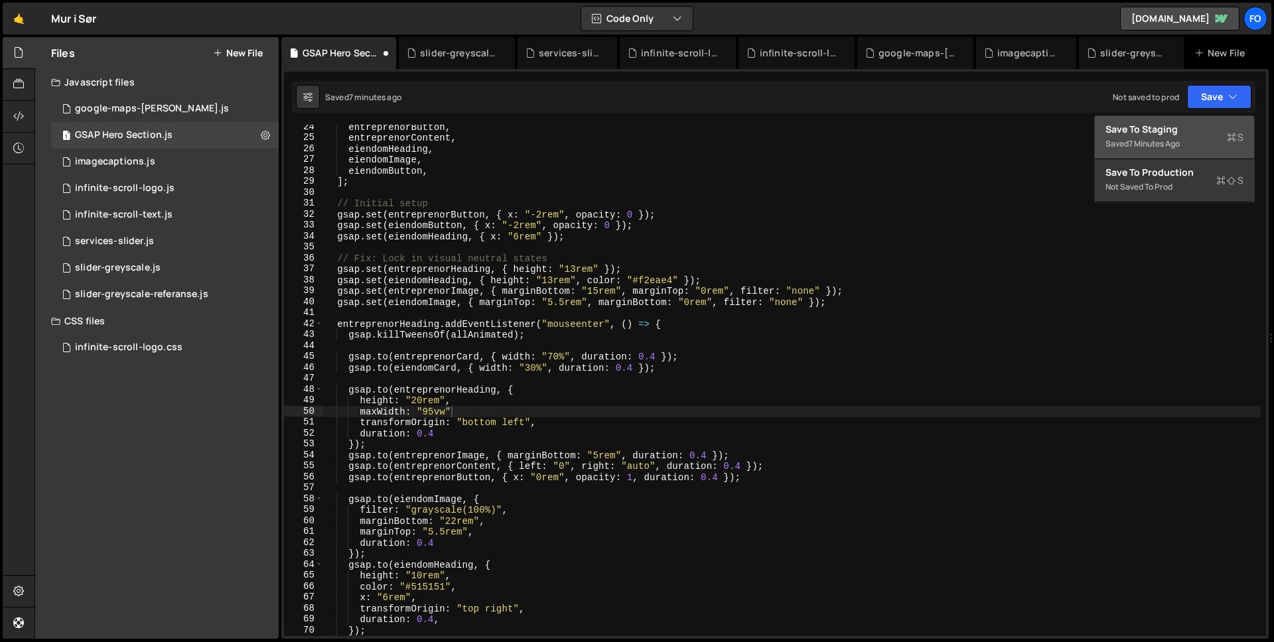
click at [1206, 135] on div "Save to Staging S" at bounding box center [1174, 129] width 138 height 13
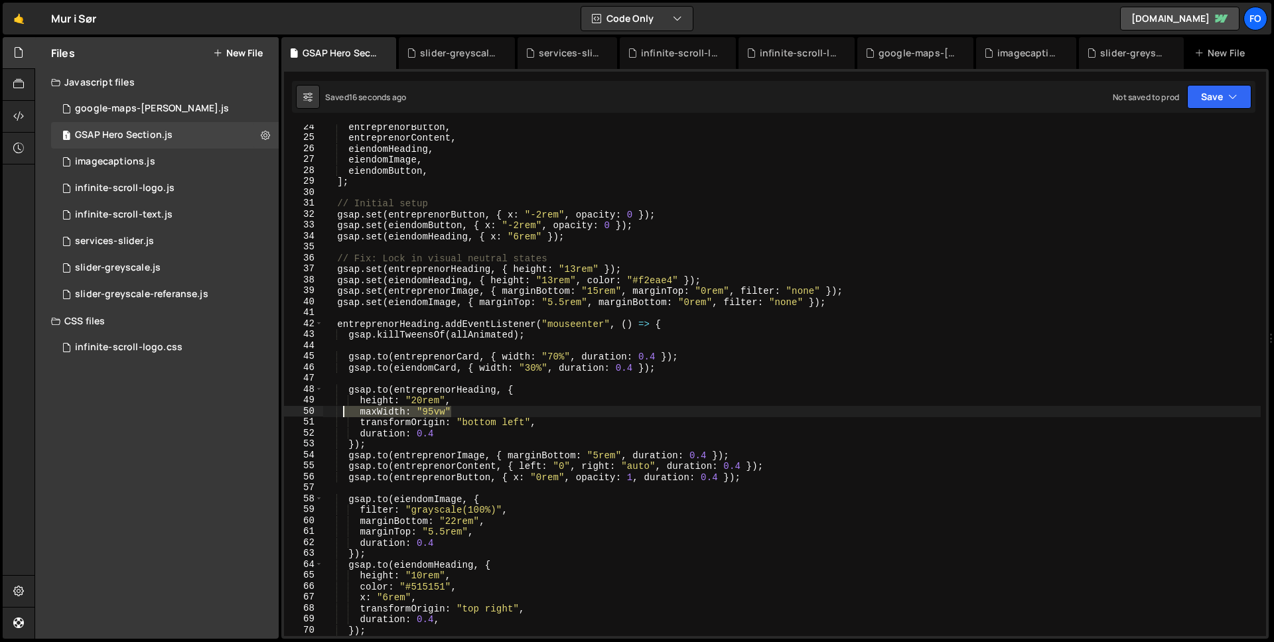
drag, startPoint x: 435, startPoint y: 411, endPoint x: 342, endPoint y: 412, distance: 92.2
click at [342, 412] on div "entreprenorButton , entreprenorContent , eiendomHeading , eiendomImage , eiendo…" at bounding box center [791, 387] width 937 height 533
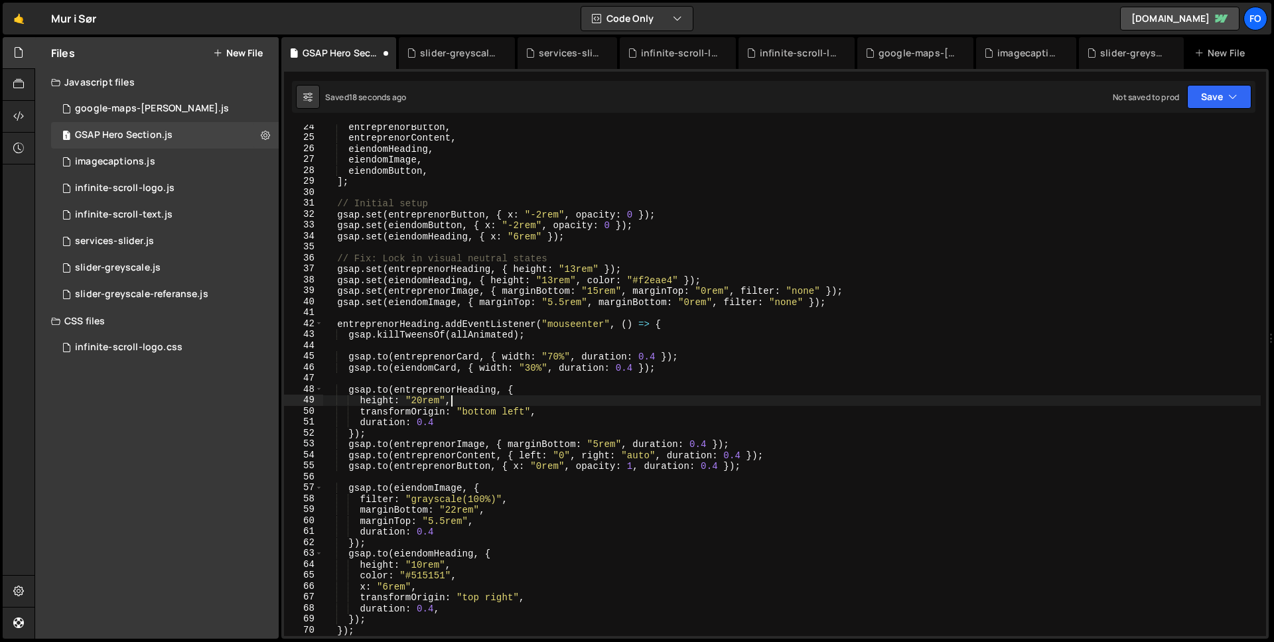
click at [370, 403] on div "entreprenorButton , entreprenorContent , eiendomHeading , eiendomImage , eiendo…" at bounding box center [791, 387] width 937 height 533
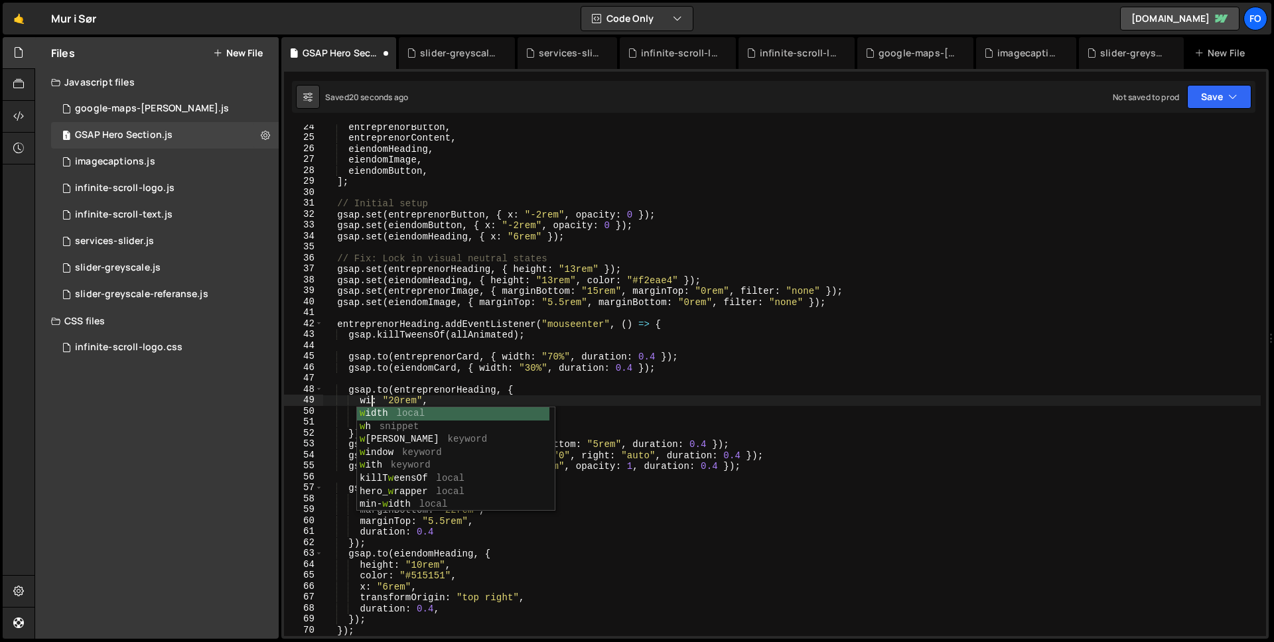
scroll to position [0, 3]
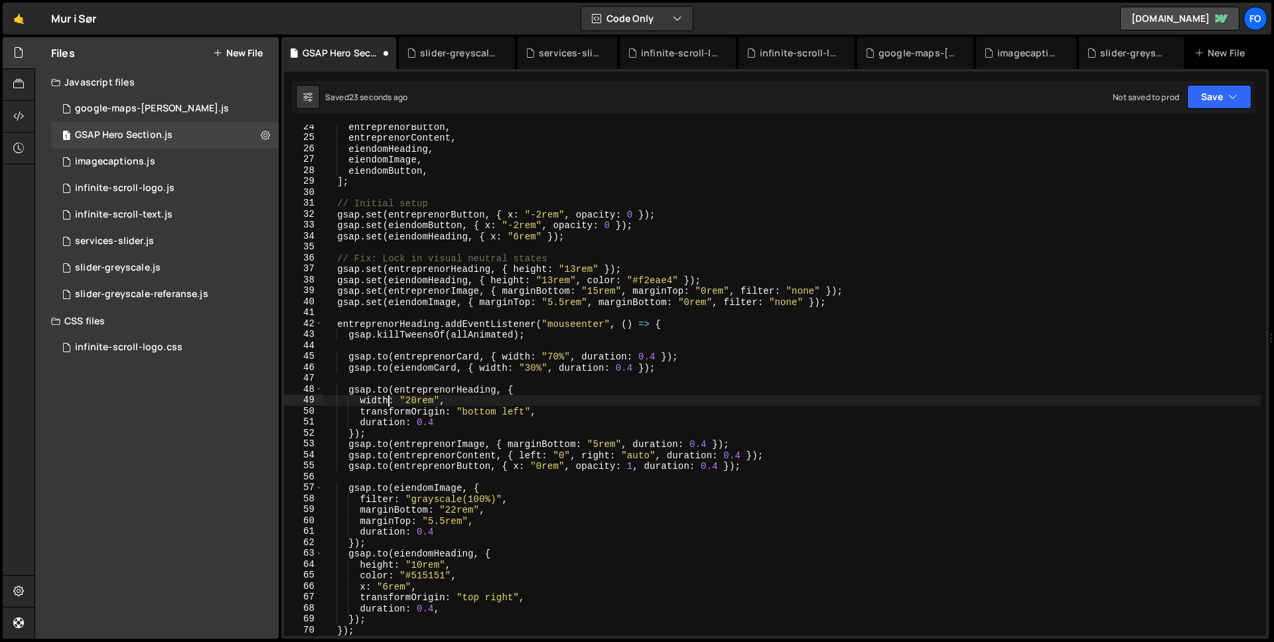
click at [413, 399] on div "entreprenorButton , entreprenorContent , eiendomHeading , eiendomImage , eiendo…" at bounding box center [791, 387] width 937 height 533
drag, startPoint x: 412, startPoint y: 399, endPoint x: 433, endPoint y: 399, distance: 21.2
click at [433, 399] on div "entreprenorButton , entreprenorContent , eiendomHeading , eiendomImage , eiendo…" at bounding box center [791, 387] width 937 height 533
click at [1222, 89] on button "Save" at bounding box center [1219, 97] width 64 height 24
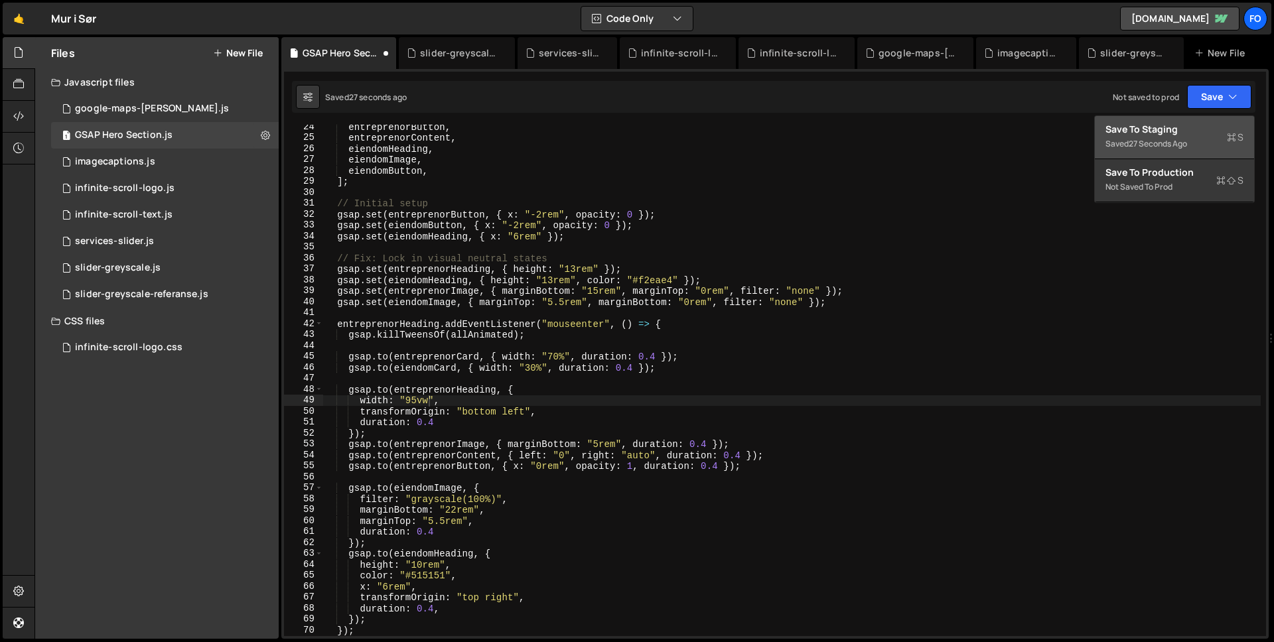
click at [1221, 126] on div "Save to Staging S" at bounding box center [1174, 129] width 138 height 13
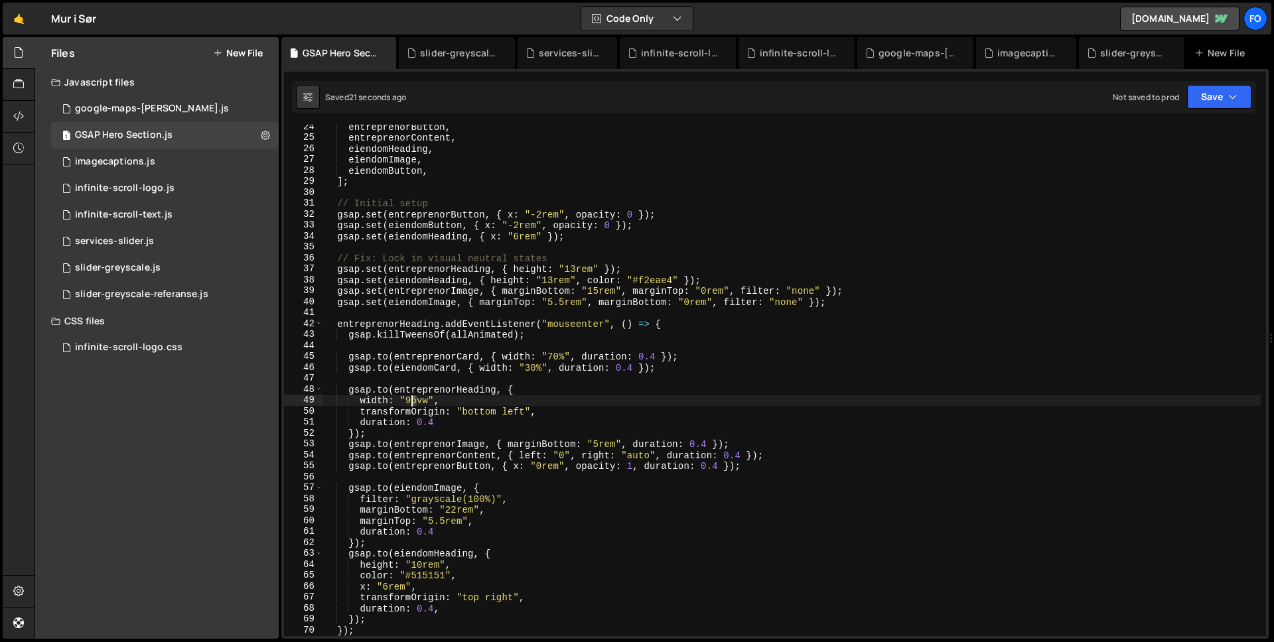
click at [413, 401] on div "entreprenorButton , entreprenorContent , eiendomHeading , eiendomImage , eiendo…" at bounding box center [791, 387] width 937 height 533
click at [437, 400] on div "entreprenorButton , entreprenorContent , eiendomHeading , eiendomImage , eiendo…" at bounding box center [791, 387] width 937 height 533
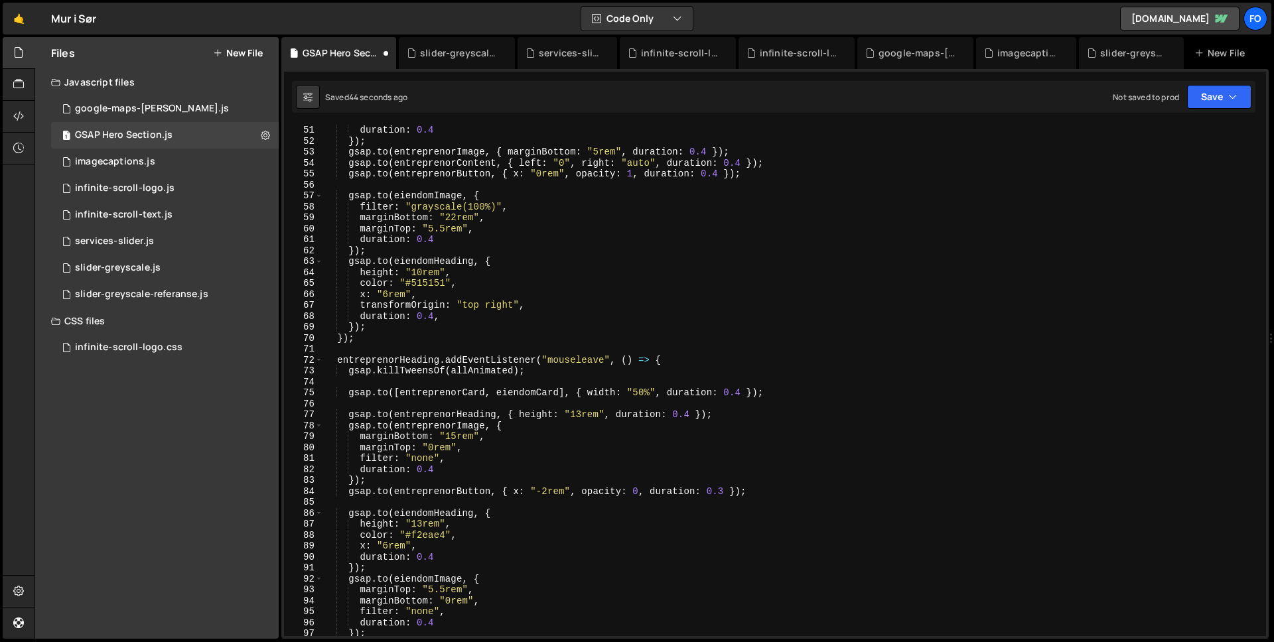
scroll to position [552, 0]
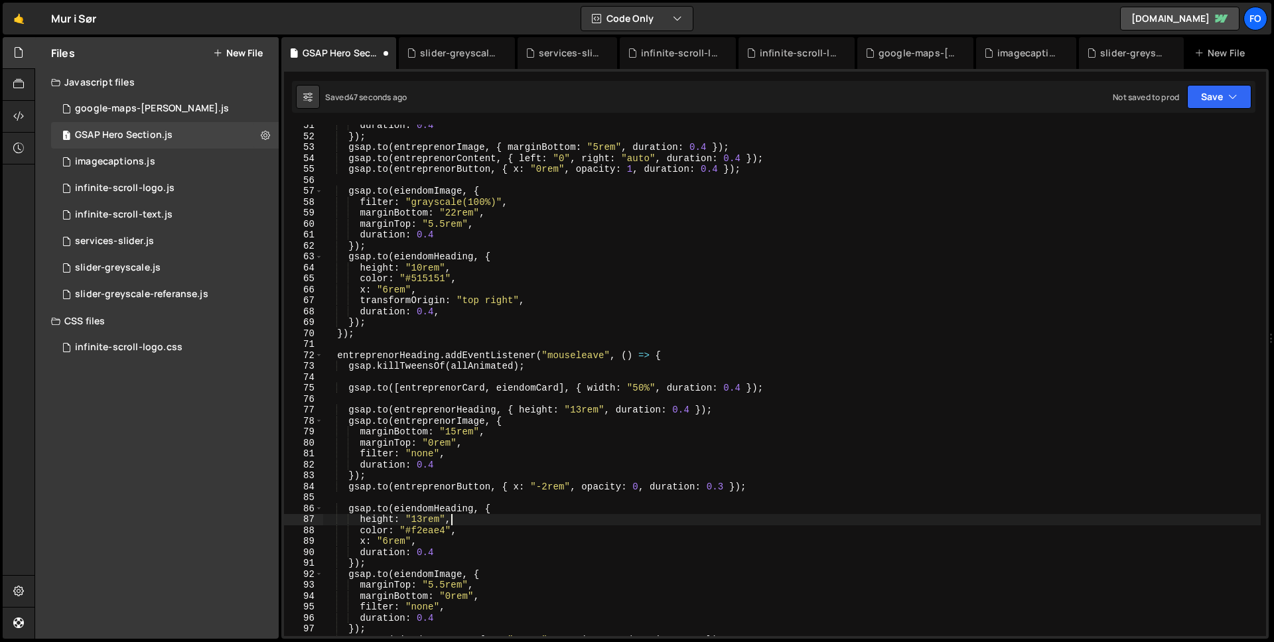
click at [464, 520] on div "duration : 0.4 }) ; gsap . to ( entreprenorImage , { marginBottom : "5rem" , du…" at bounding box center [791, 386] width 937 height 533
type textarea "height: "13rem","
click at [454, 527] on div "duration : 0.4 }) ; gsap . to ( entreprenorImage , { marginBottom : "5rem" , du…" at bounding box center [791, 386] width 937 height 533
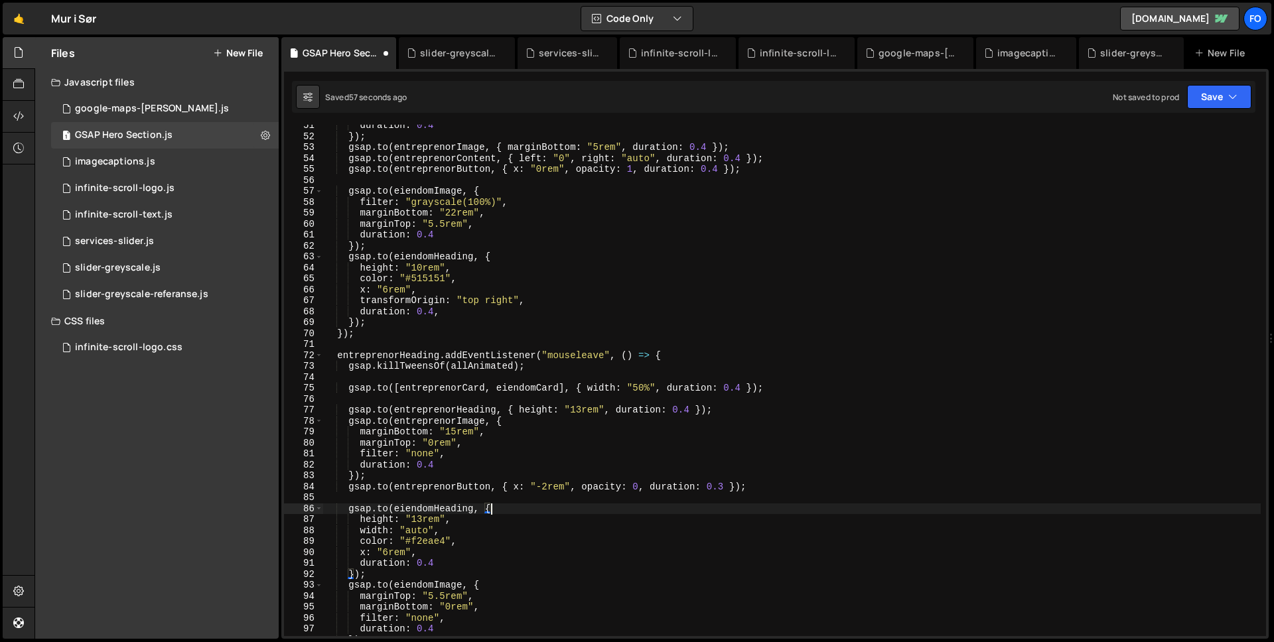
click at [567, 512] on div "duration : 0.4 }) ; gsap . to ( entreprenorImage , { marginBottom : "5rem" , du…" at bounding box center [791, 386] width 937 height 533
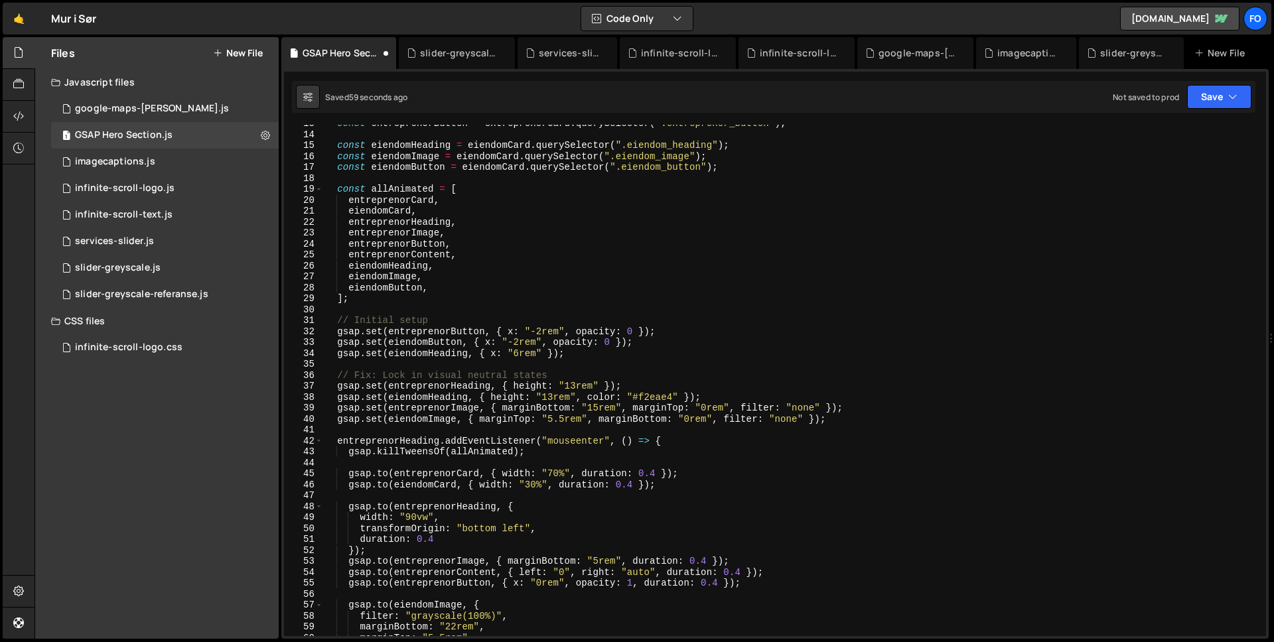
scroll to position [173, 0]
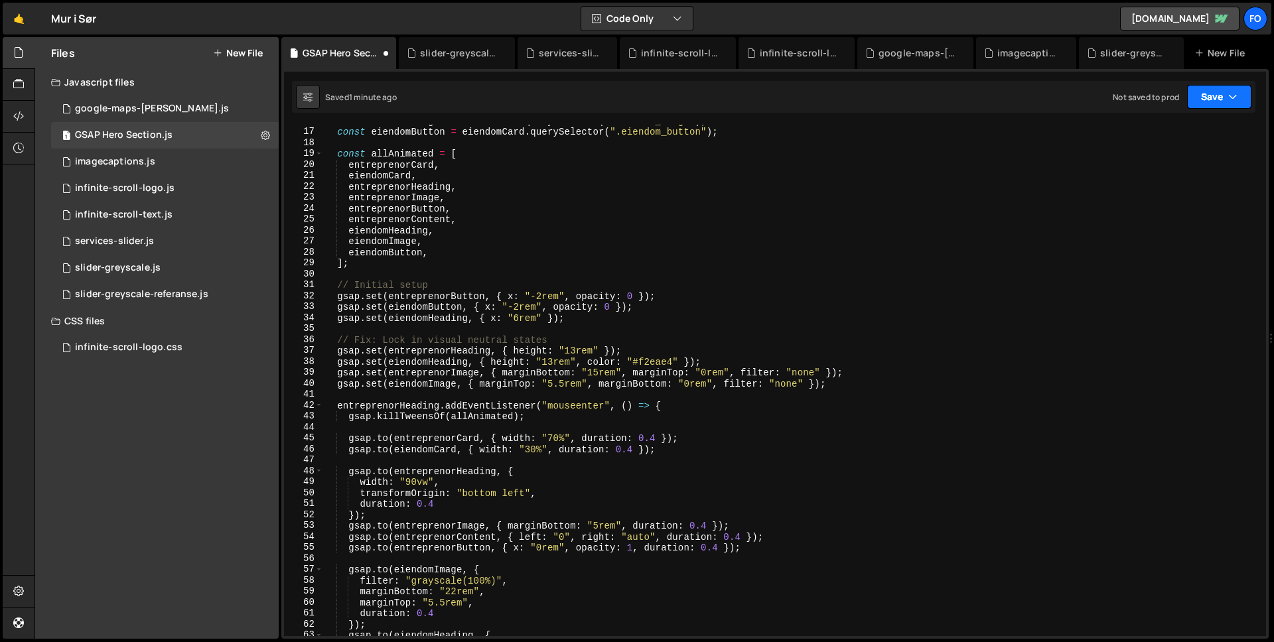
click at [1235, 98] on icon "button" at bounding box center [1232, 96] width 9 height 13
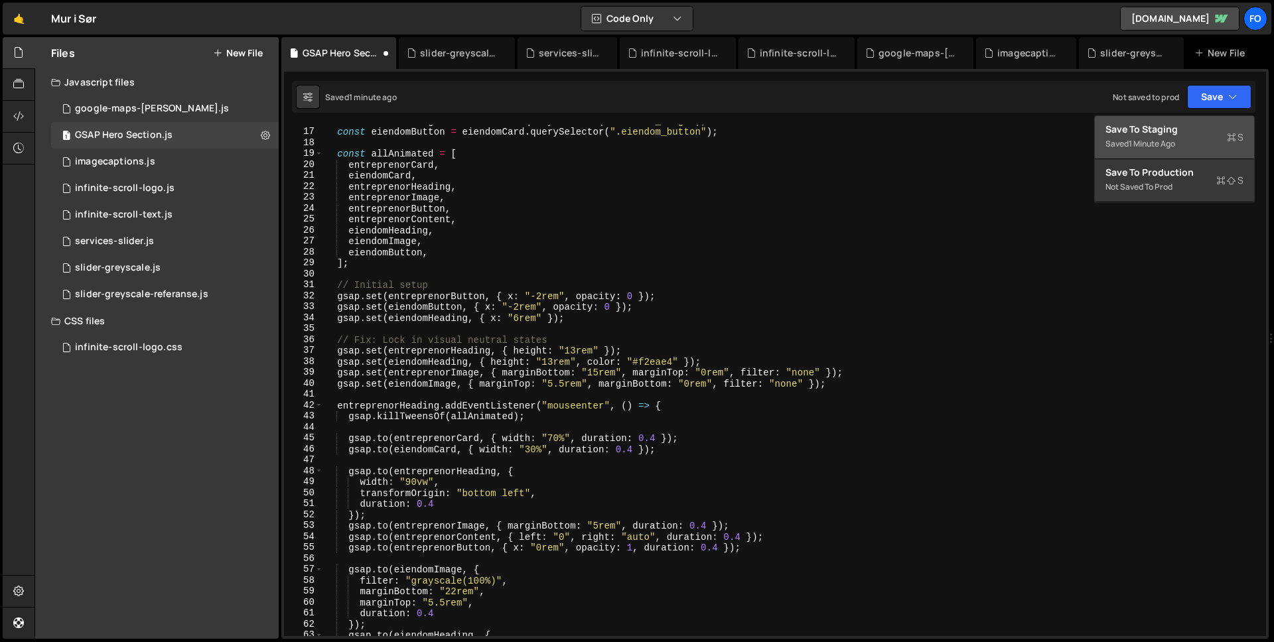
click at [1149, 136] on div "Saved 1 minute ago" at bounding box center [1174, 144] width 138 height 16
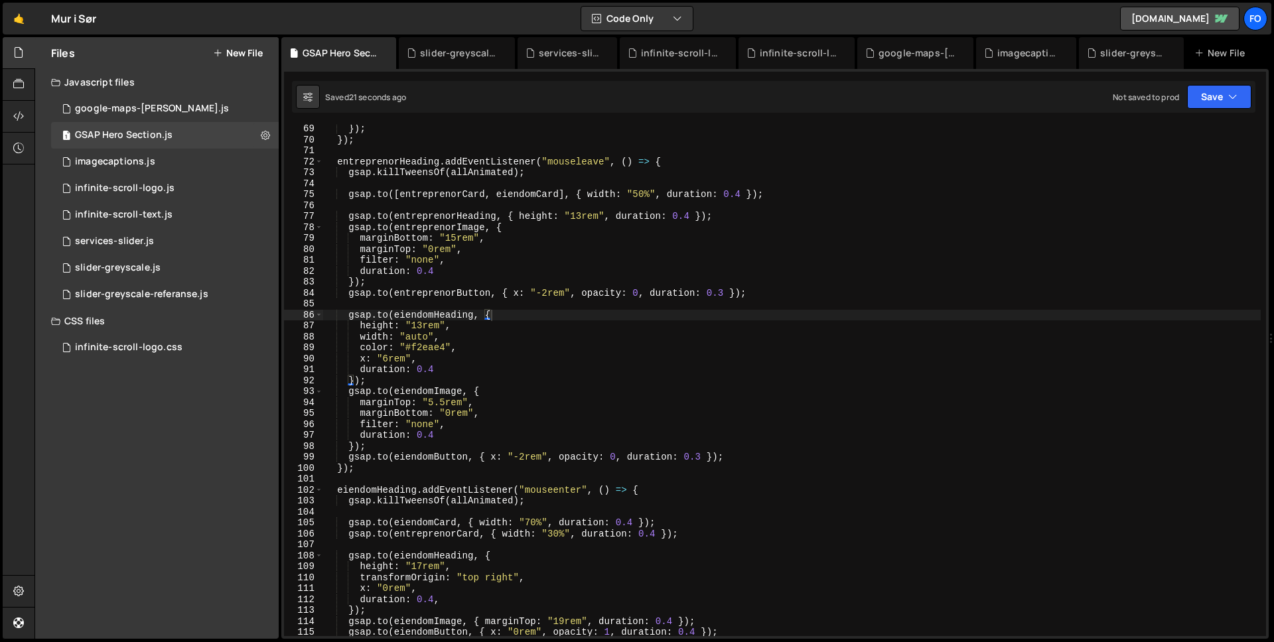
scroll to position [746, 0]
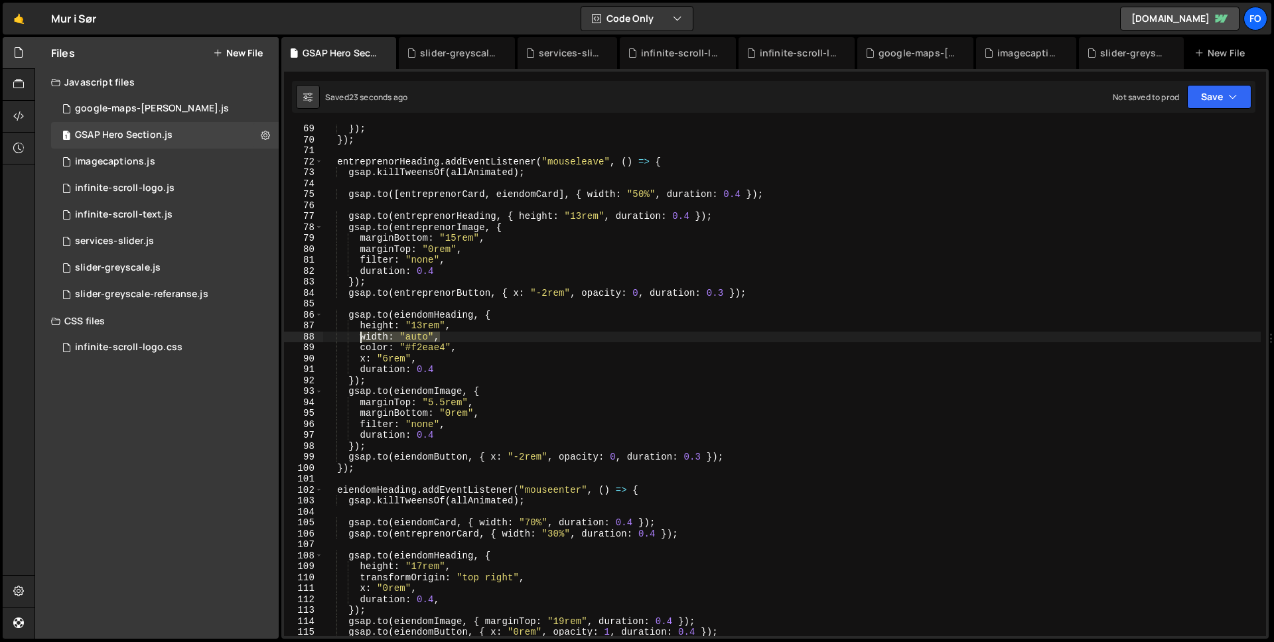
drag, startPoint x: 444, startPoint y: 336, endPoint x: 360, endPoint y: 337, distance: 83.6
click at [360, 337] on div "}) ; }) ; entreprenorHeading . addEventListener ( "mouseleave" , ( ) => { gsap …" at bounding box center [791, 389] width 937 height 533
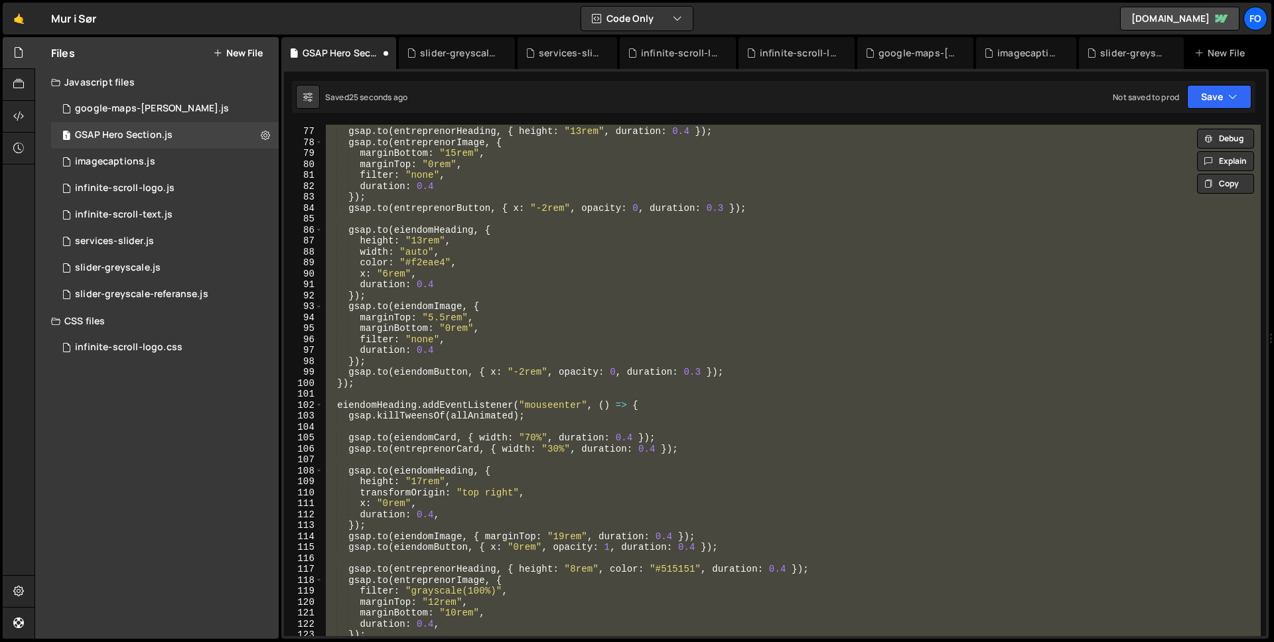
scroll to position [779, 0]
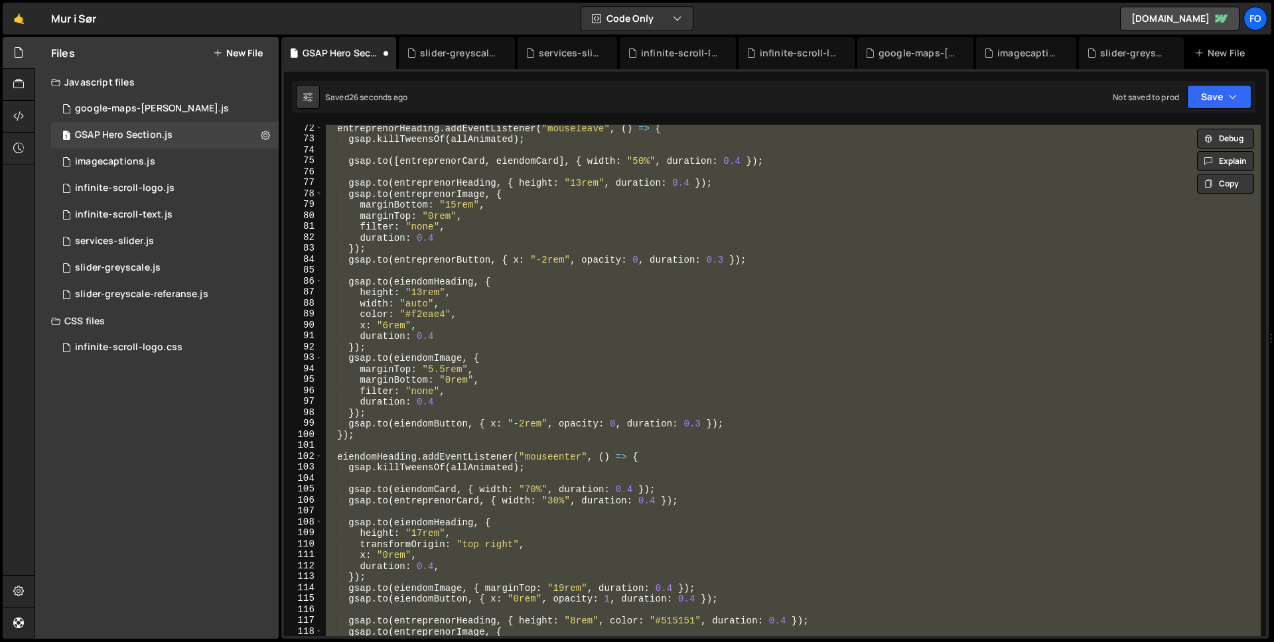
click at [577, 357] on div "entreprenorHeading . addEventListener ( "mouseleave" , ( ) => { gsap . killTwee…" at bounding box center [791, 380] width 937 height 511
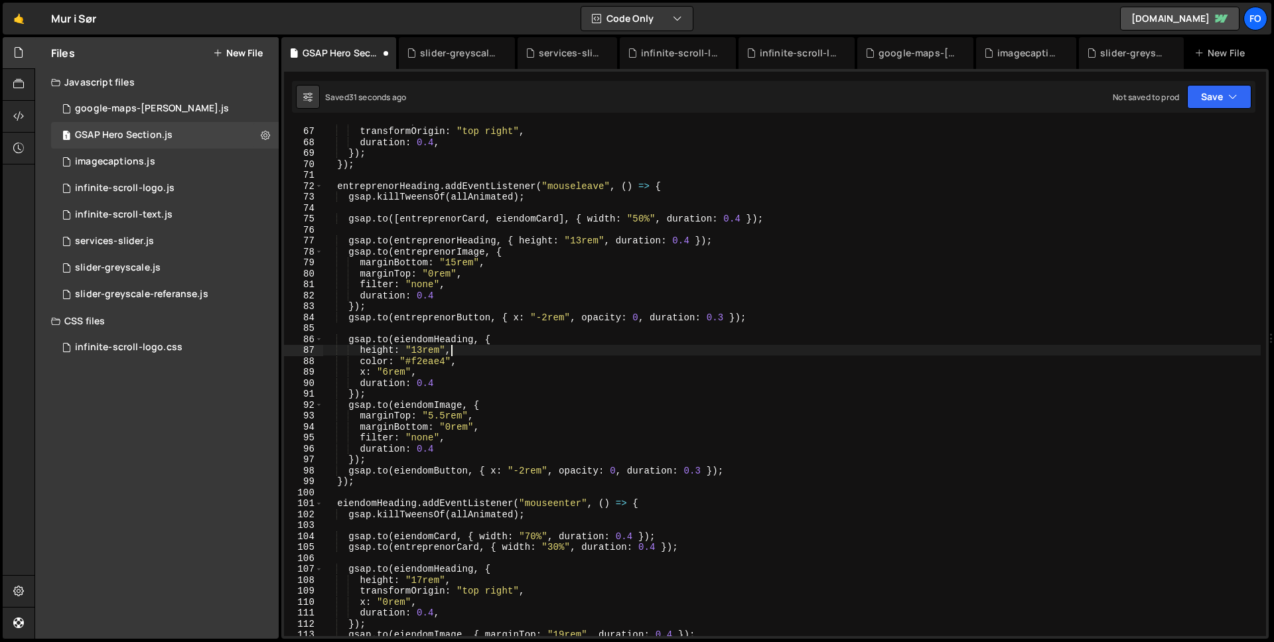
scroll to position [721, 0]
click at [613, 239] on div "x : "6rem" , transformOrigin : "top right" , duration : 0.4 , }) ; }) ; entrepr…" at bounding box center [791, 381] width 937 height 533
click at [910, 247] on div "x : "6rem" , transformOrigin : "top right" , duration : 0.4 , }) ; }) ; entrepr…" at bounding box center [791, 381] width 937 height 533
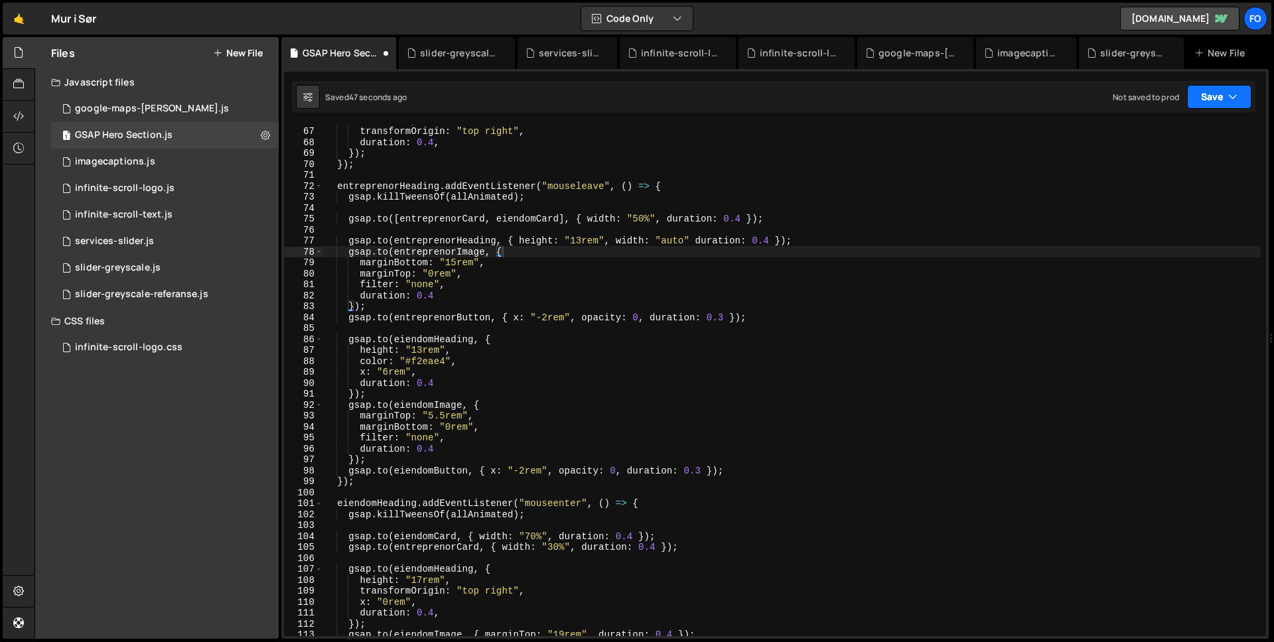
click at [1233, 98] on icon "button" at bounding box center [1232, 96] width 9 height 13
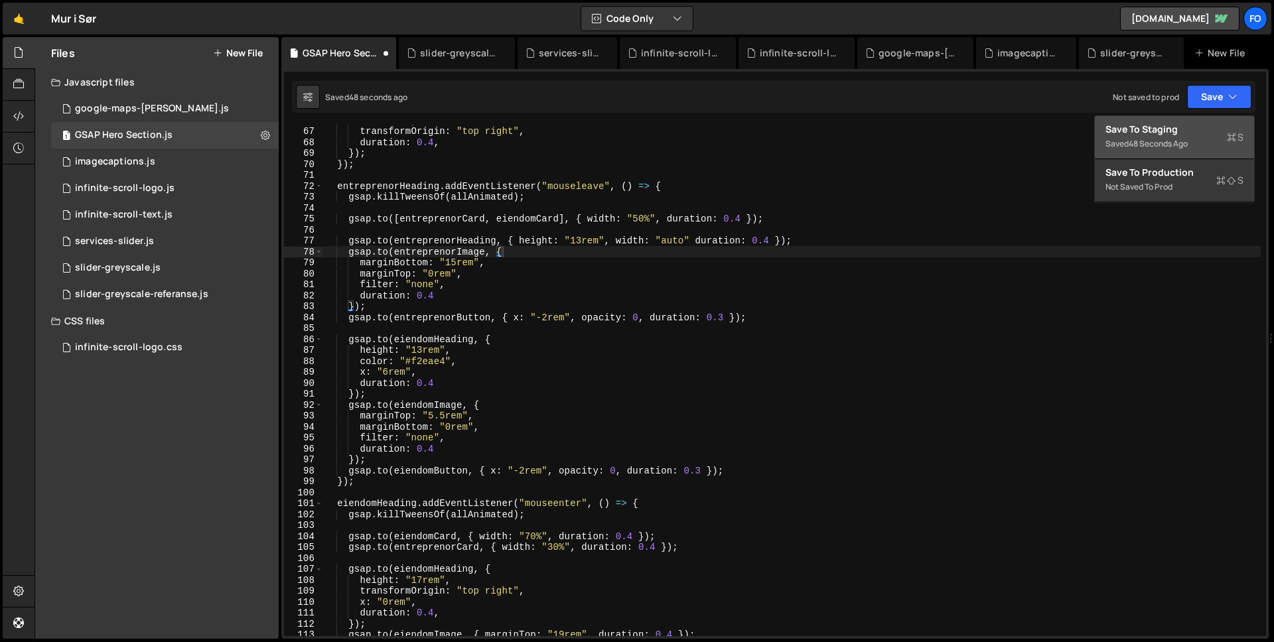
click at [1214, 129] on div "Save to Staging S" at bounding box center [1174, 129] width 138 height 13
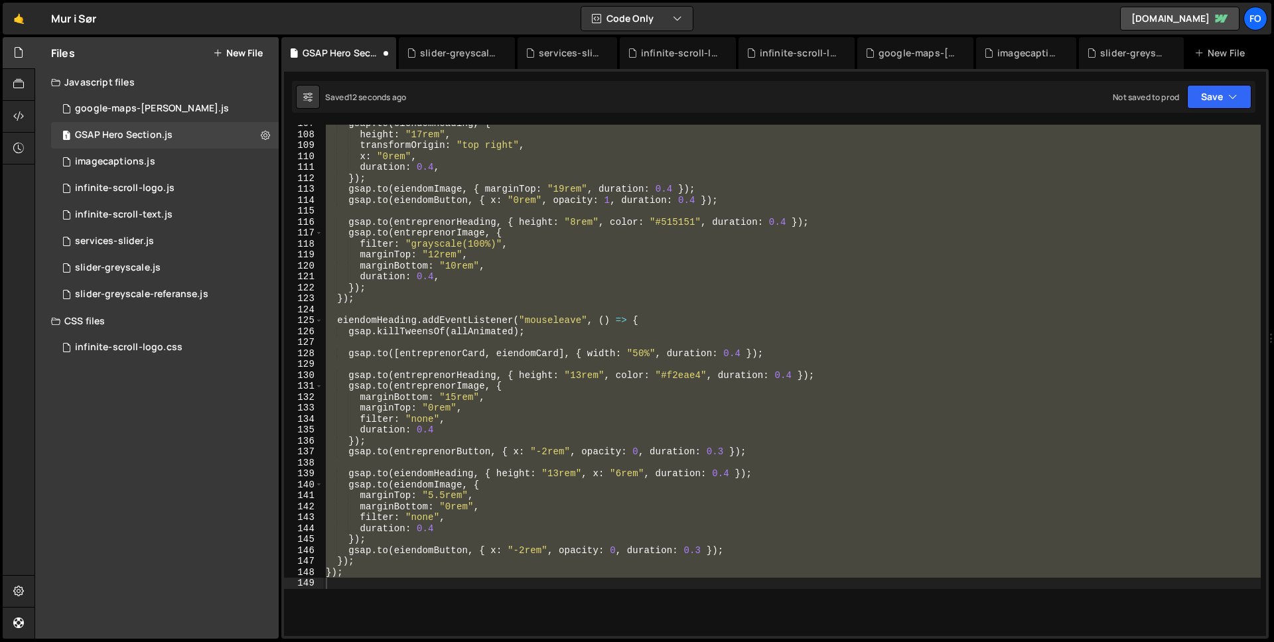
scroll to position [1167, 0]
click at [842, 276] on div "gsap . to ( eiendomHeading , { height : "17rem" , transformOrigin : "top right"…" at bounding box center [791, 380] width 937 height 511
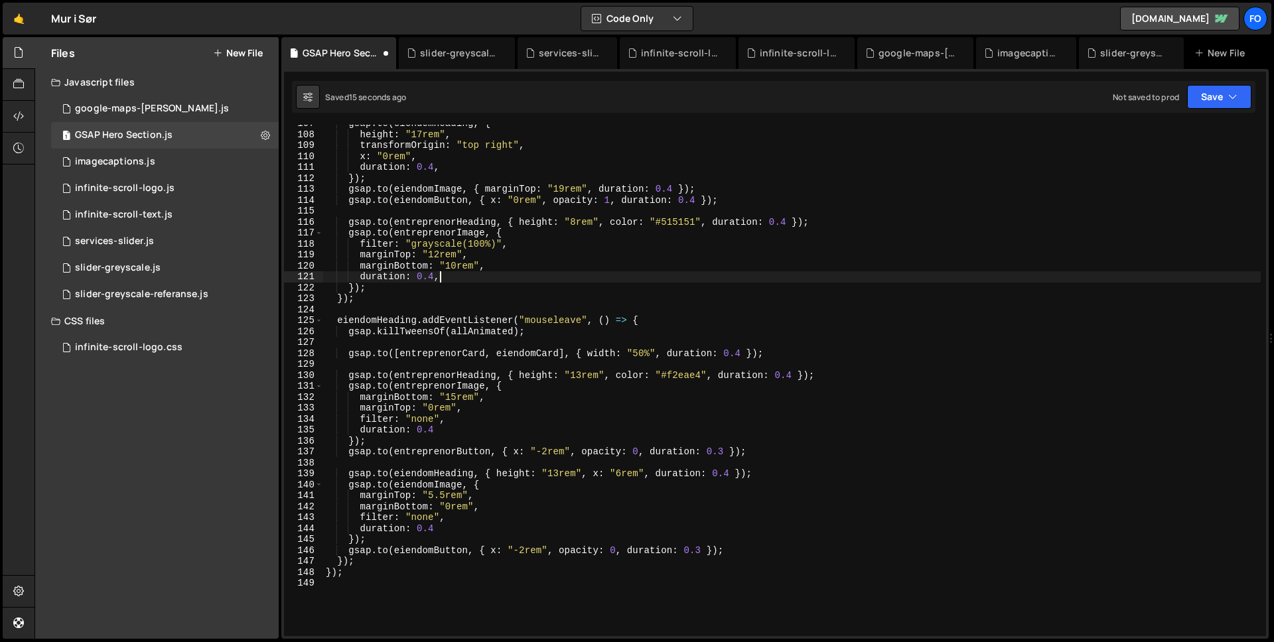
click at [845, 276] on div "gsap . to ( eiendomHeading , { height : "17rem" , transformOrigin : "top right"…" at bounding box center [791, 384] width 937 height 533
type textarea "});"
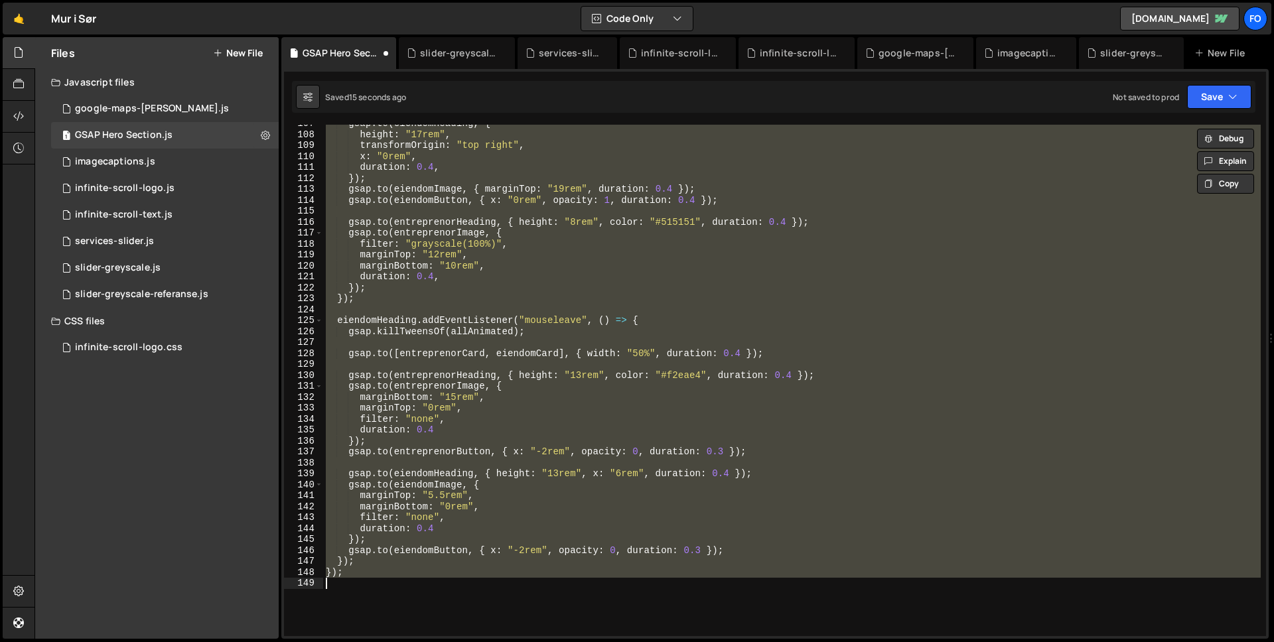
paste textarea
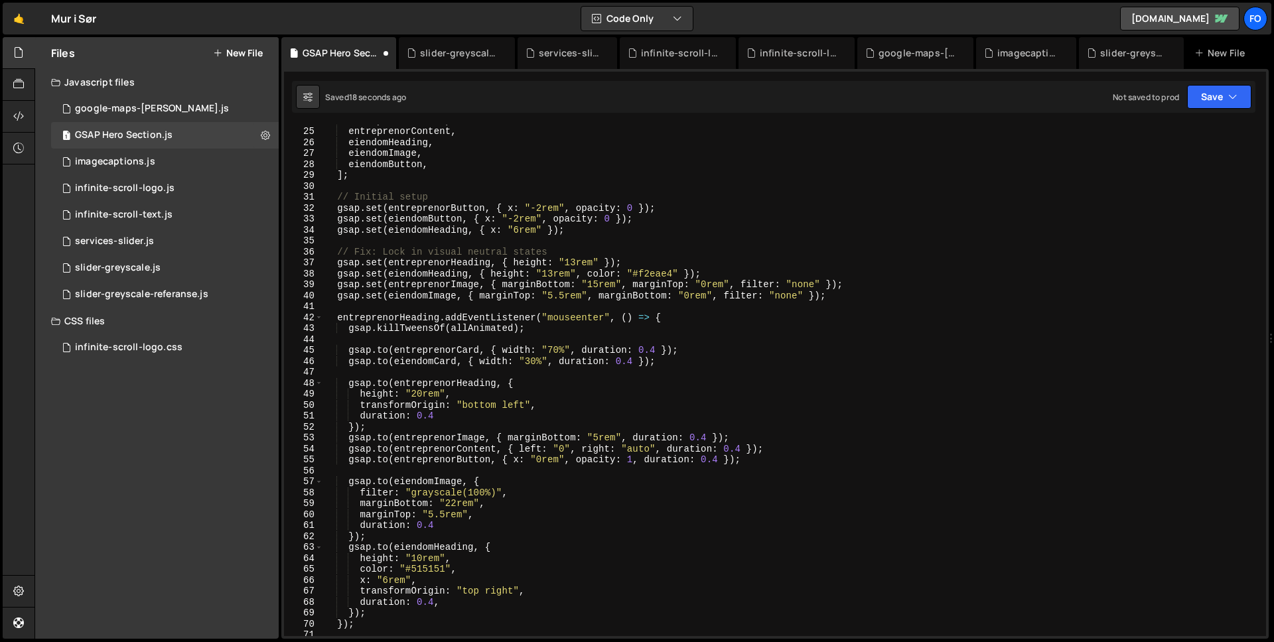
scroll to position [261, 0]
click at [383, 396] on div "entreprenorButton , entreprenorContent , eiendomHeading , eiendomImage , eiendo…" at bounding box center [791, 381] width 937 height 533
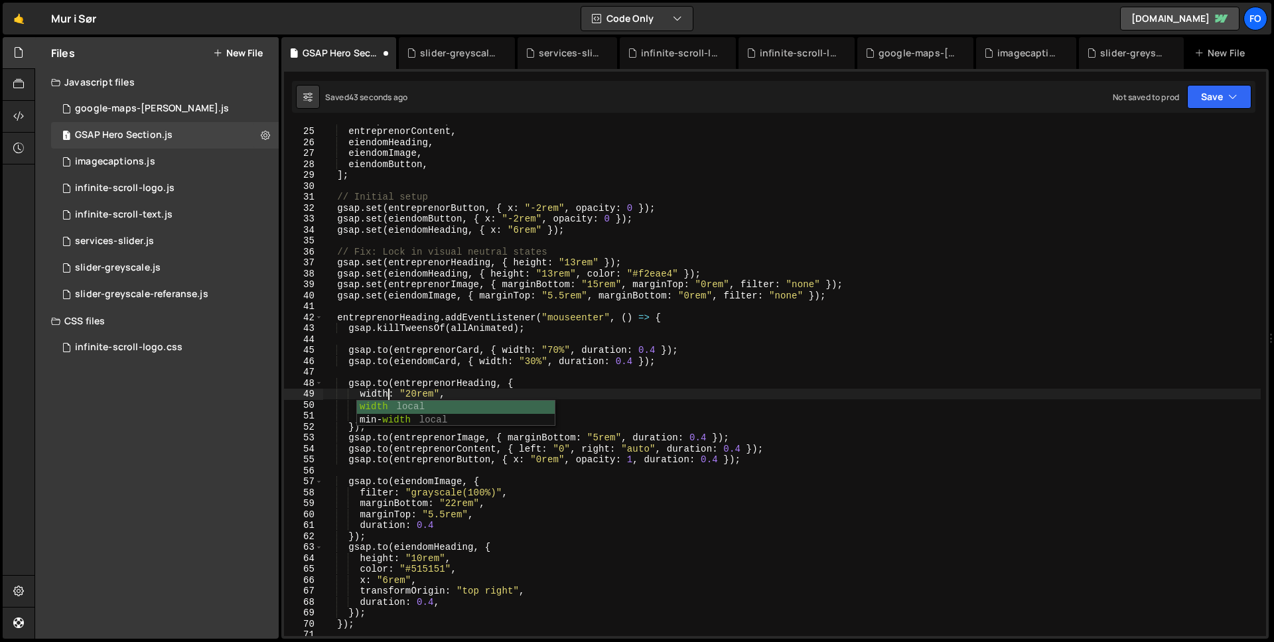
scroll to position [0, 4]
click at [448, 383] on div "entreprenorButton , entreprenorContent , eiendomHeading , eiendomImage , eiendo…" at bounding box center [791, 381] width 937 height 533
drag, startPoint x: 433, startPoint y: 393, endPoint x: 406, endPoint y: 390, distance: 27.3
click at [406, 390] on div "entreprenorButton , entreprenorContent , eiendomHeading , eiendomImage , eiendo…" at bounding box center [791, 381] width 937 height 533
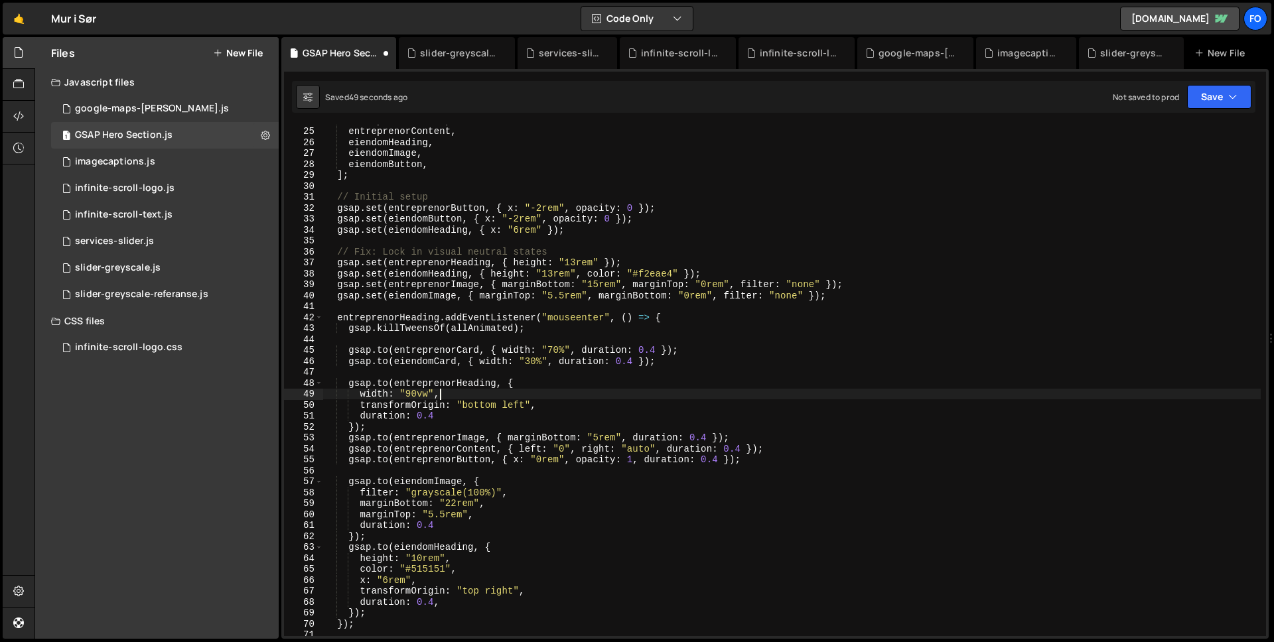
click at [476, 391] on div "entreprenorButton , entreprenorContent , eiendomHeading , eiendomImage , eiendo…" at bounding box center [791, 381] width 937 height 533
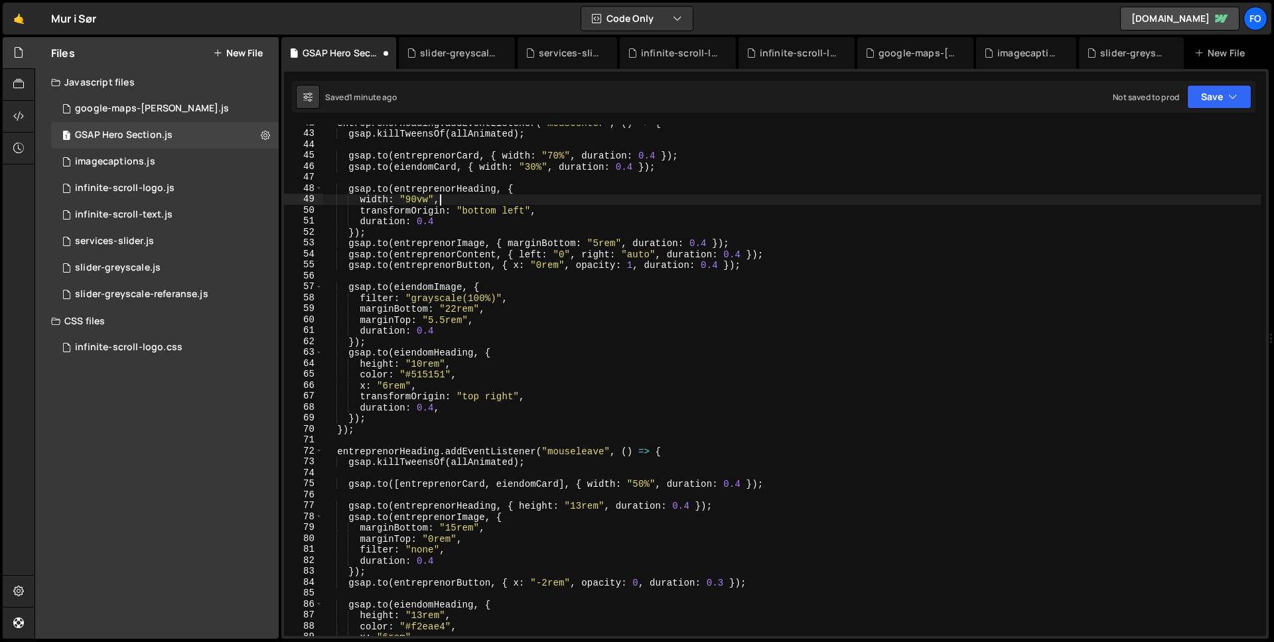
scroll to position [456, 0]
click at [521, 505] on div "entreprenorHeading . addEventListener ( "mouseenter" , ( ) => { gsap . killTwee…" at bounding box center [791, 383] width 937 height 533
click at [552, 505] on div "entreprenorHeading . addEventListener ( "mouseenter" , ( ) => { gsap . killTwee…" at bounding box center [791, 383] width 937 height 533
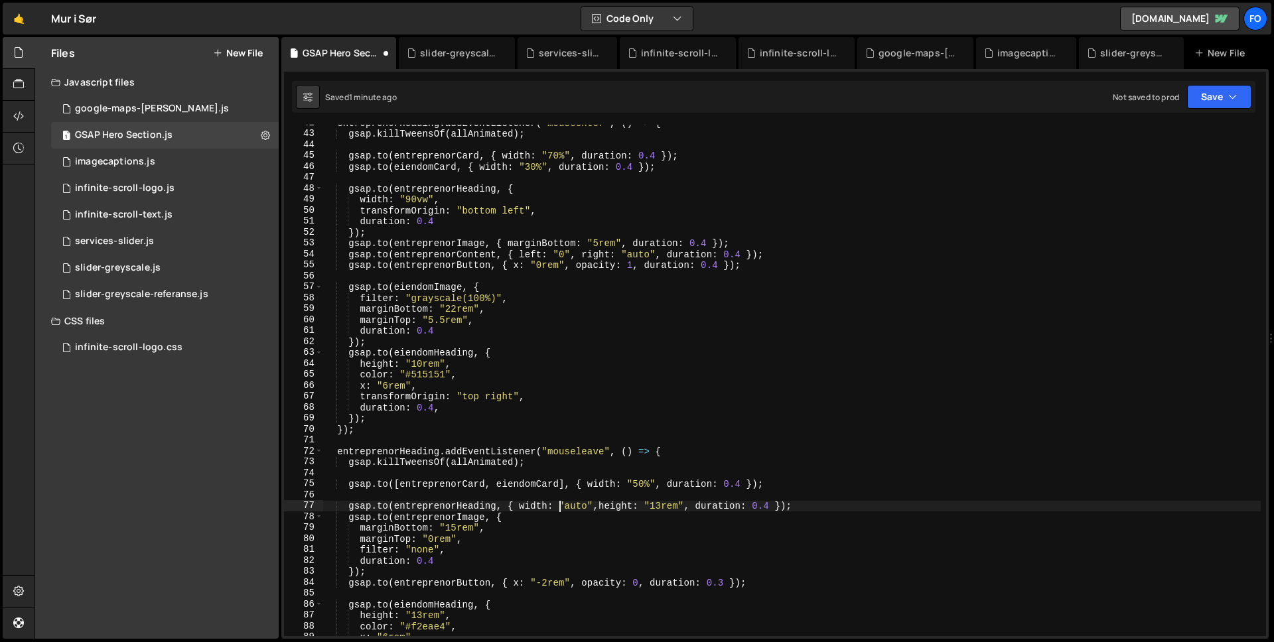
click at [666, 507] on div "entreprenorHeading . addEventListener ( "mouseenter" , ( ) => { gsap . killTwee…" at bounding box center [791, 383] width 937 height 533
drag, startPoint x: 594, startPoint y: 505, endPoint x: 674, endPoint y: 510, distance: 80.4
click at [594, 505] on div "entreprenorHeading . addEventListener ( "mouseenter" , ( ) => { gsap . killTwee…" at bounding box center [791, 383] width 937 height 533
click at [789, 515] on div "entreprenorHeading . addEventListener ( "mouseenter" , ( ) => { gsap . killTwee…" at bounding box center [791, 383] width 937 height 533
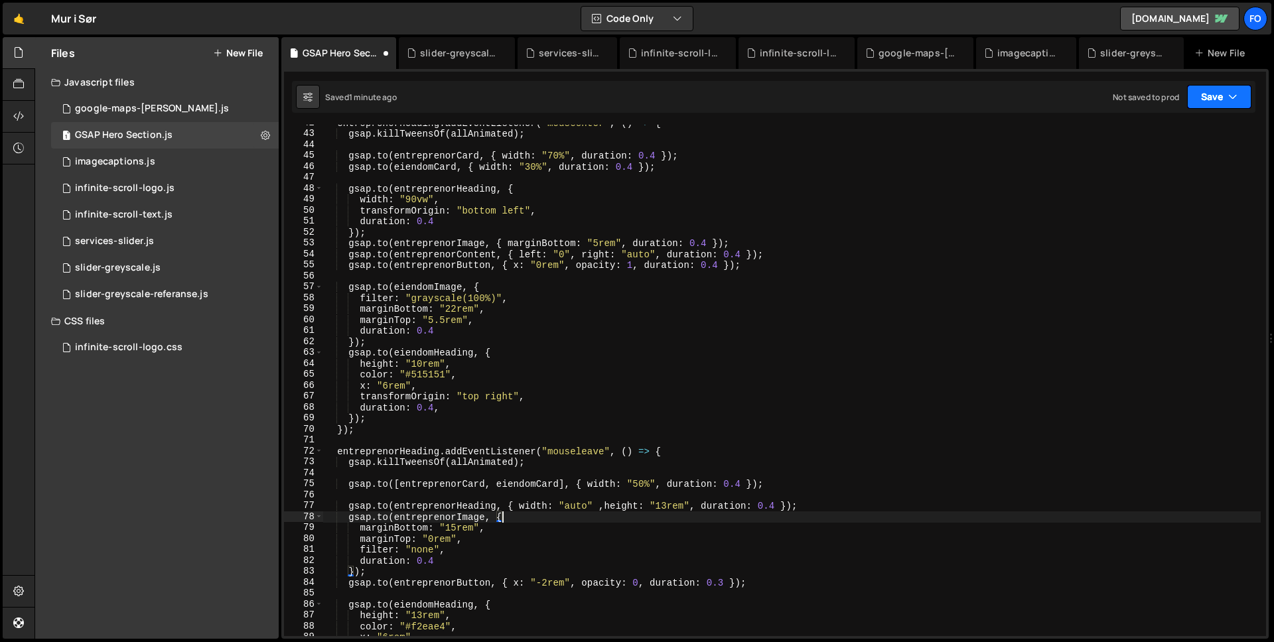
click at [1199, 98] on button "Save" at bounding box center [1219, 97] width 64 height 24
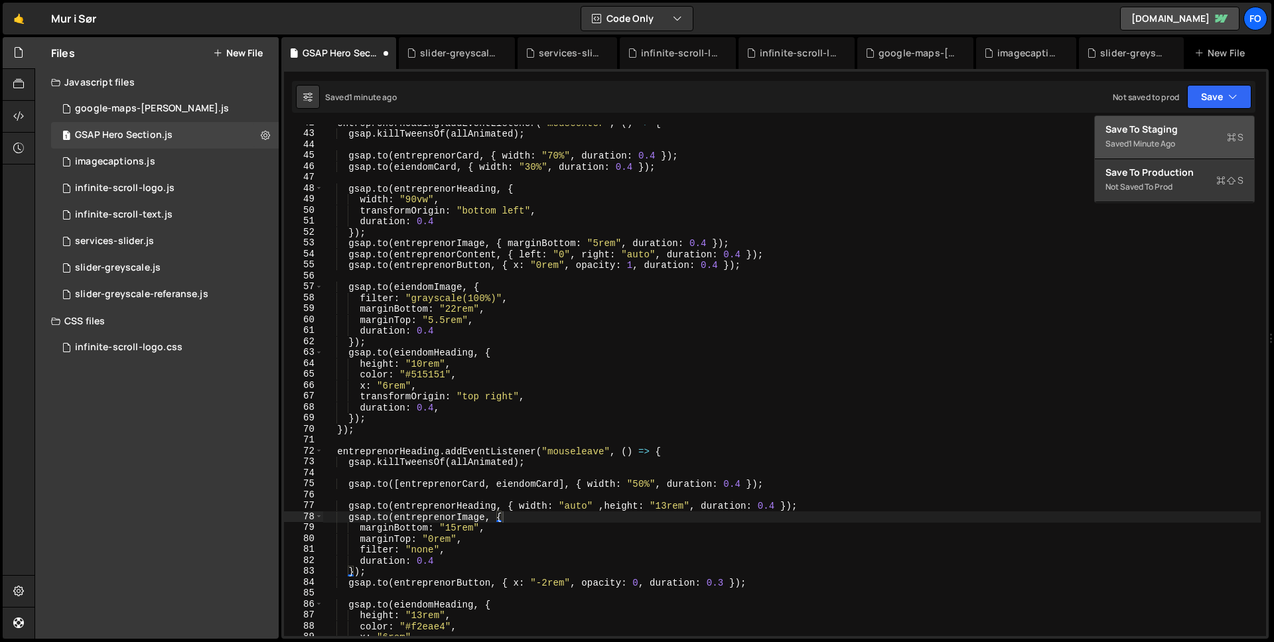
click at [1196, 133] on div "Save to Staging S" at bounding box center [1174, 129] width 138 height 13
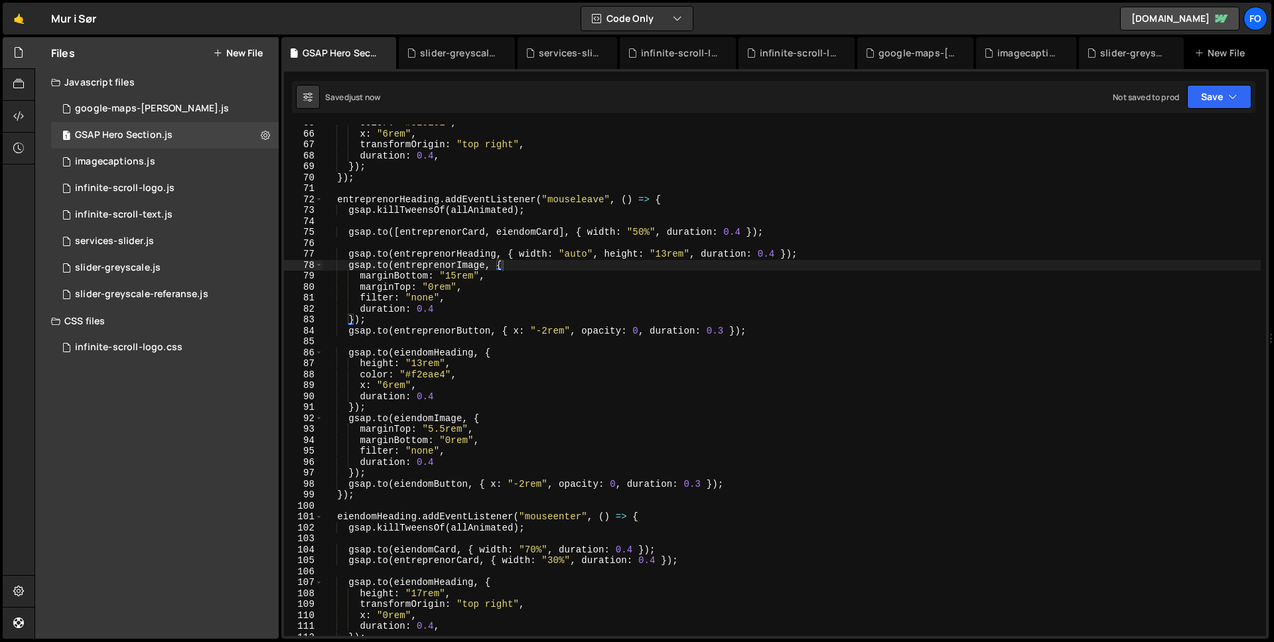
scroll to position [708, 0]
click at [674, 149] on div "color : "#515151" , x : "6rem" , transformOrigin : "top right" , duration : 0.4…" at bounding box center [791, 383] width 937 height 533
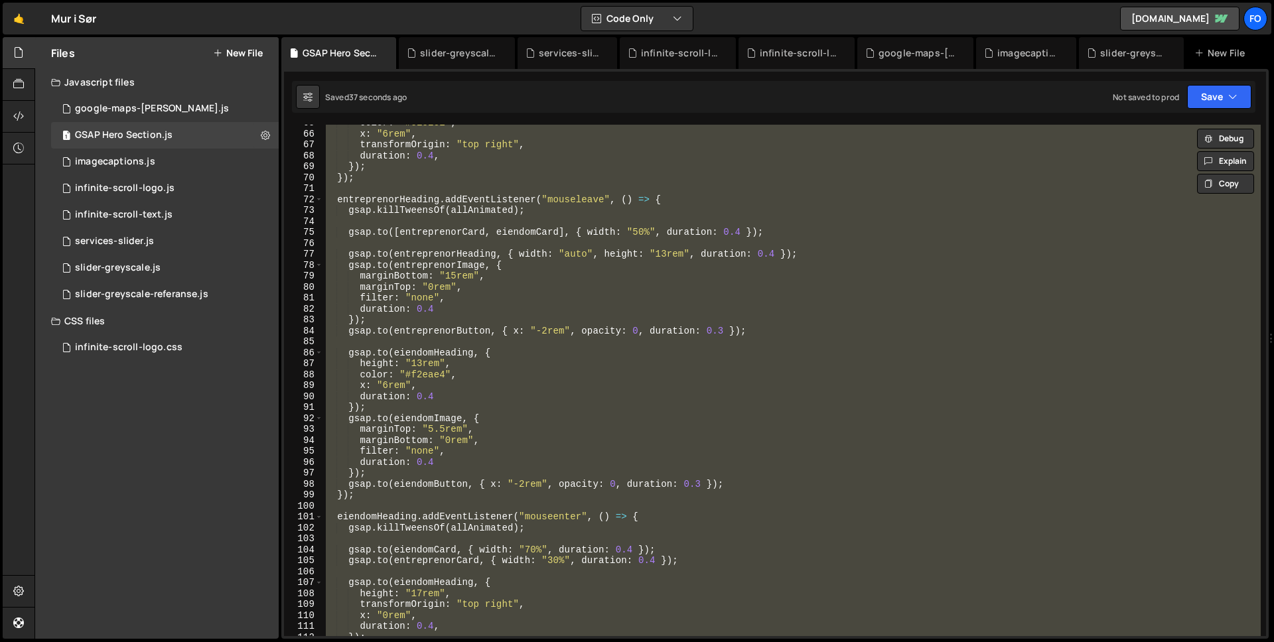
scroll to position [0, 1]
click at [435, 266] on div "color : "#515151" , x : "6rem" , transformOrigin : "top right" , duration : 0.4…" at bounding box center [791, 380] width 937 height 511
type textarea "gsap.to(entreprenorImage, {"
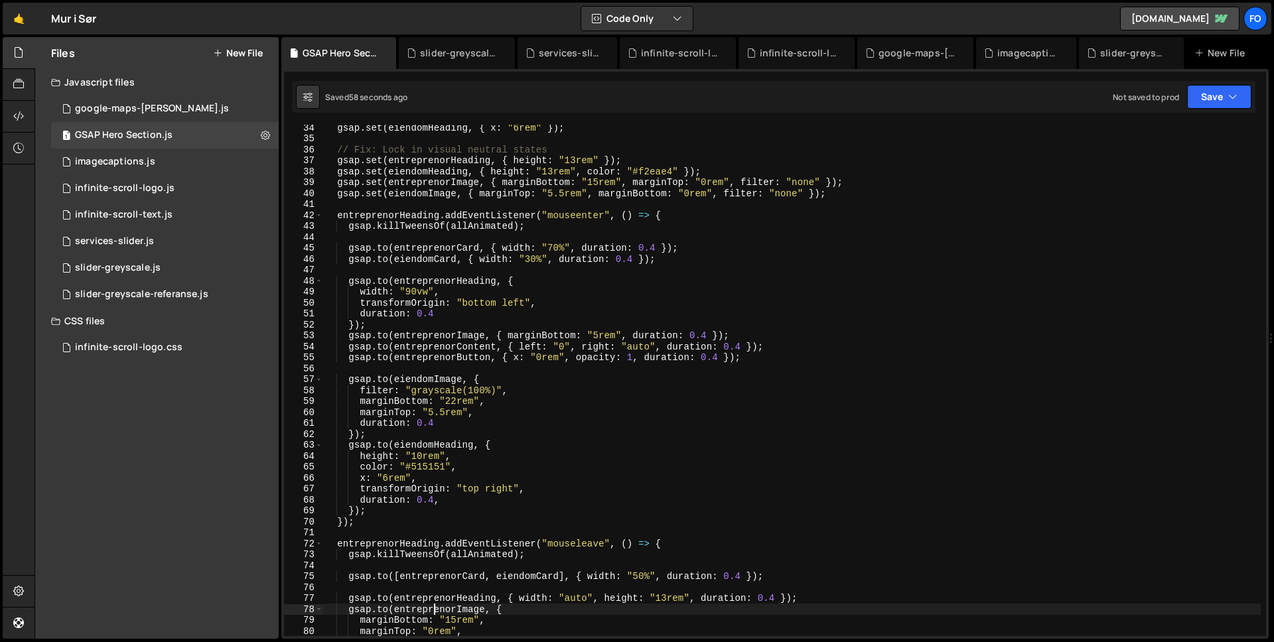
scroll to position [364, 0]
click at [858, 210] on div "gsap . set ( eiendomHeading , { x : "6rem" }) ; // Fix: Lock in visual neutral …" at bounding box center [791, 389] width 937 height 533
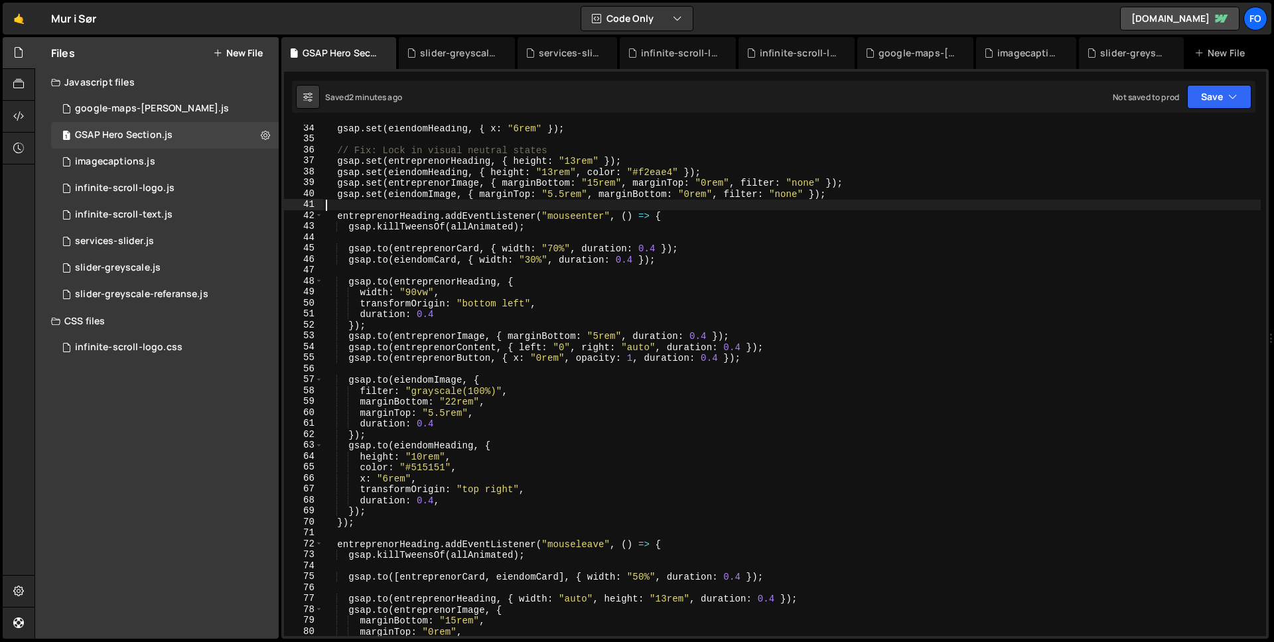
scroll to position [0, 0]
type textarea "});"
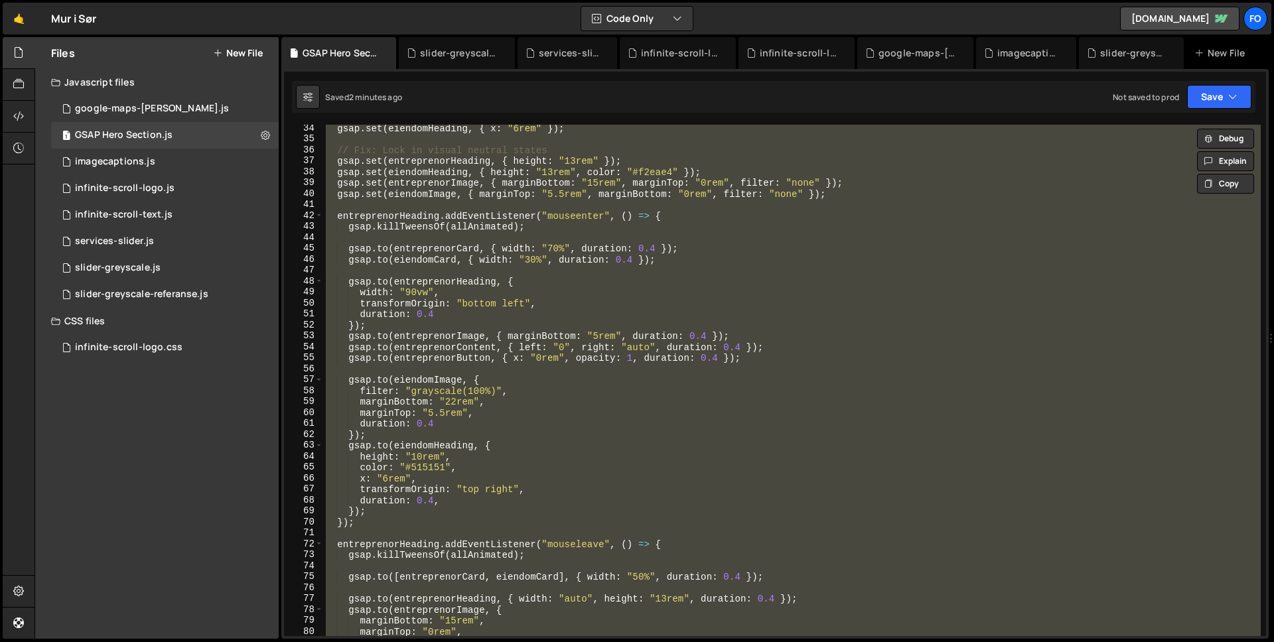
paste textarea
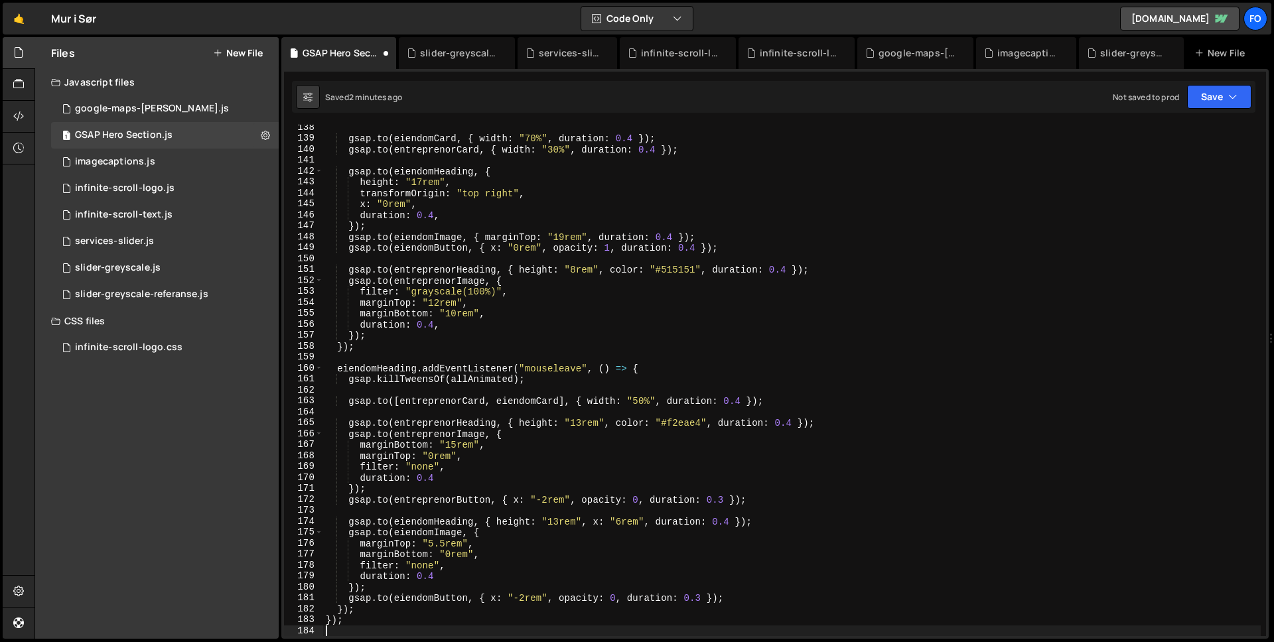
paste textarea "});"
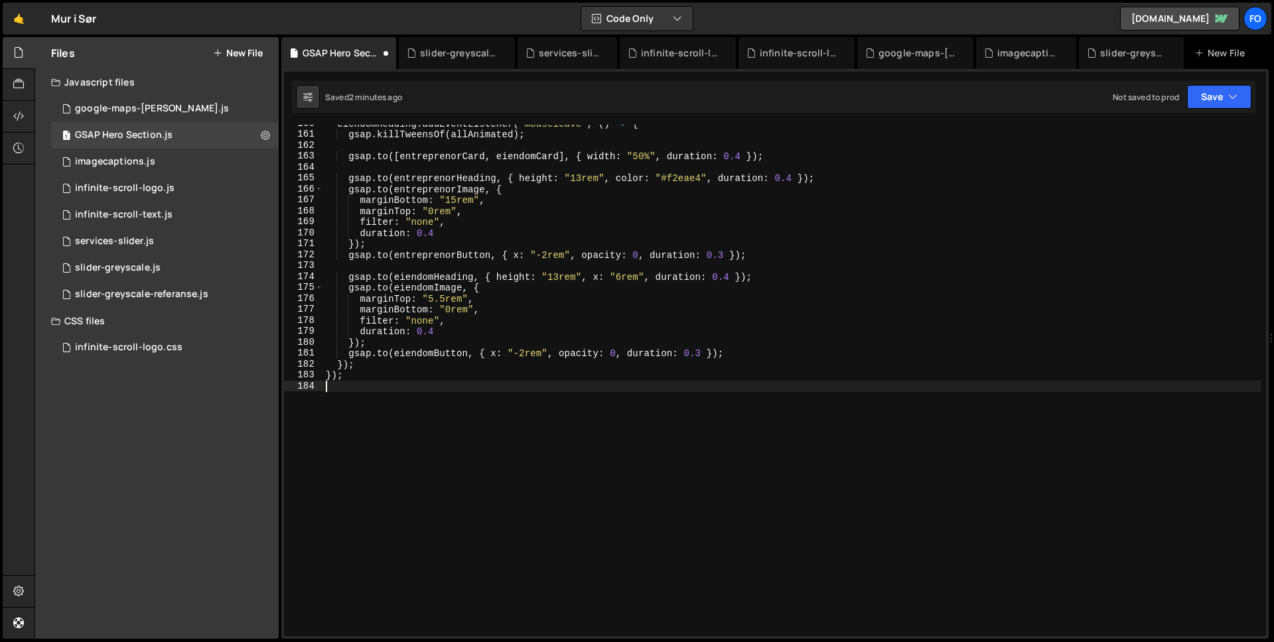
scroll to position [1747, 0]
type textarea "});"
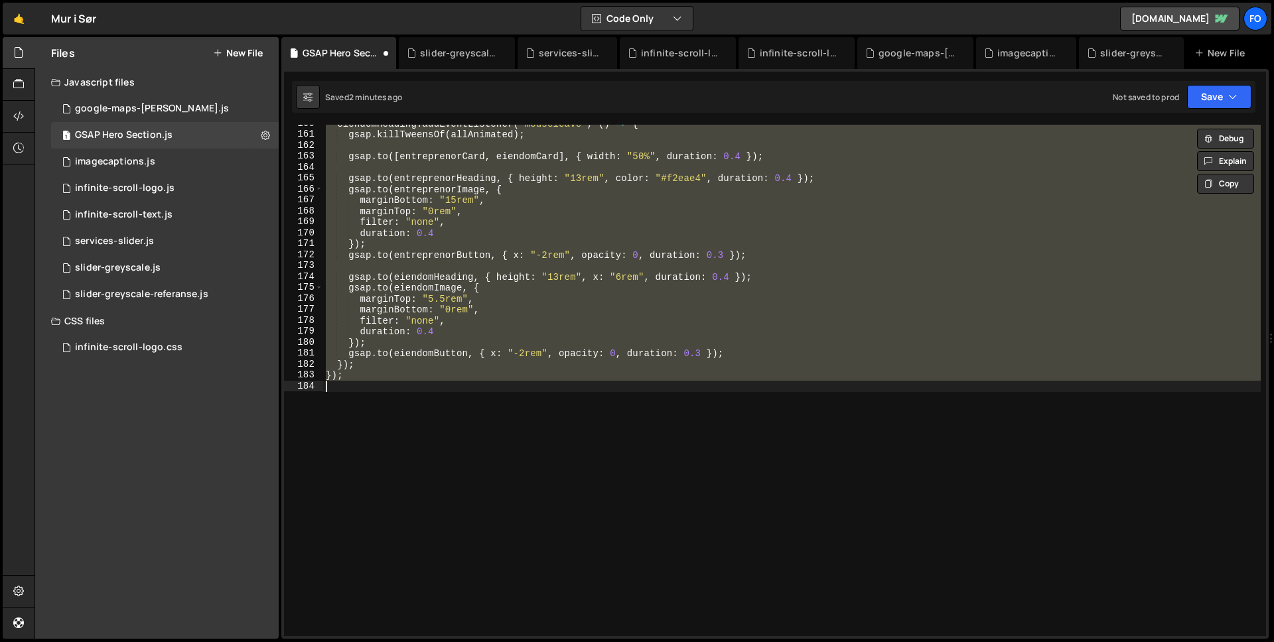
paste textarea
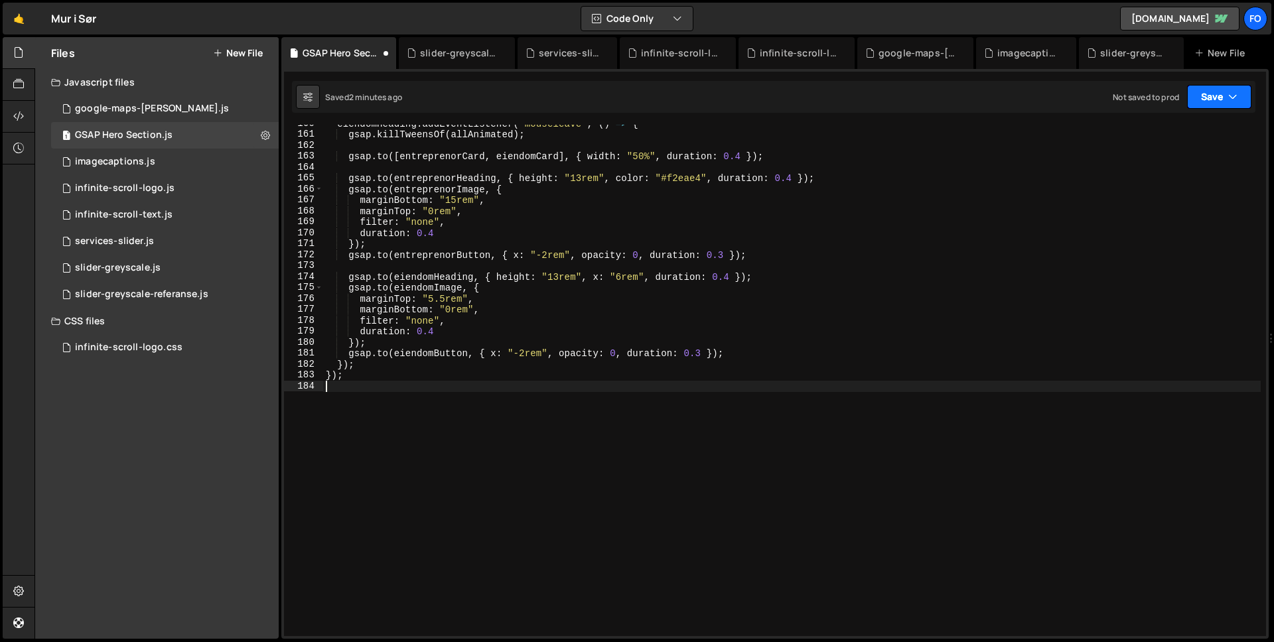
click at [1217, 91] on button "Save" at bounding box center [1219, 97] width 64 height 24
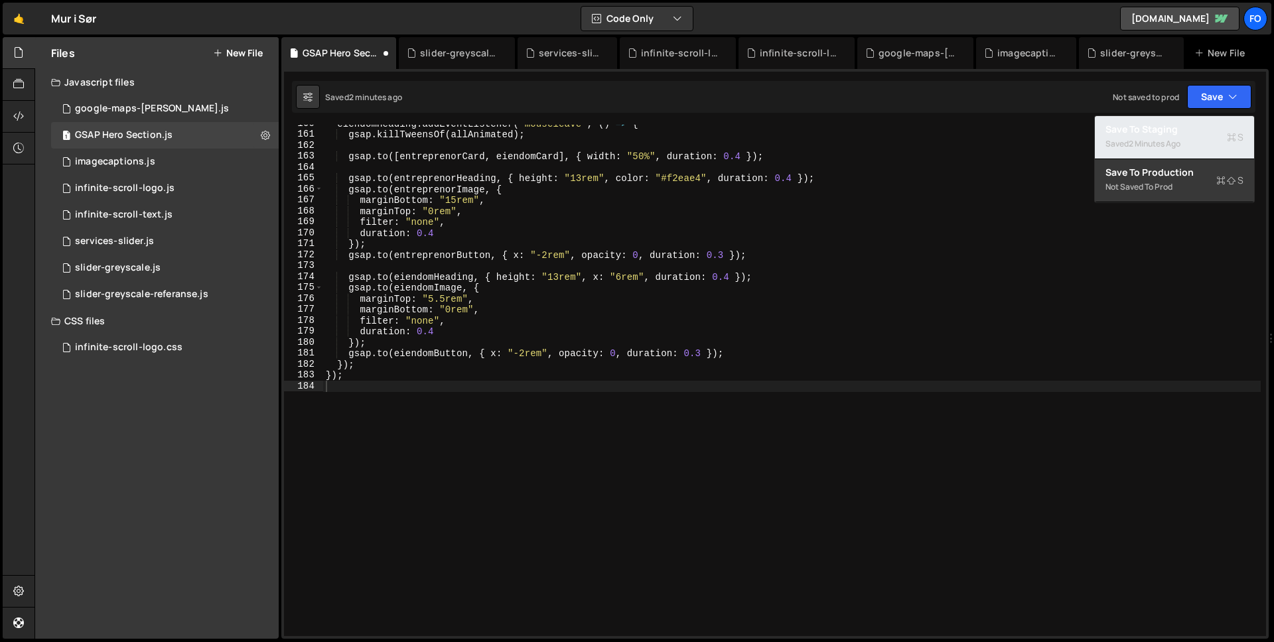
click at [1174, 133] on div "Save to Staging S" at bounding box center [1174, 129] width 138 height 13
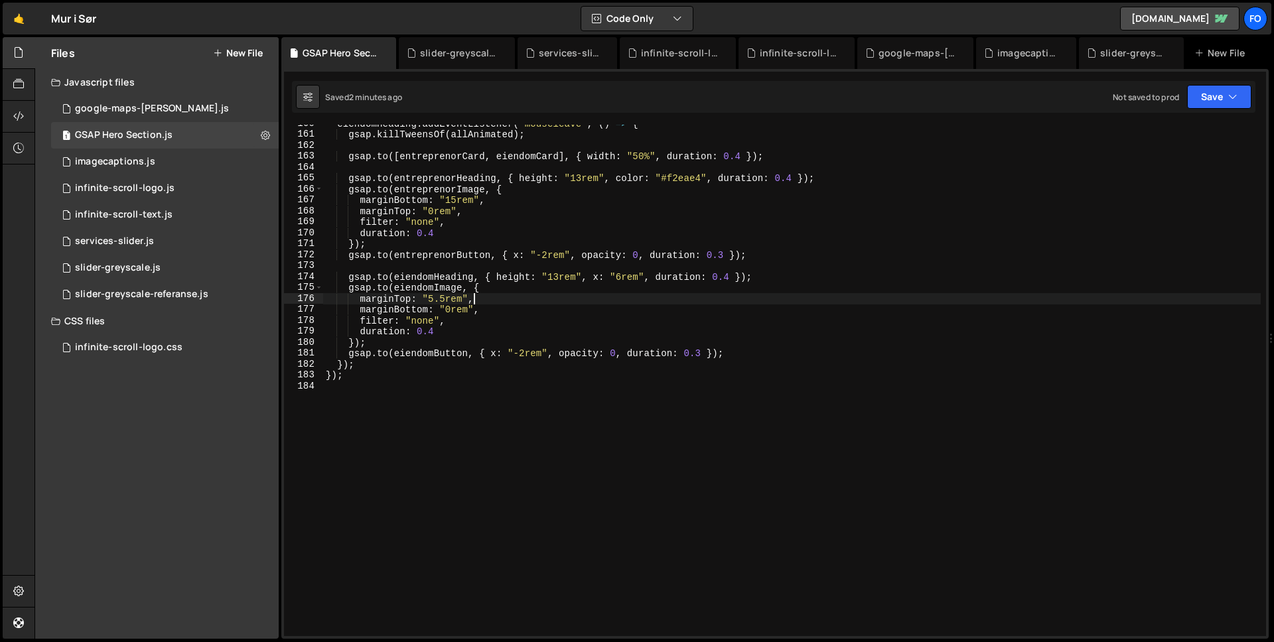
click at [653, 298] on div "eiendomHeading . addEventListener ( "mouseleave" , ( ) => { gsap . killTweensOf…" at bounding box center [791, 384] width 937 height 533
type textarea "});"
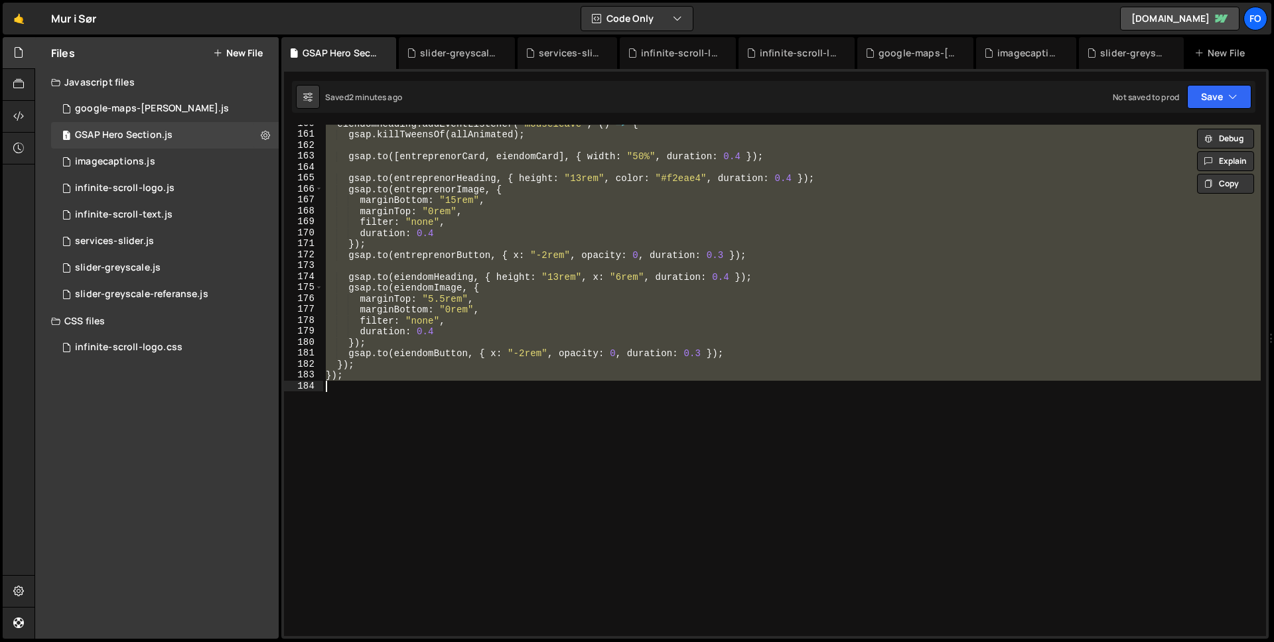
paste textarea
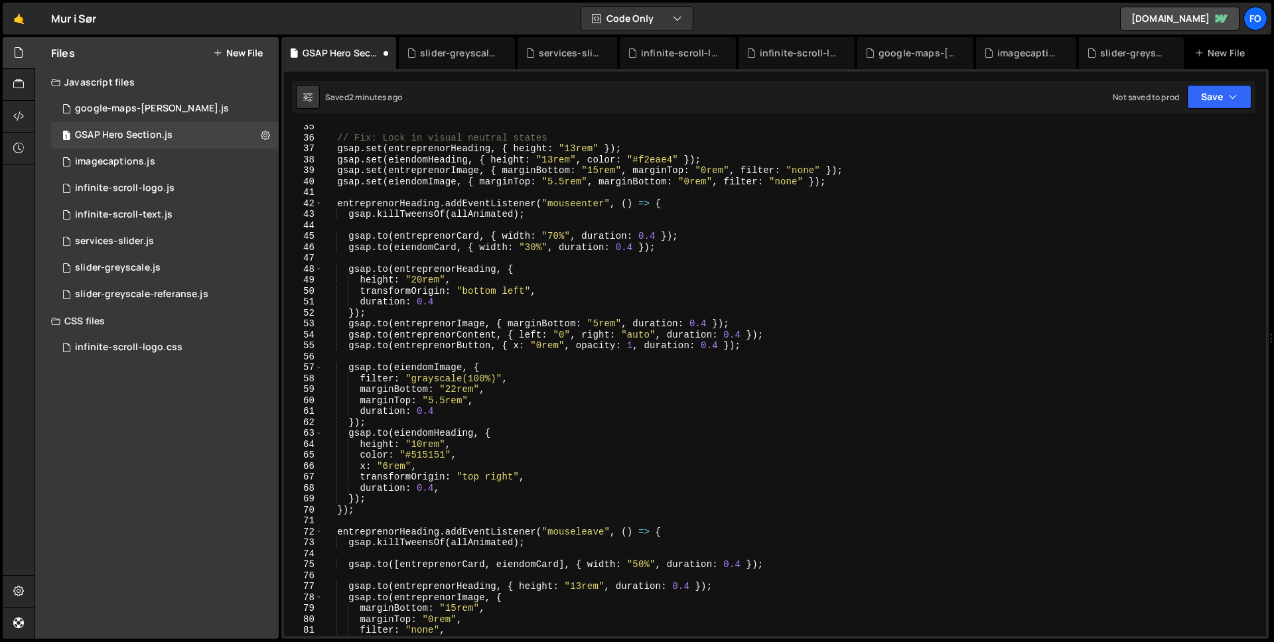
scroll to position [259, 0]
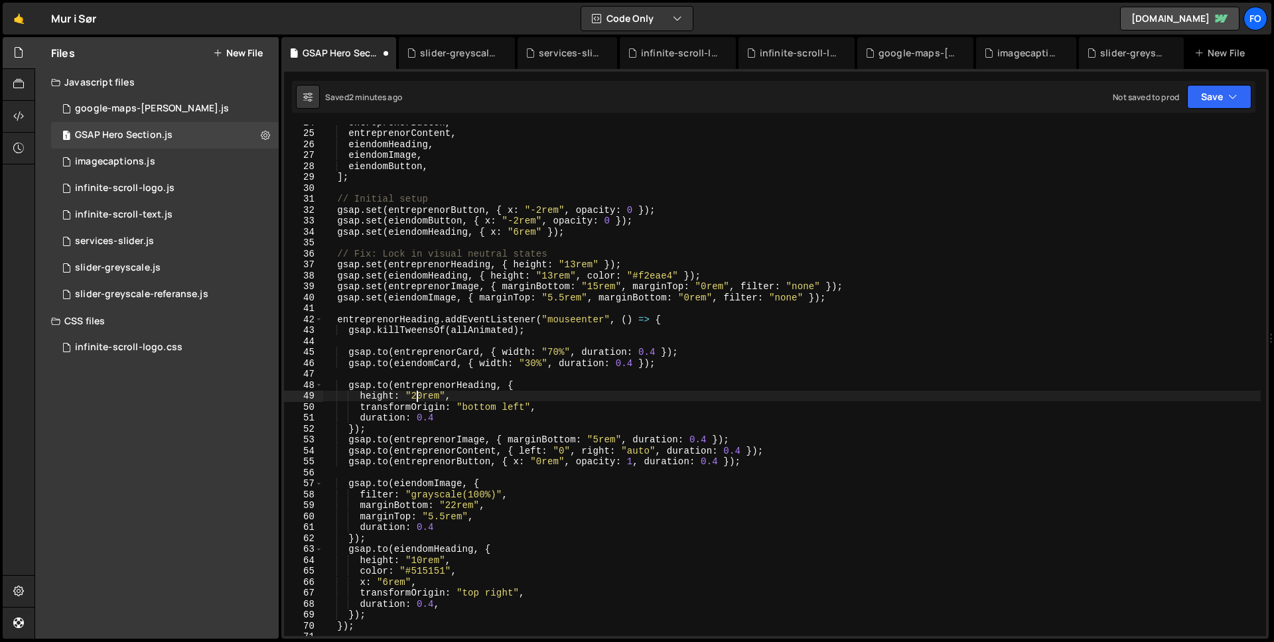
click at [416, 399] on div "entreprenorButton , entreprenorContent , eiendomHeading , eiendomImage , eiendo…" at bounding box center [791, 383] width 937 height 533
click at [619, 389] on div "entreprenorButton , entreprenorContent , eiendomHeading , eiendomImage , eiendo…" at bounding box center [791, 383] width 937 height 533
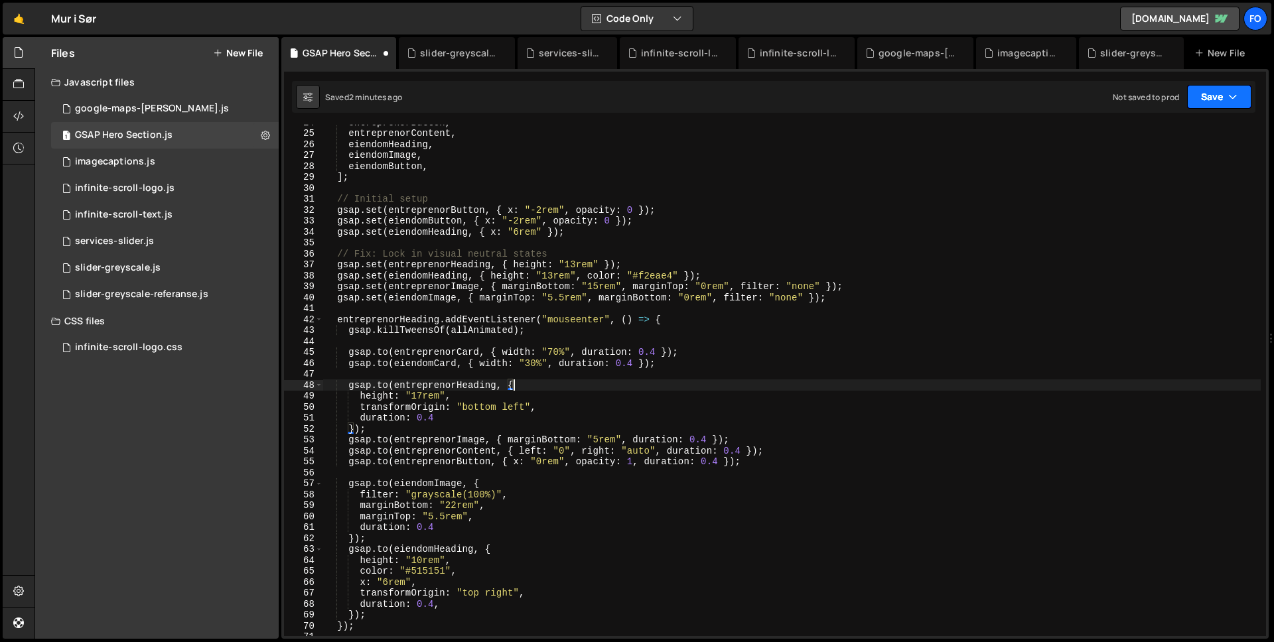
click at [1210, 92] on button "Save" at bounding box center [1219, 97] width 64 height 24
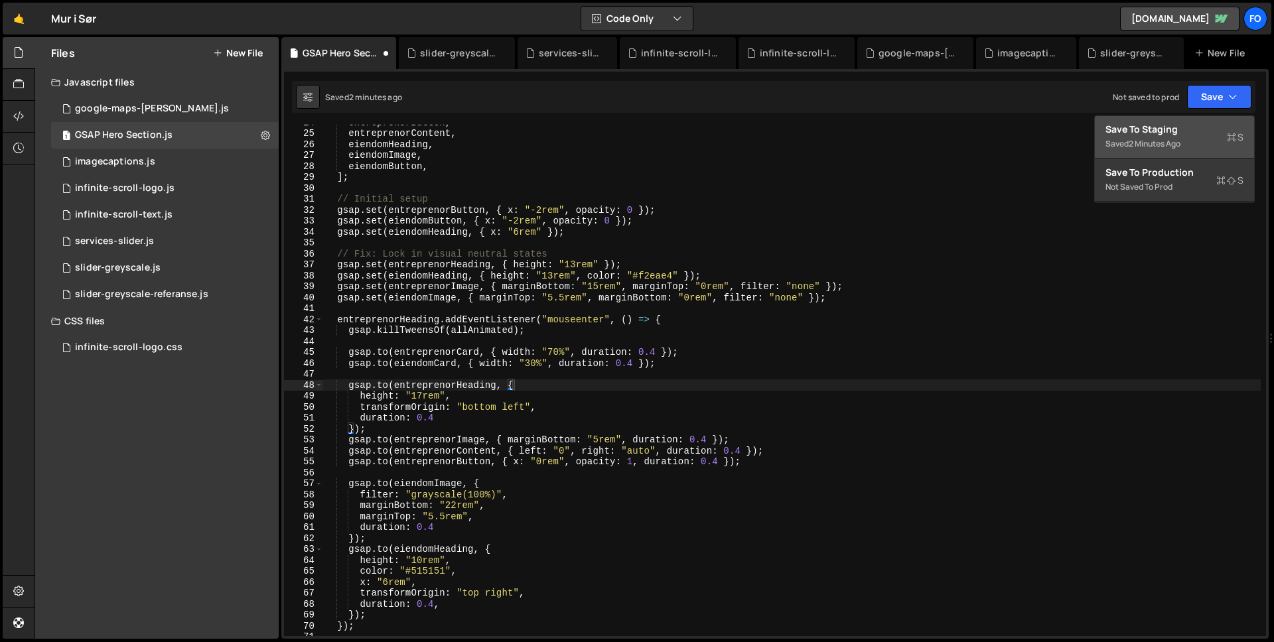
click at [1185, 125] on div "Save to Staging S" at bounding box center [1174, 129] width 138 height 13
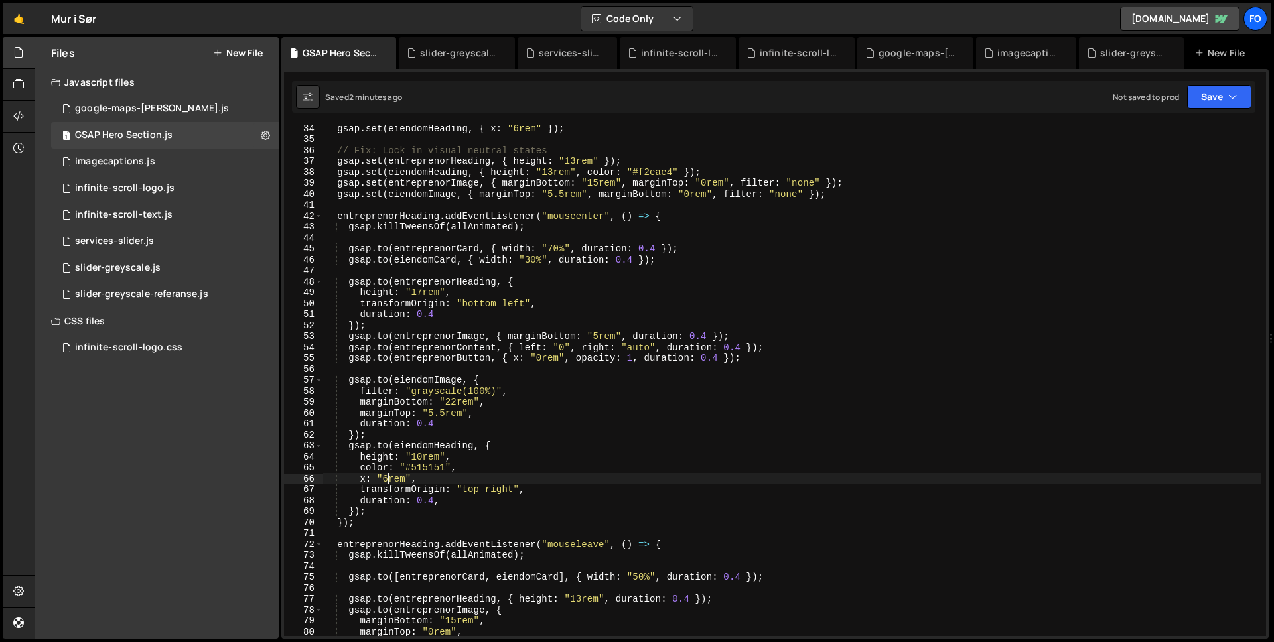
scroll to position [0, 5]
drag, startPoint x: 389, startPoint y: 479, endPoint x: 381, endPoint y: 480, distance: 7.3
click at [381, 480] on div "gsap . set ( eiendomHeading , { x : "6rem" }) ; // Fix: Lock in visual neutral …" at bounding box center [791, 389] width 937 height 533
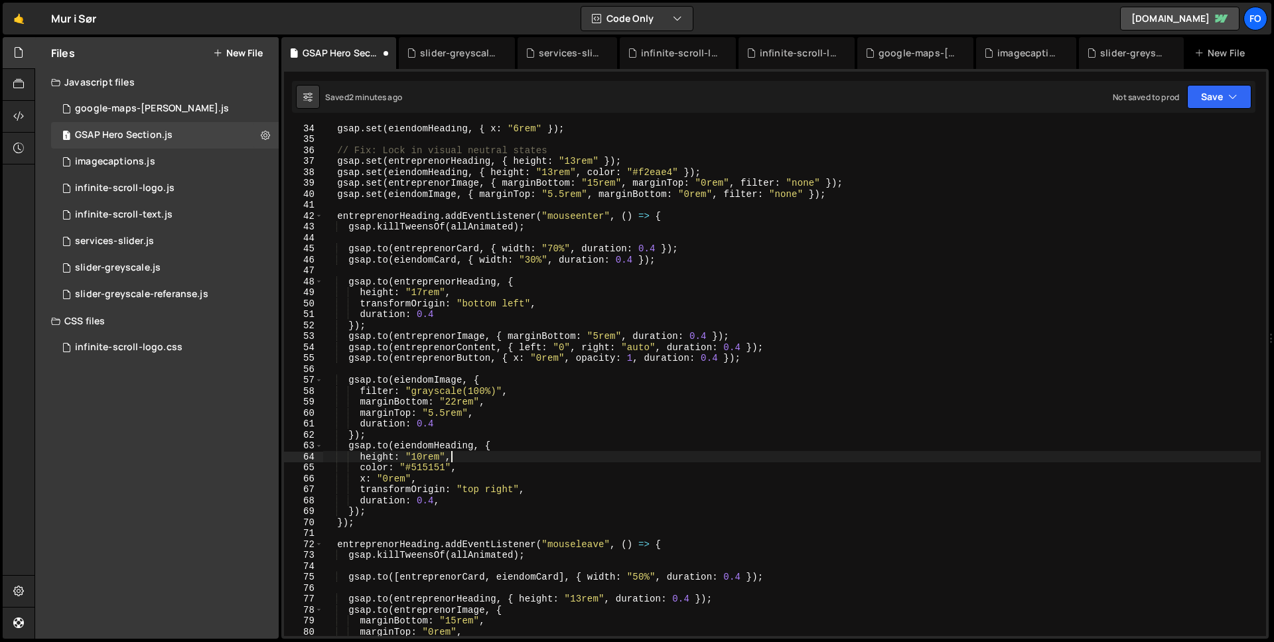
click at [554, 454] on div "gsap . set ( eiendomHeading , { x : "6rem" }) ; // Fix: Lock in visual neutral …" at bounding box center [791, 389] width 937 height 533
click at [1223, 98] on button "Save" at bounding box center [1219, 97] width 64 height 24
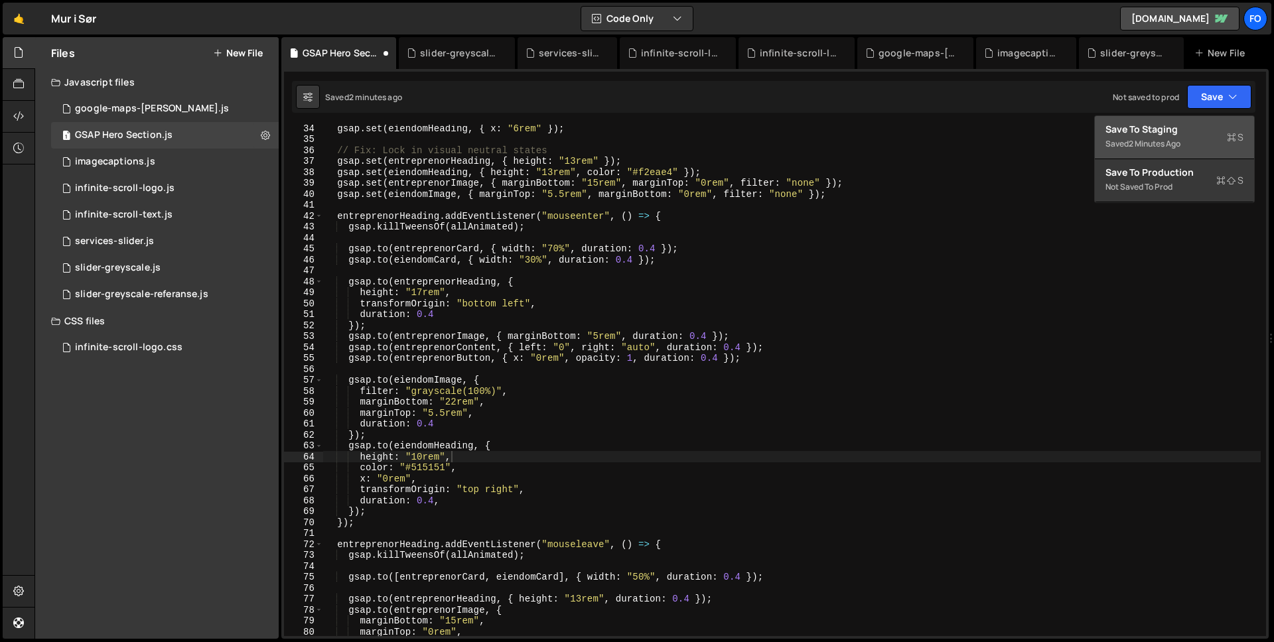
click at [1186, 133] on div "Save to Staging S" at bounding box center [1174, 129] width 138 height 13
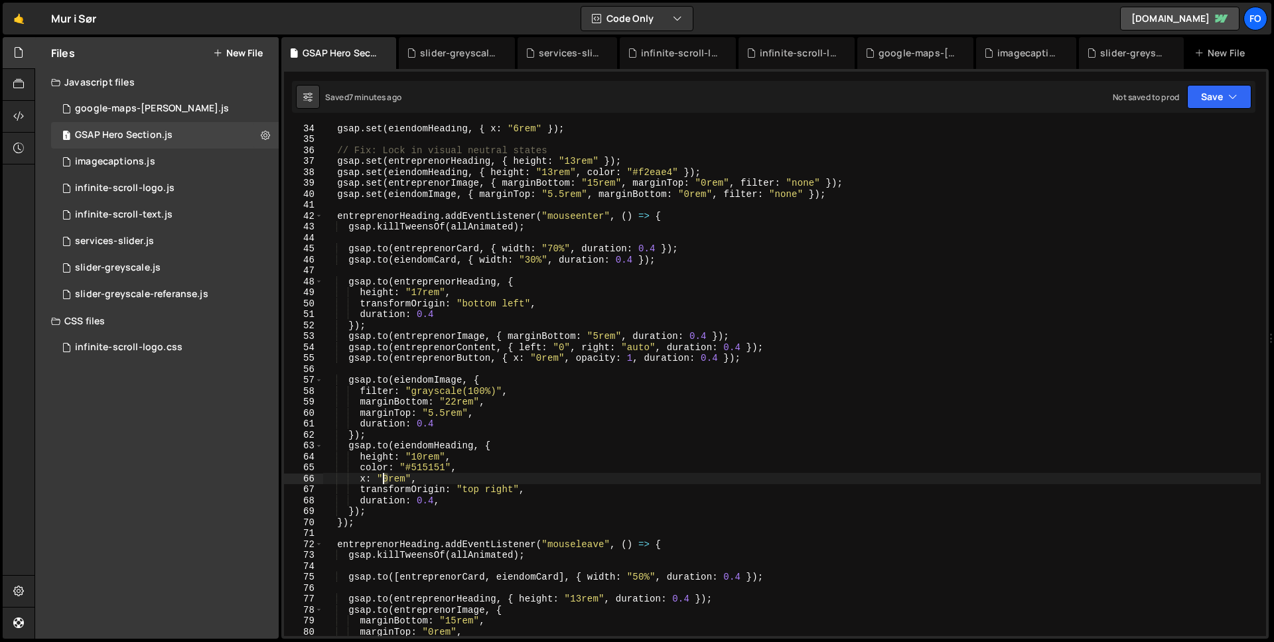
click at [383, 480] on div "gsap . set ( eiendomHeading , { x : "6rem" }) ; // Fix: Lock in visual neutral …" at bounding box center [791, 389] width 937 height 533
click at [509, 468] on div "gsap . set ( eiendomHeading , { x : "6rem" }) ; // Fix: Lock in visual neutral …" at bounding box center [791, 389] width 937 height 533
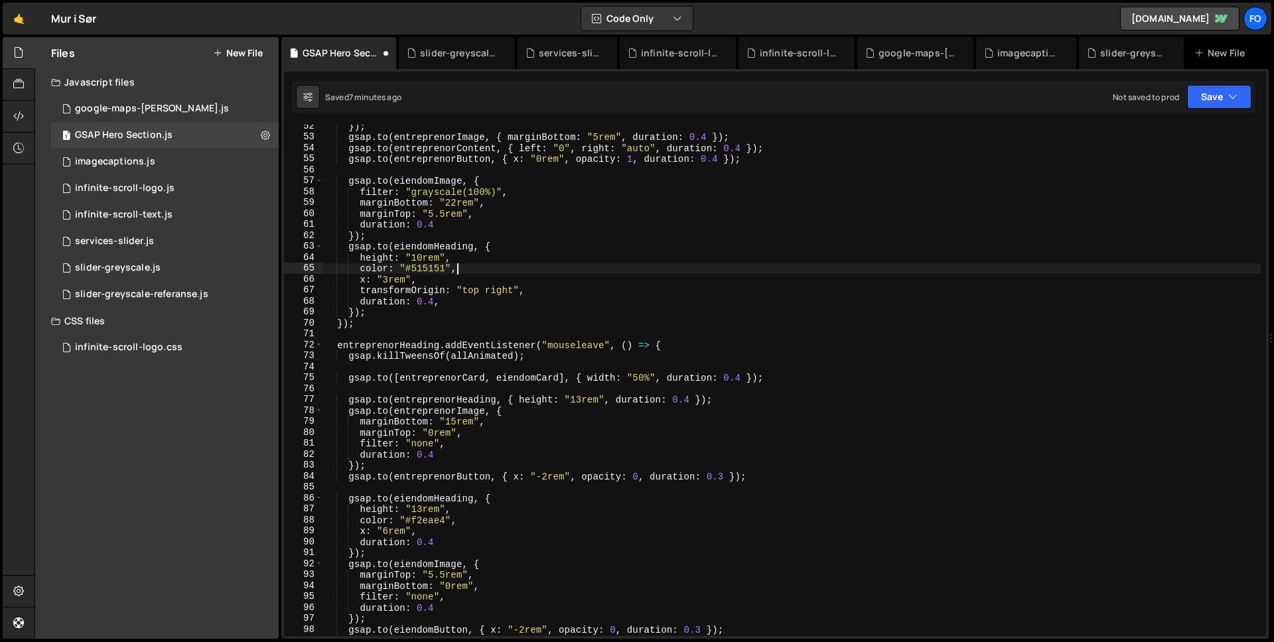
scroll to position [563, 0]
click at [385, 533] on div "}) ; gsap . to ( entreprenorImage , { marginBottom : "5rem" , duration : 0.4 })…" at bounding box center [791, 387] width 937 height 533
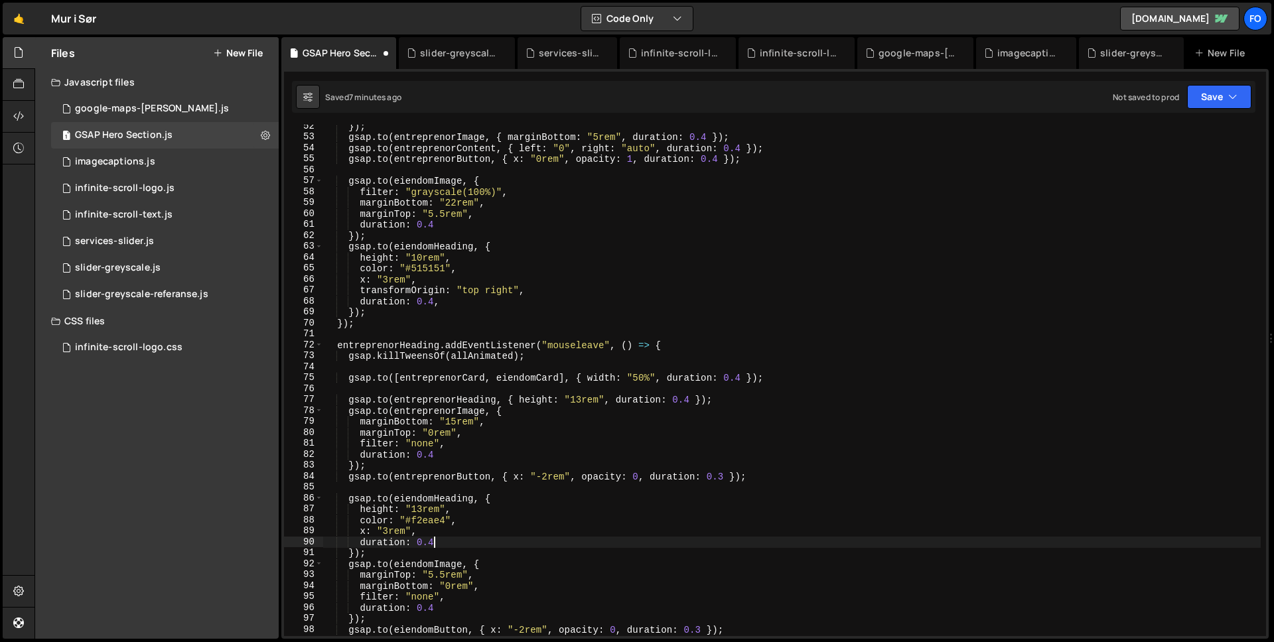
click at [436, 539] on div "}) ; gsap . to ( entreprenorImage , { marginBottom : "5rem" , duration : 0.4 })…" at bounding box center [791, 387] width 937 height 533
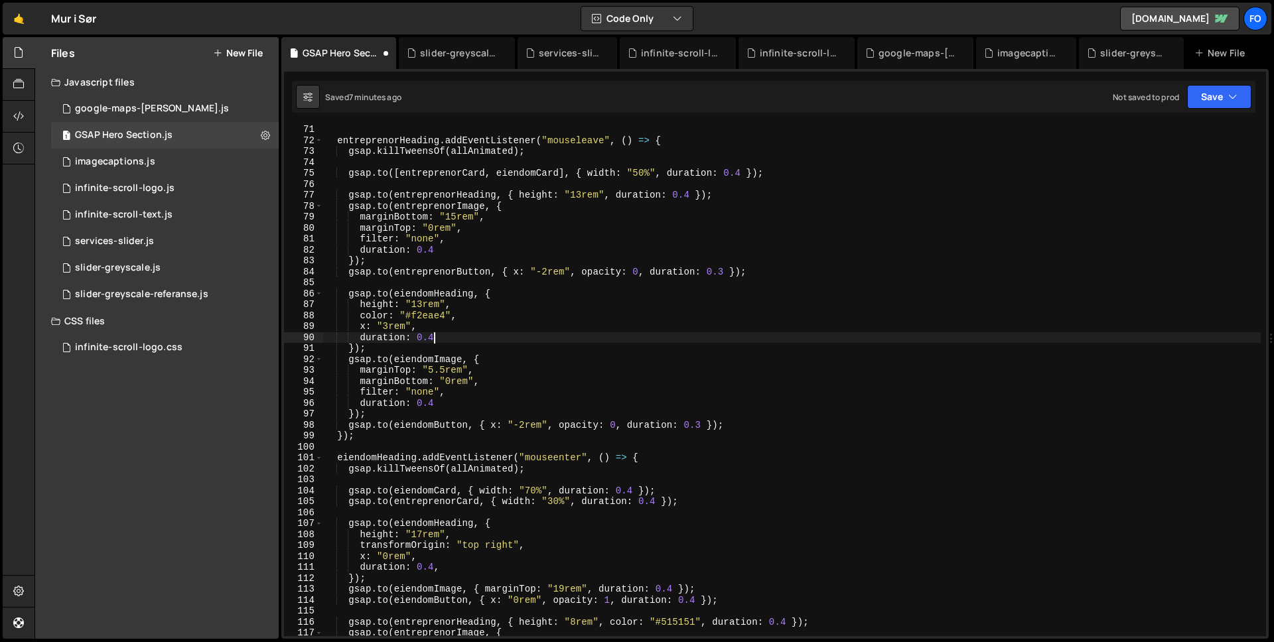
scroll to position [768, 0]
click at [1209, 96] on button "Save" at bounding box center [1219, 97] width 64 height 24
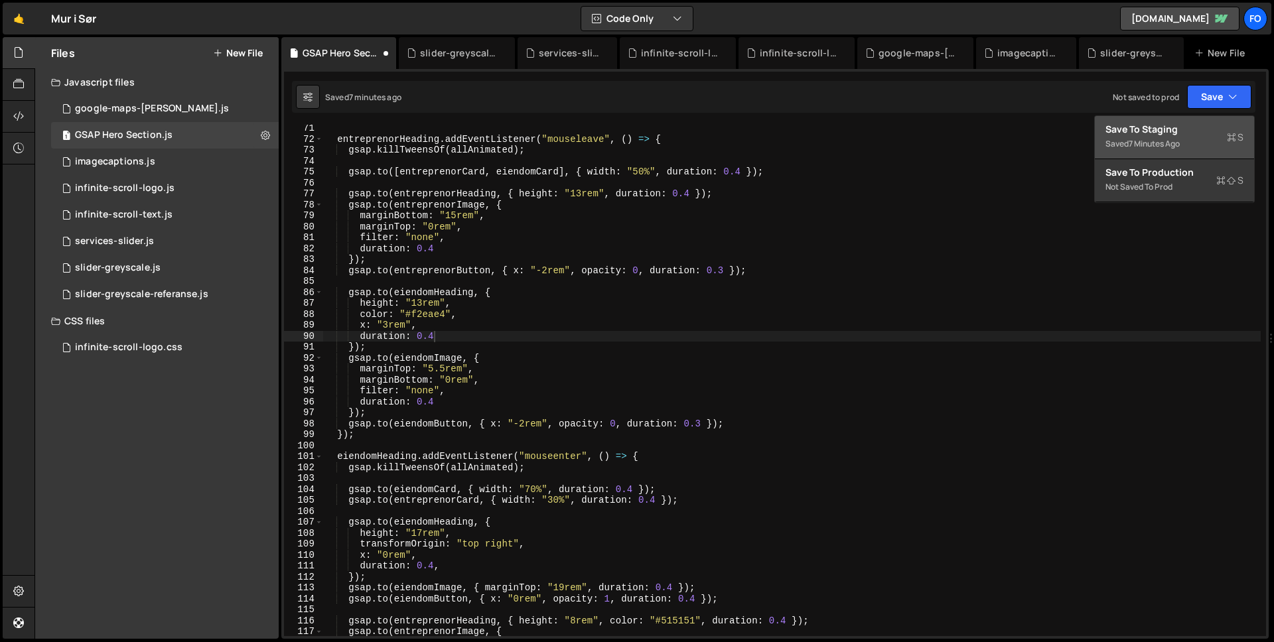
click at [1193, 131] on div "Save to Staging S" at bounding box center [1174, 129] width 138 height 13
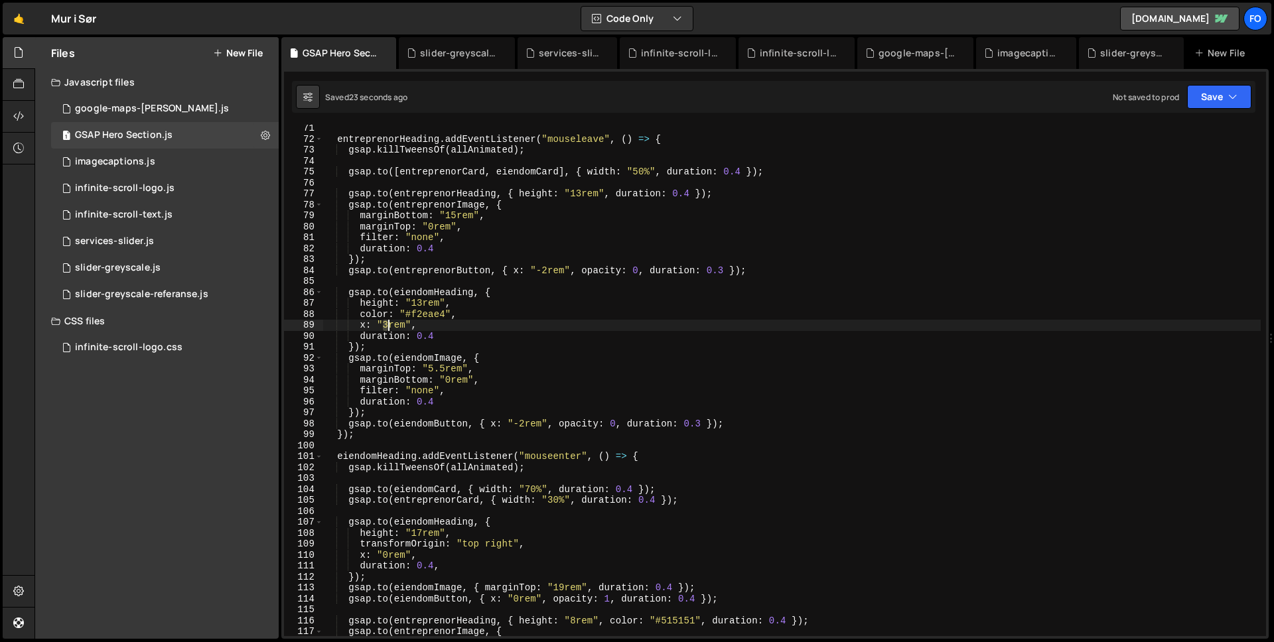
click at [385, 325] on div "entreprenorHeading . addEventListener ( "mouseleave" , ( ) => { gsap . killTwee…" at bounding box center [791, 389] width 937 height 533
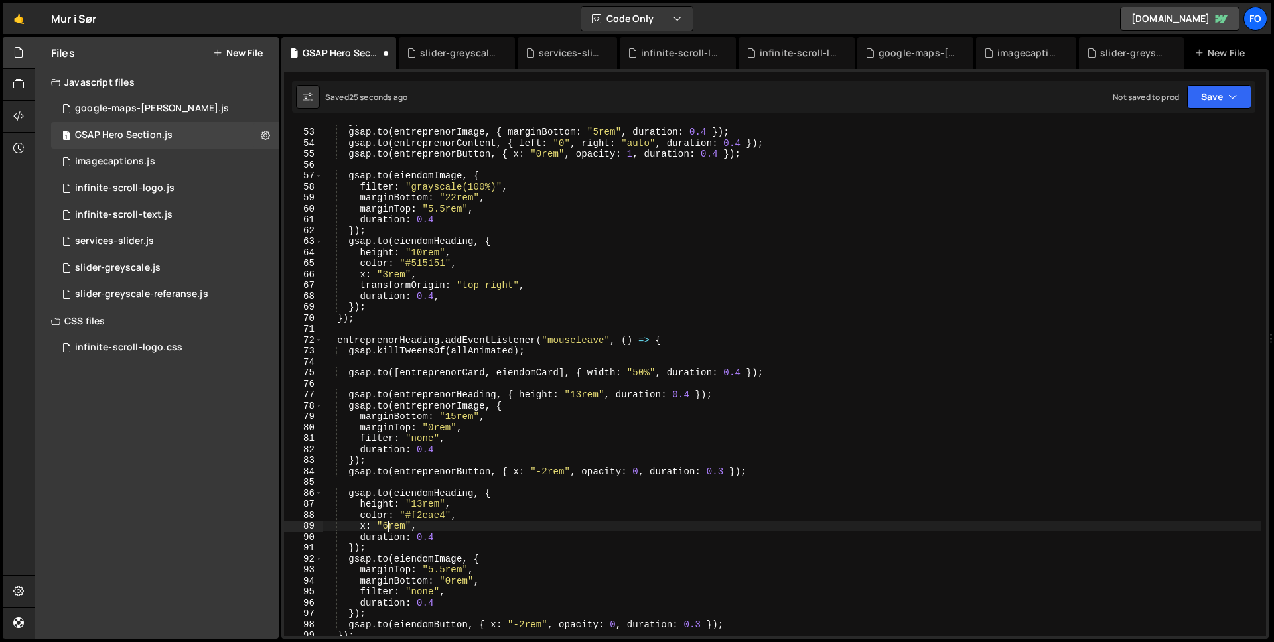
scroll to position [567, 0]
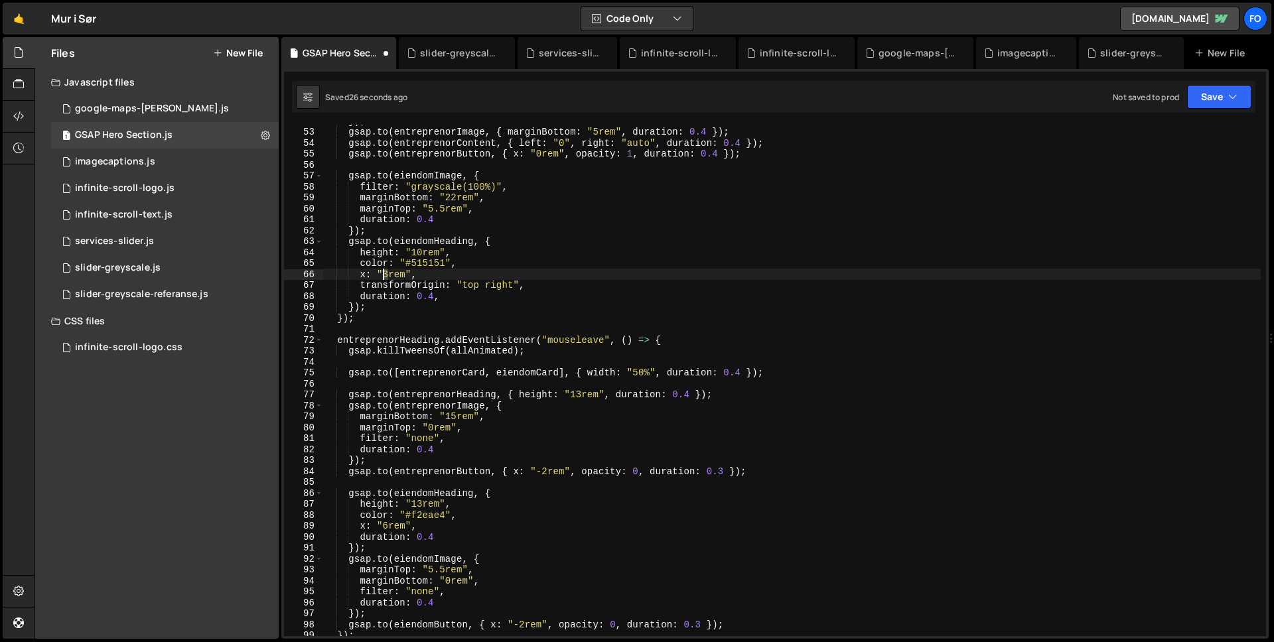
click at [385, 274] on div "}) ; gsap . to ( entreprenorImage , { marginBottom : "5rem" , duration : 0.4 })…" at bounding box center [791, 381] width 937 height 533
click at [477, 262] on div "}) ; gsap . to ( entreprenorImage , { marginBottom : "5rem" , duration : 0.4 })…" at bounding box center [791, 381] width 937 height 533
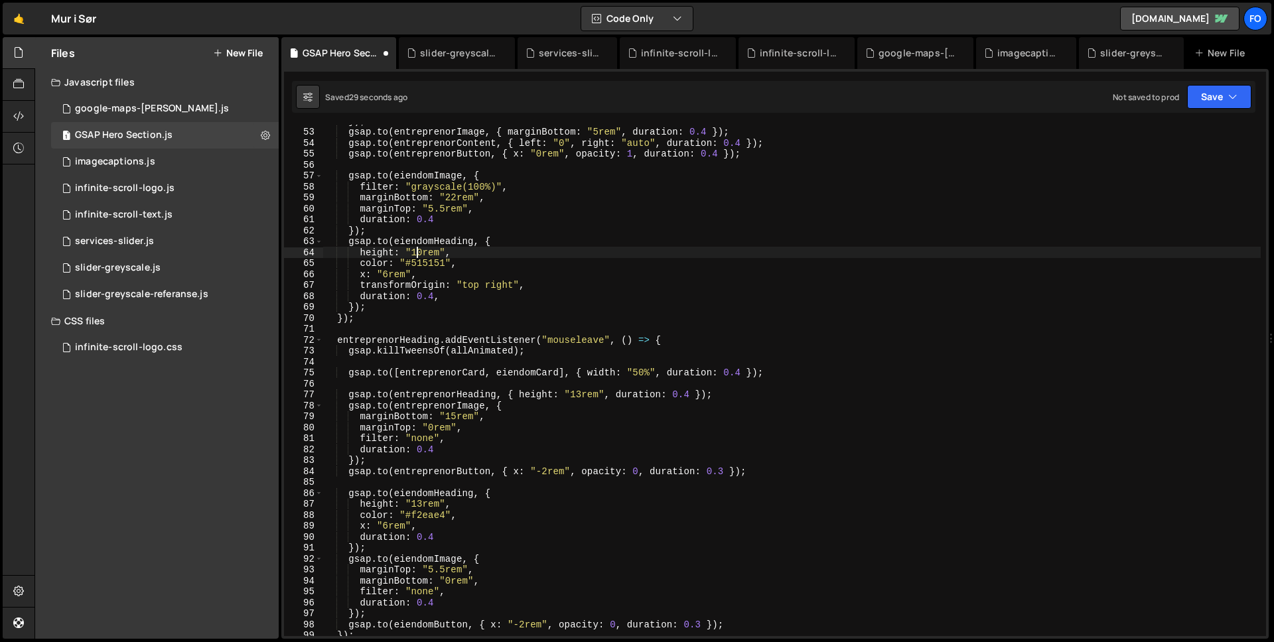
click at [415, 249] on div "}) ; gsap . to ( entreprenorImage , { marginBottom : "5rem" , duration : 0.4 })…" at bounding box center [791, 381] width 937 height 533
click at [774, 226] on div "}) ; gsap . to ( entreprenorImage , { marginBottom : "5rem" , duration : 0.4 })…" at bounding box center [791, 381] width 937 height 533
click at [1216, 94] on button "Save" at bounding box center [1219, 97] width 64 height 24
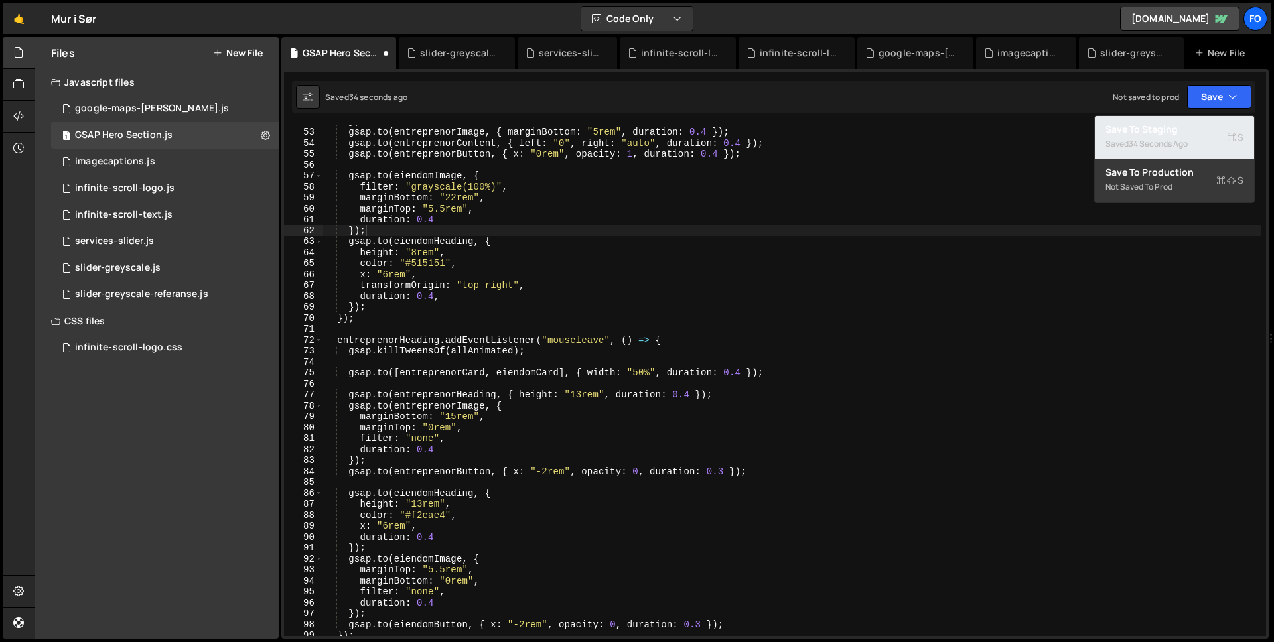
drag, startPoint x: 1188, startPoint y: 131, endPoint x: 1173, endPoint y: 126, distance: 15.9
click at [1188, 131] on div "Save to Staging S" at bounding box center [1174, 129] width 138 height 13
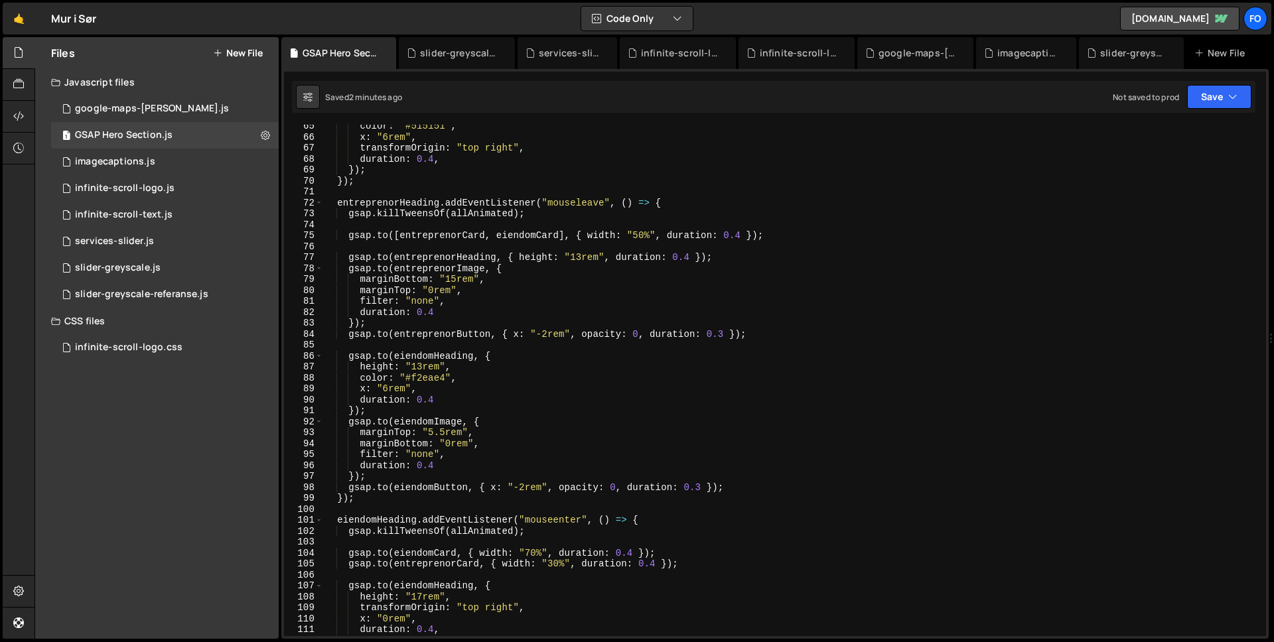
scroll to position [703, 0]
click at [512, 375] on div "color : "#515151" , x : "6rem" , transformOrigin : "top right" , duration : 0.4…" at bounding box center [791, 388] width 937 height 533
click at [684, 232] on div "color : "#515151" , x : "6rem" , transformOrigin : "top right" , duration : 0.4…" at bounding box center [791, 388] width 937 height 533
type textarea "gsap.to([entreprenorCard, eiendomCard], { width: "50%", duration: 0.4 });"
